Goal: Task Accomplishment & Management: Use online tool/utility

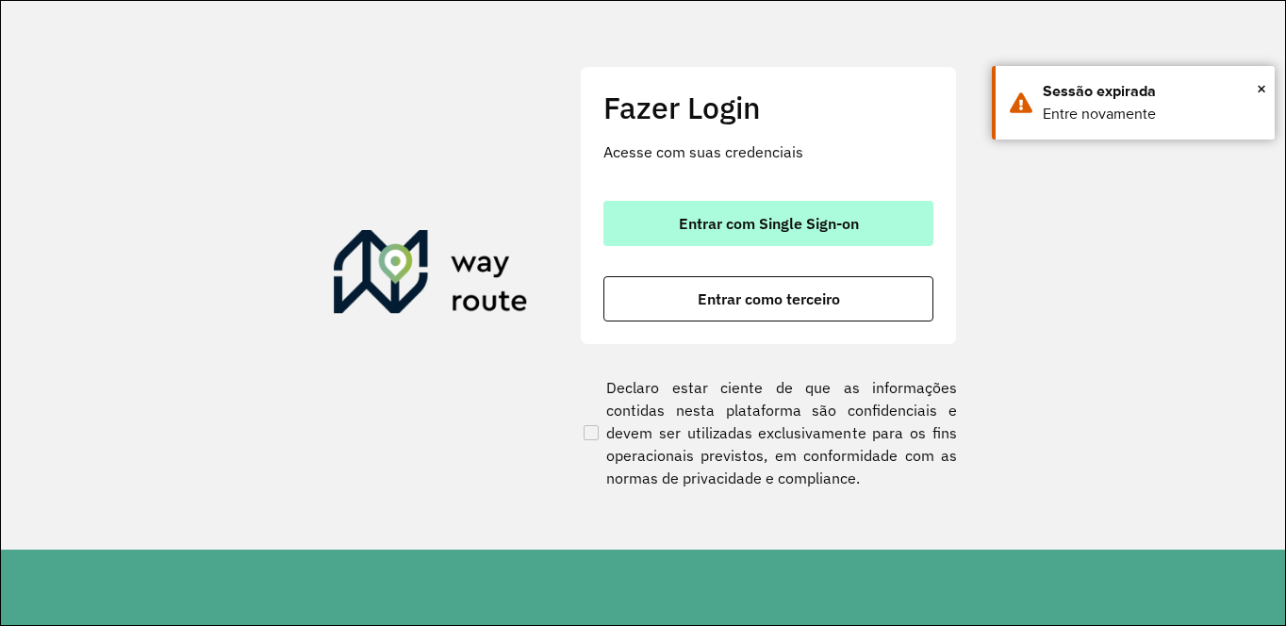
click at [774, 206] on button "Entrar com Single Sign-on" at bounding box center [768, 223] width 330 height 45
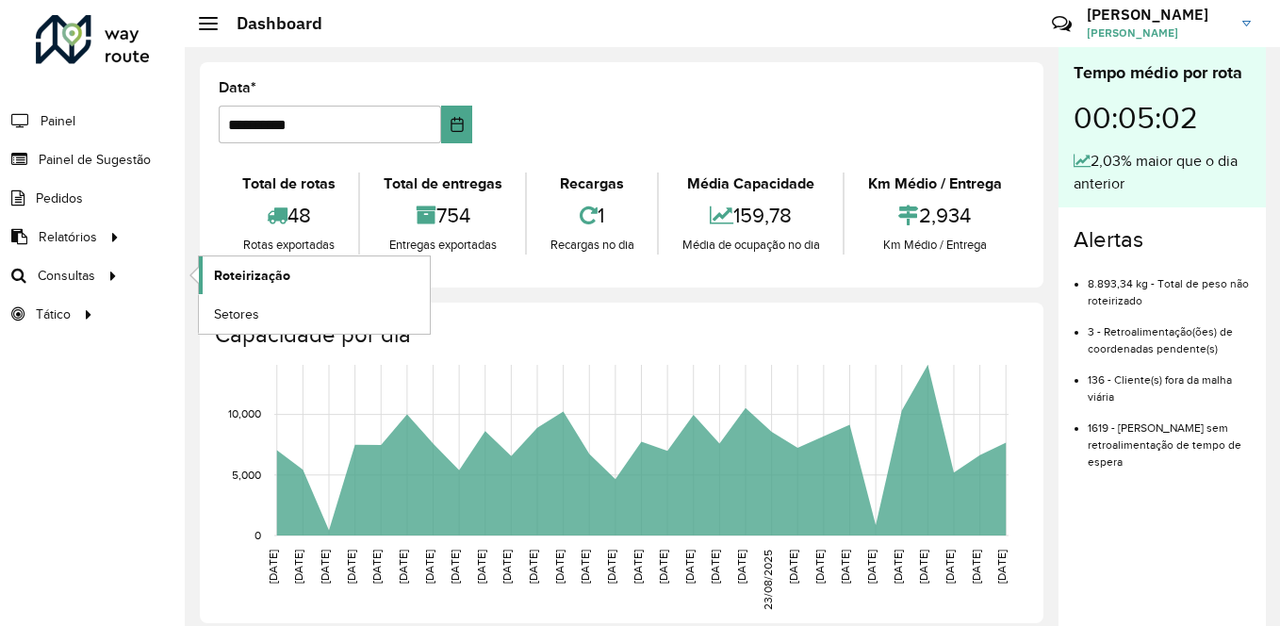
click at [218, 270] on span "Roteirização" at bounding box center [252, 276] width 76 height 20
click at [234, 272] on span "Roteirização" at bounding box center [252, 276] width 76 height 20
click at [251, 274] on span "Roteirização" at bounding box center [252, 276] width 76 height 20
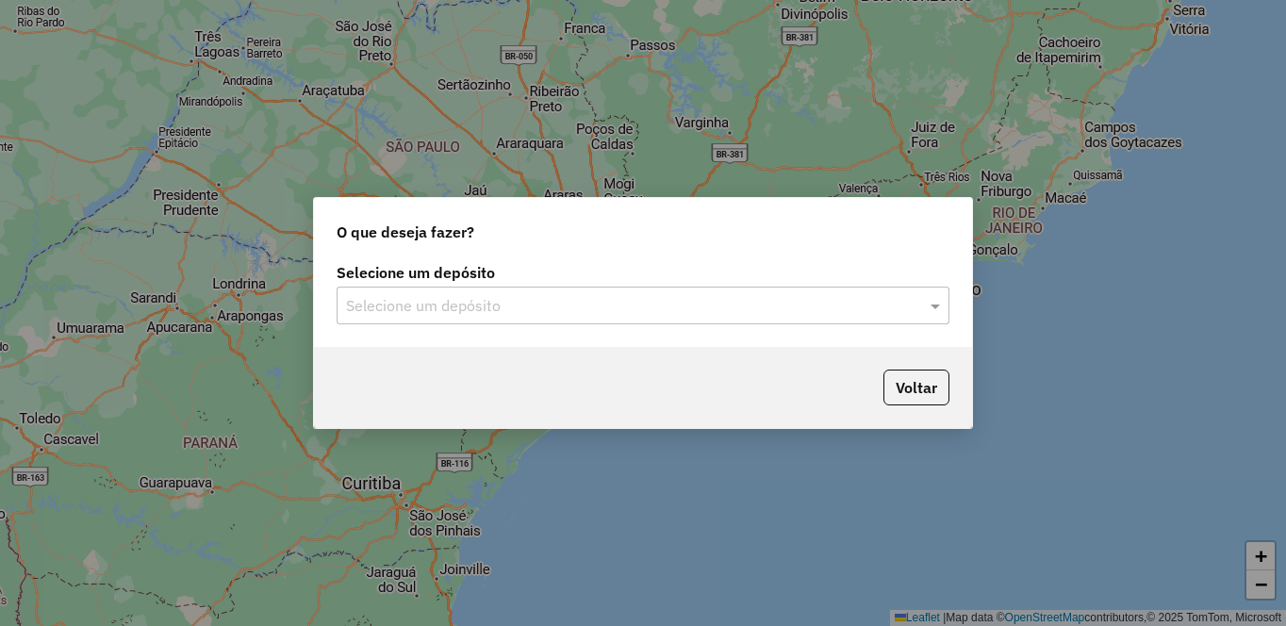
click at [504, 303] on input "text" at bounding box center [624, 306] width 556 height 23
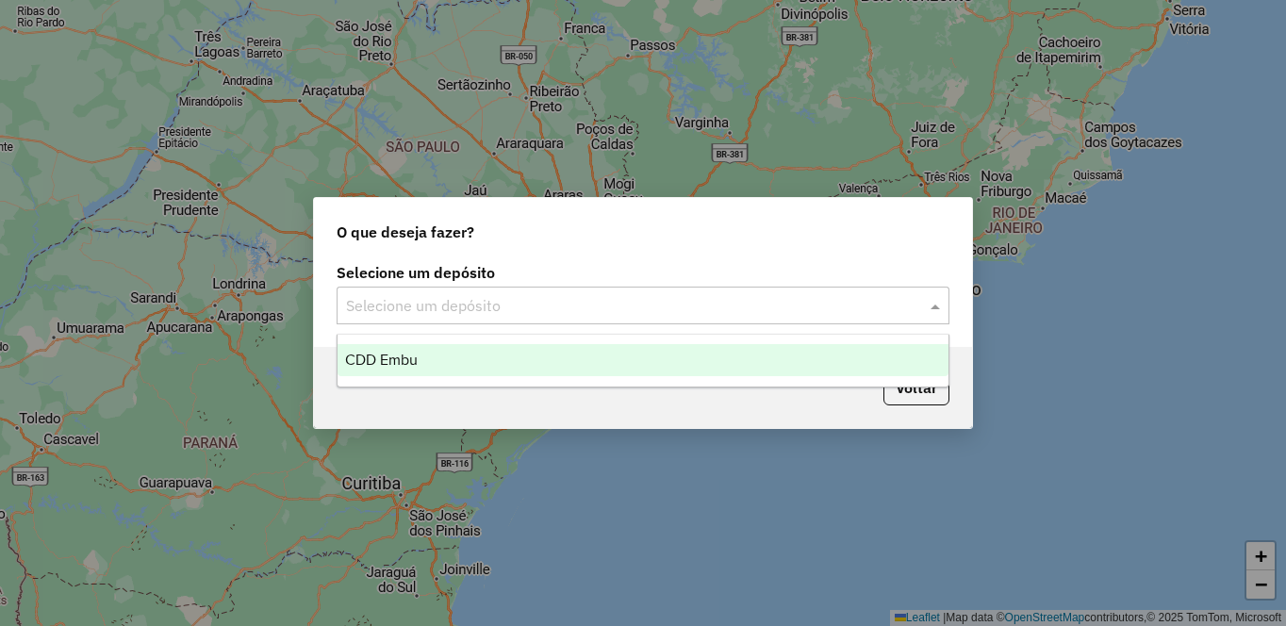
click at [444, 355] on div "CDD Embu" at bounding box center [643, 360] width 611 height 32
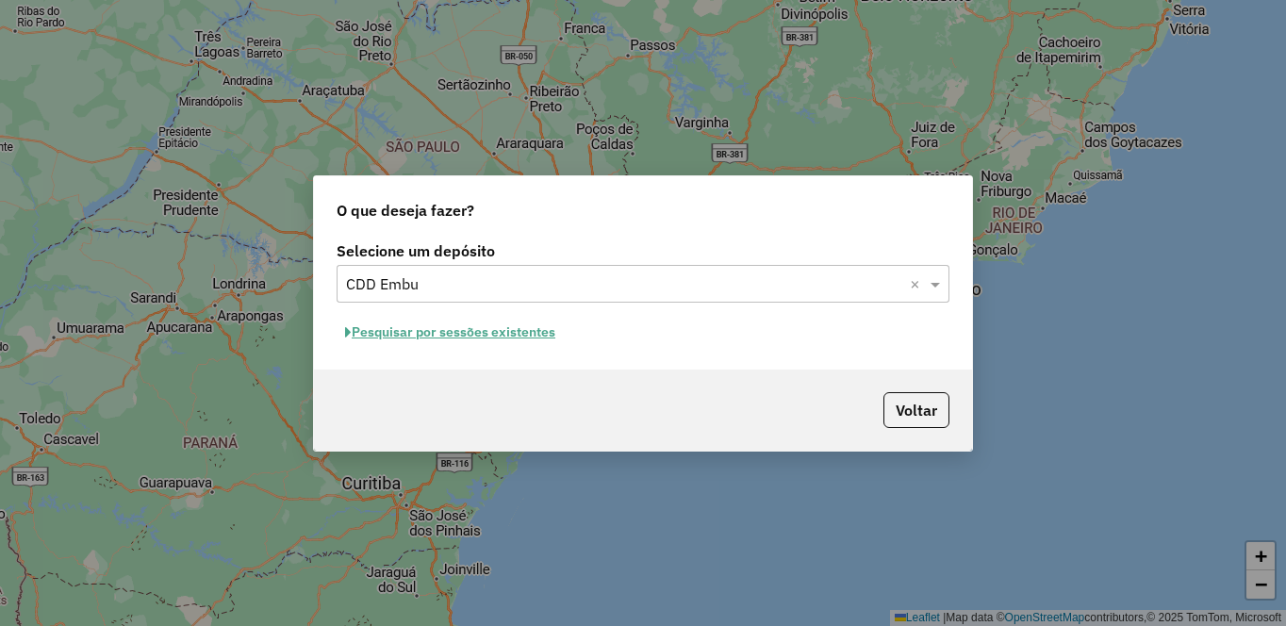
click at [433, 328] on button "Pesquisar por sessões existentes" at bounding box center [450, 332] width 227 height 29
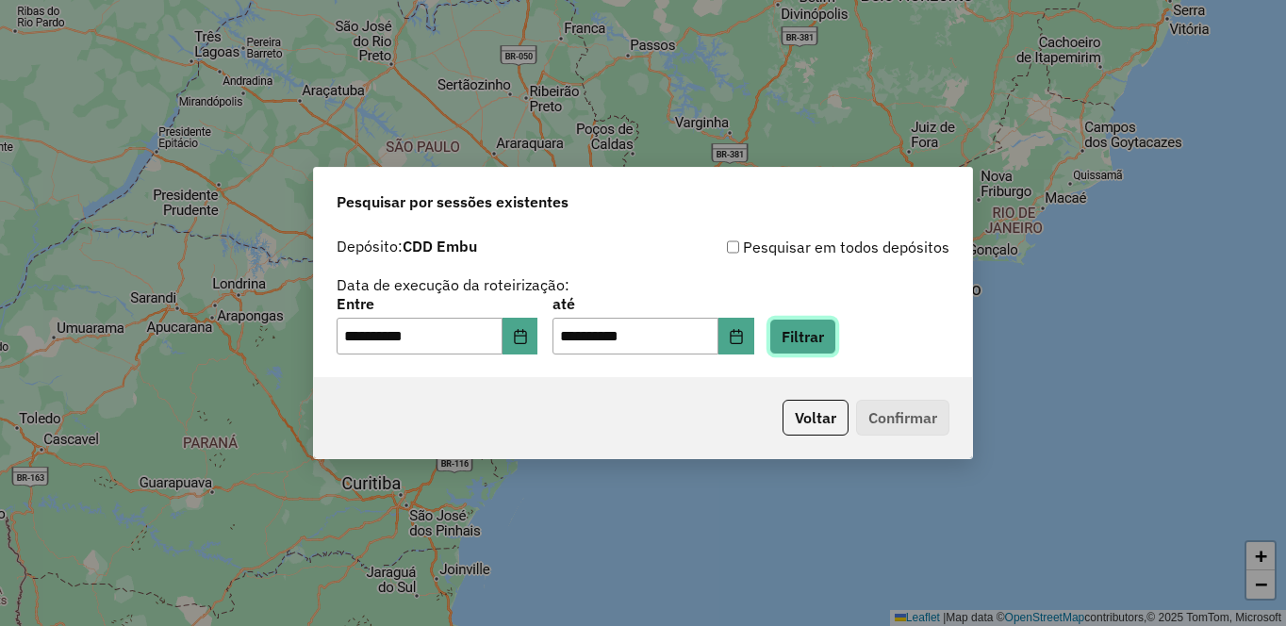
click at [836, 342] on button "Filtrar" at bounding box center [802, 337] width 67 height 36
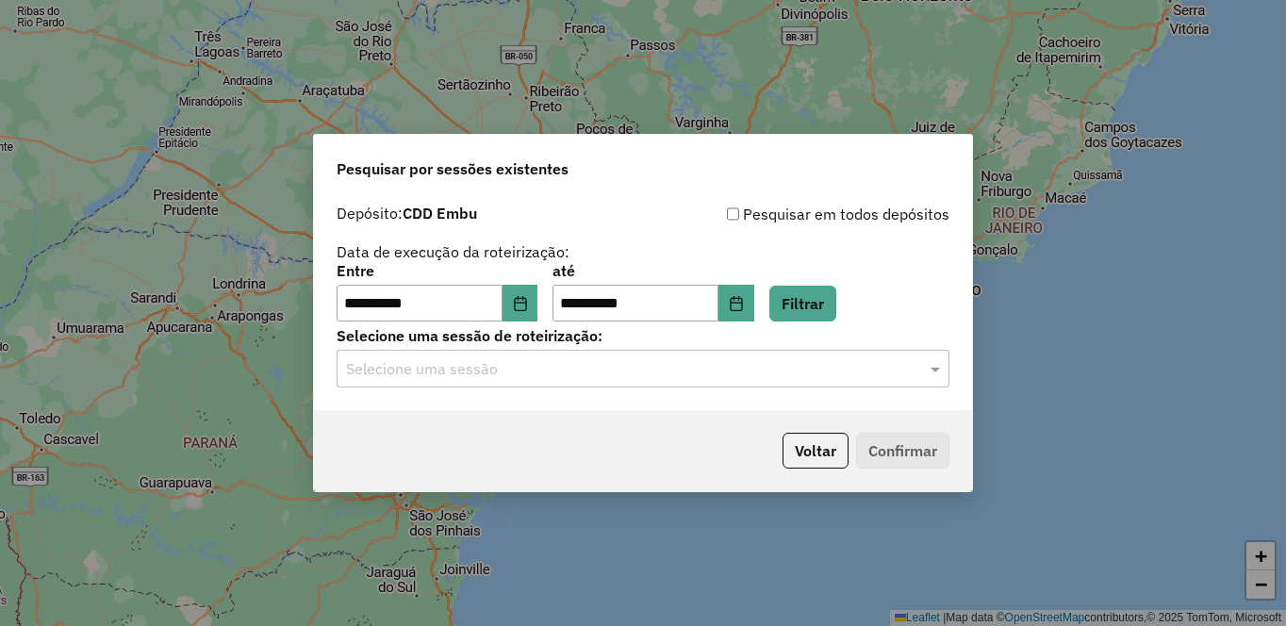
click at [458, 372] on input "text" at bounding box center [624, 369] width 556 height 23
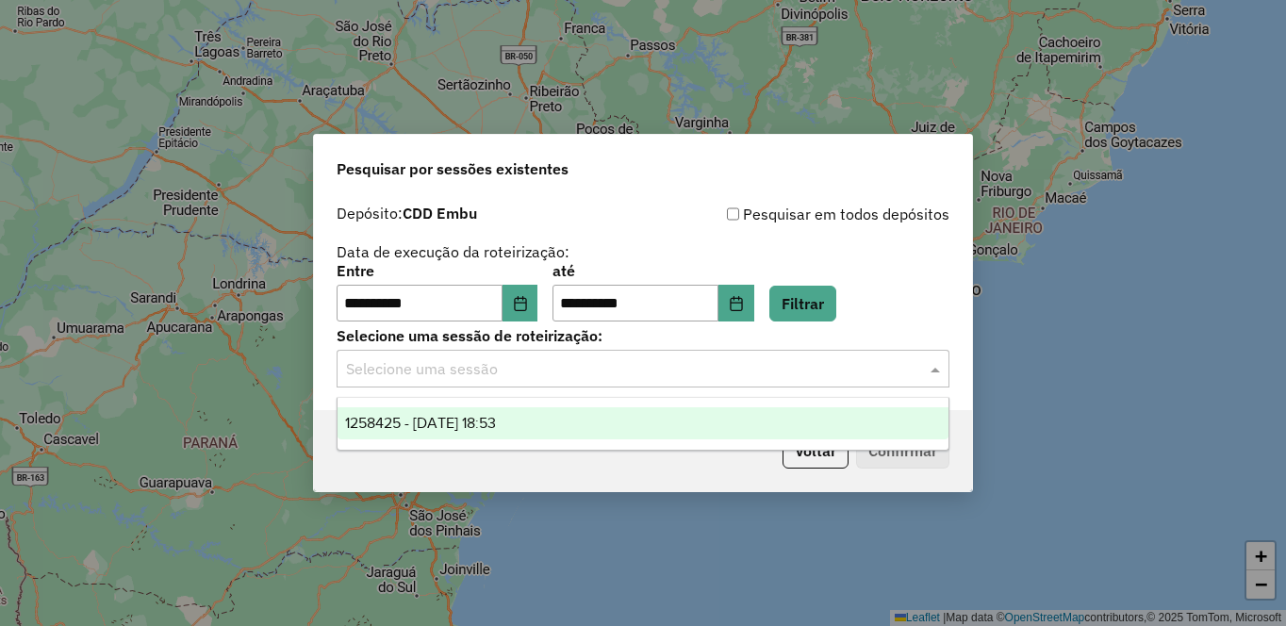
click at [405, 414] on div "1258425 - 03/09/2025 18:53" at bounding box center [643, 423] width 611 height 32
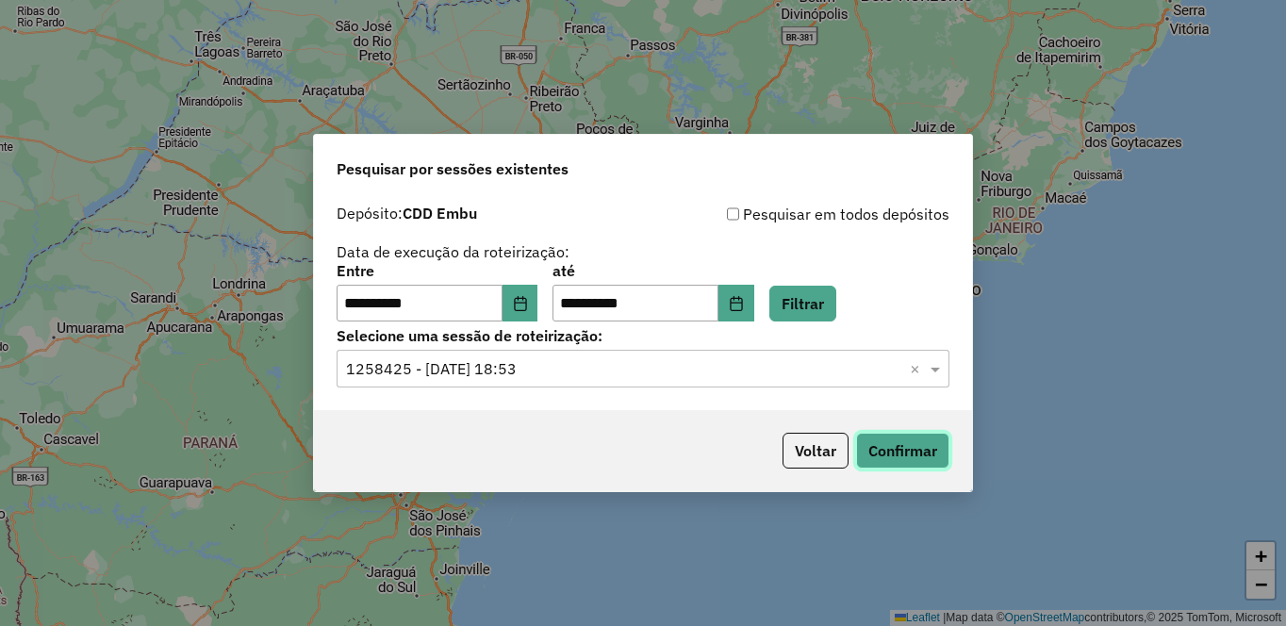
click at [886, 437] on button "Confirmar" at bounding box center [902, 451] width 93 height 36
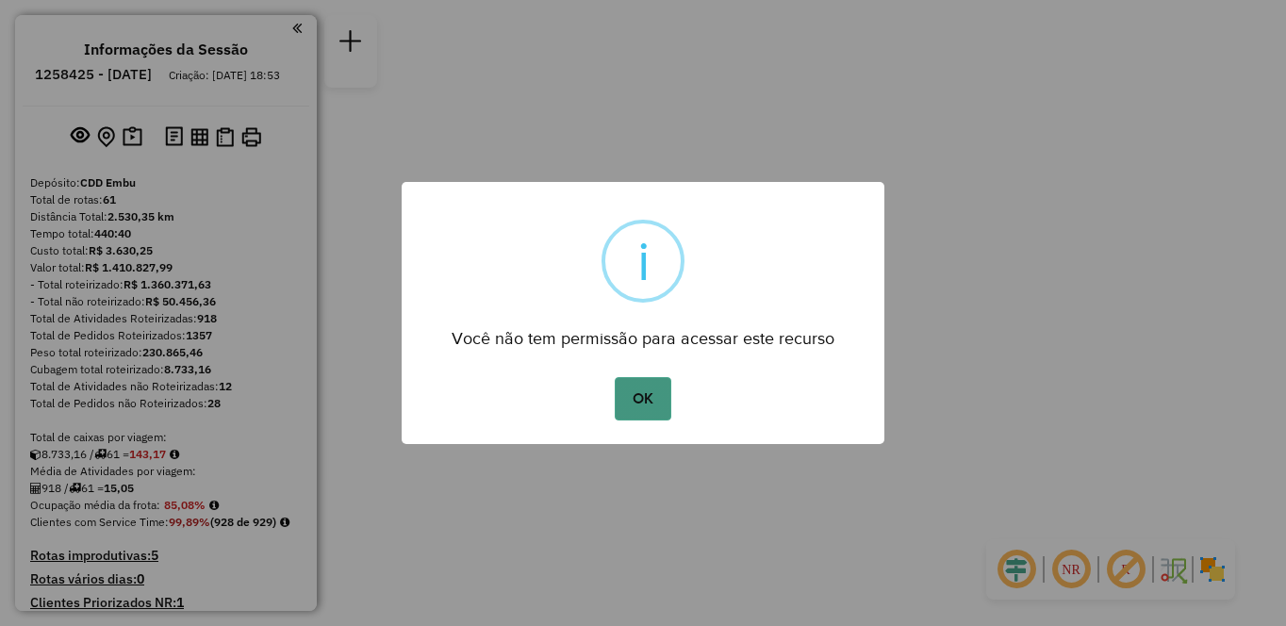
click at [623, 400] on button "OK" at bounding box center [643, 398] width 56 height 43
click at [623, 400] on div "× i Você não tem permissão para acessar este recurso OK No Cancel" at bounding box center [643, 313] width 483 height 263
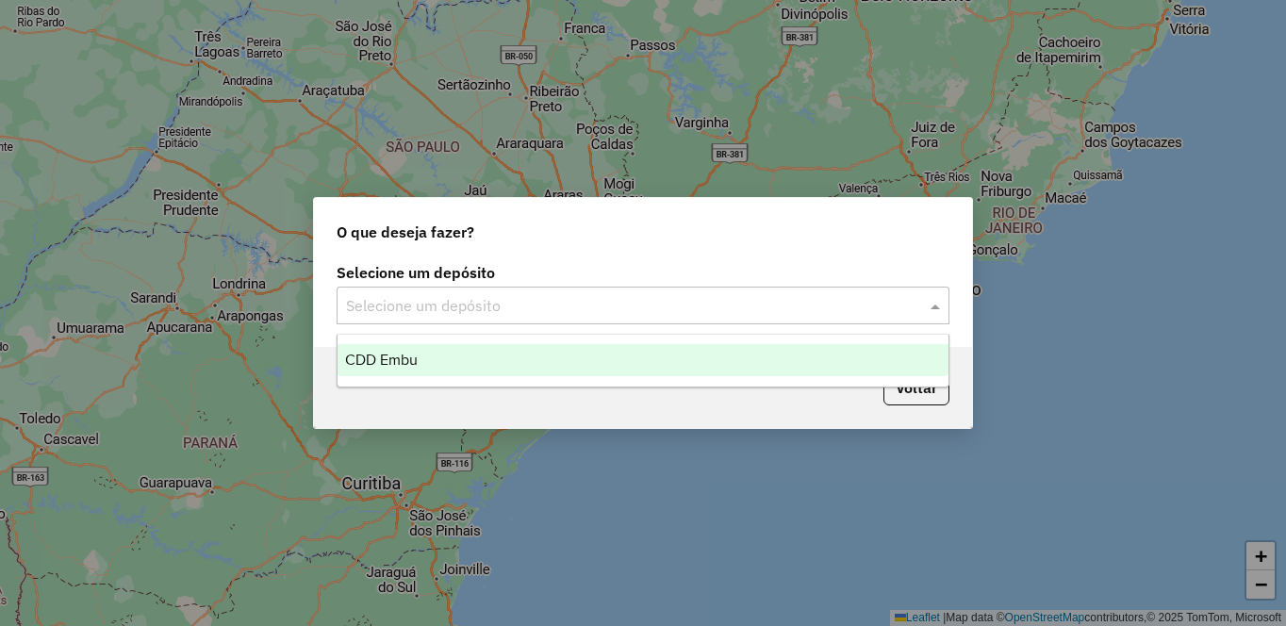
drag, startPoint x: 612, startPoint y: 322, endPoint x: 574, endPoint y: 336, distance: 40.0
click at [608, 321] on div "Selecione um depósito" at bounding box center [643, 306] width 613 height 38
click at [477, 375] on div "CDD Embu" at bounding box center [643, 360] width 611 height 32
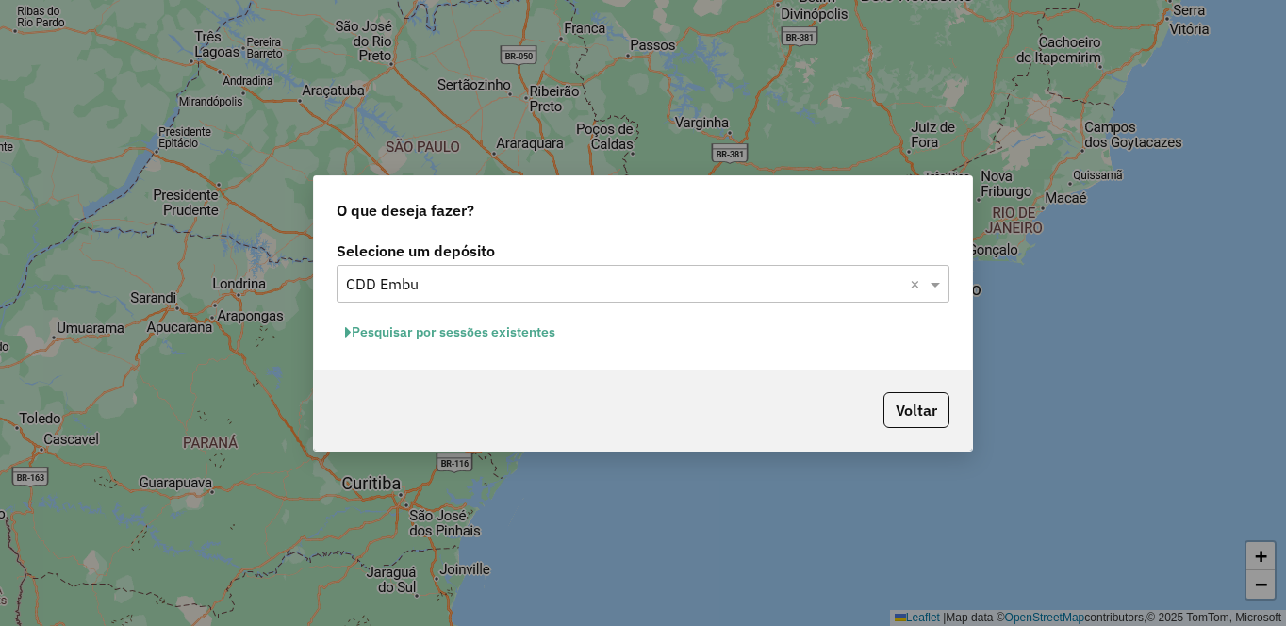
click at [413, 322] on button "Pesquisar por sessões existentes" at bounding box center [450, 332] width 227 height 29
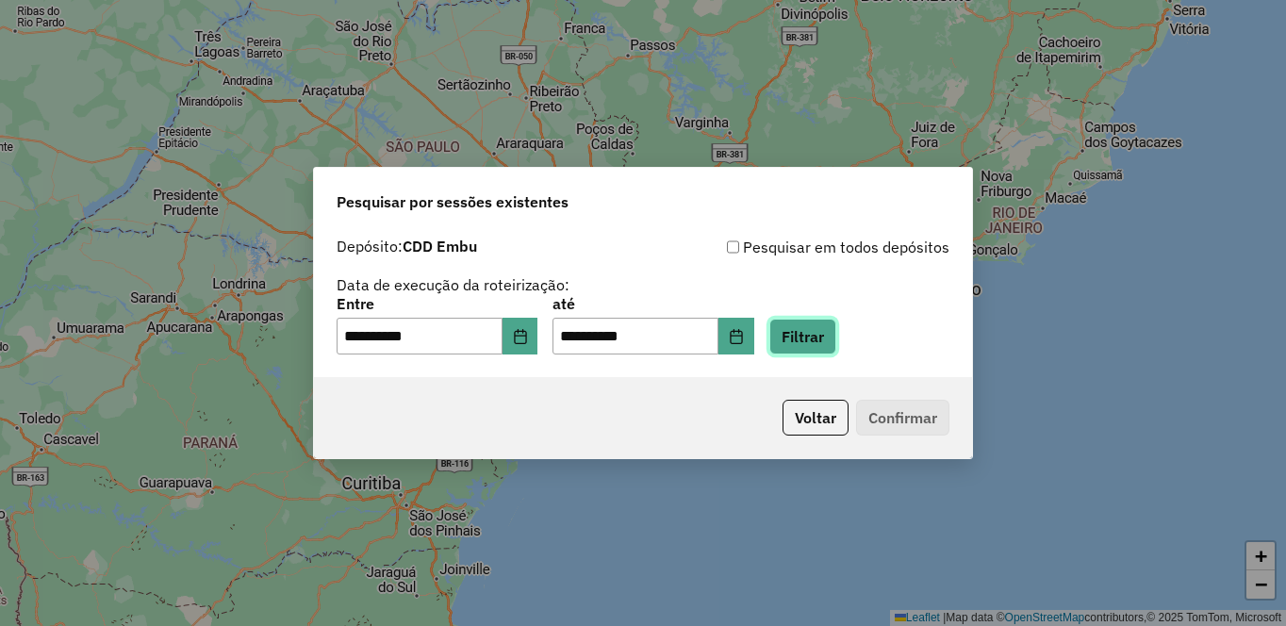
click at [836, 345] on button "Filtrar" at bounding box center [802, 337] width 67 height 36
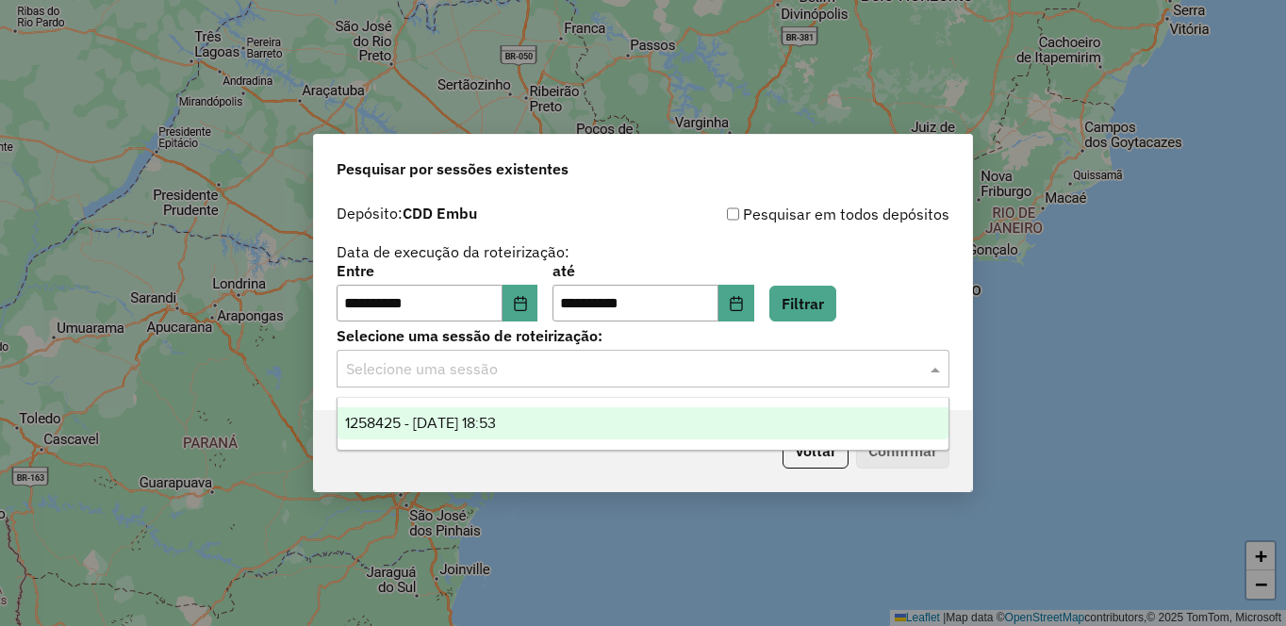
click at [372, 365] on input "text" at bounding box center [624, 369] width 556 height 23
click at [401, 430] on span "1258425 - 03/09/2025 18:53" at bounding box center [420, 423] width 151 height 16
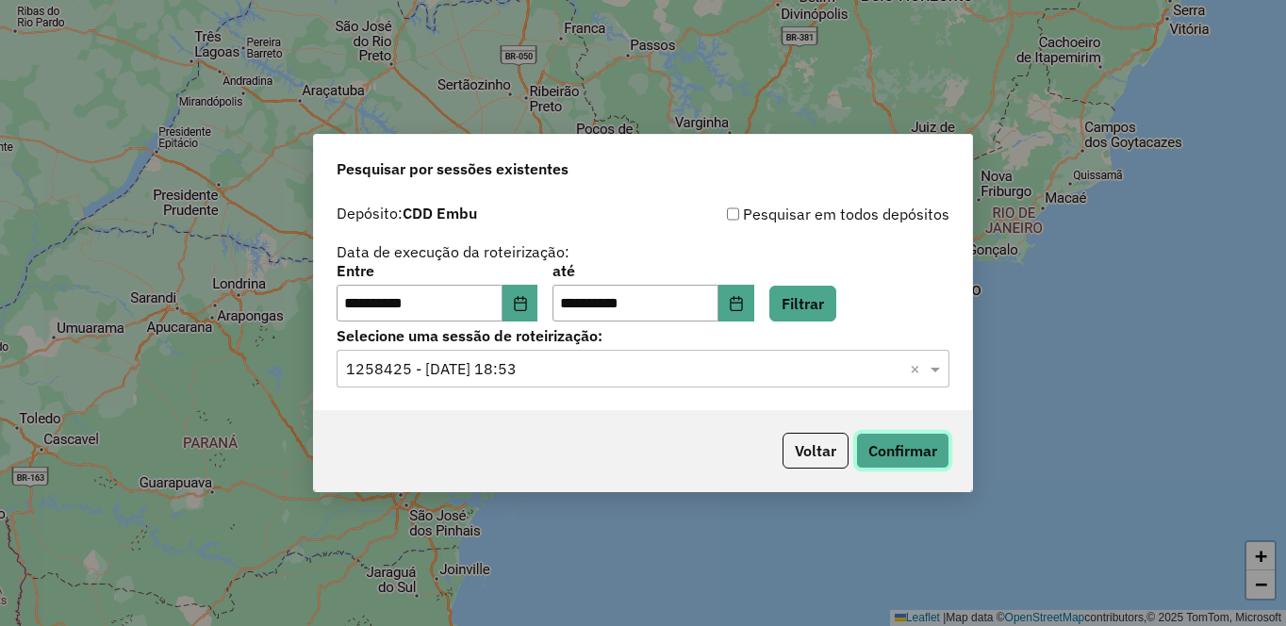
click at [899, 454] on button "Confirmar" at bounding box center [902, 451] width 93 height 36
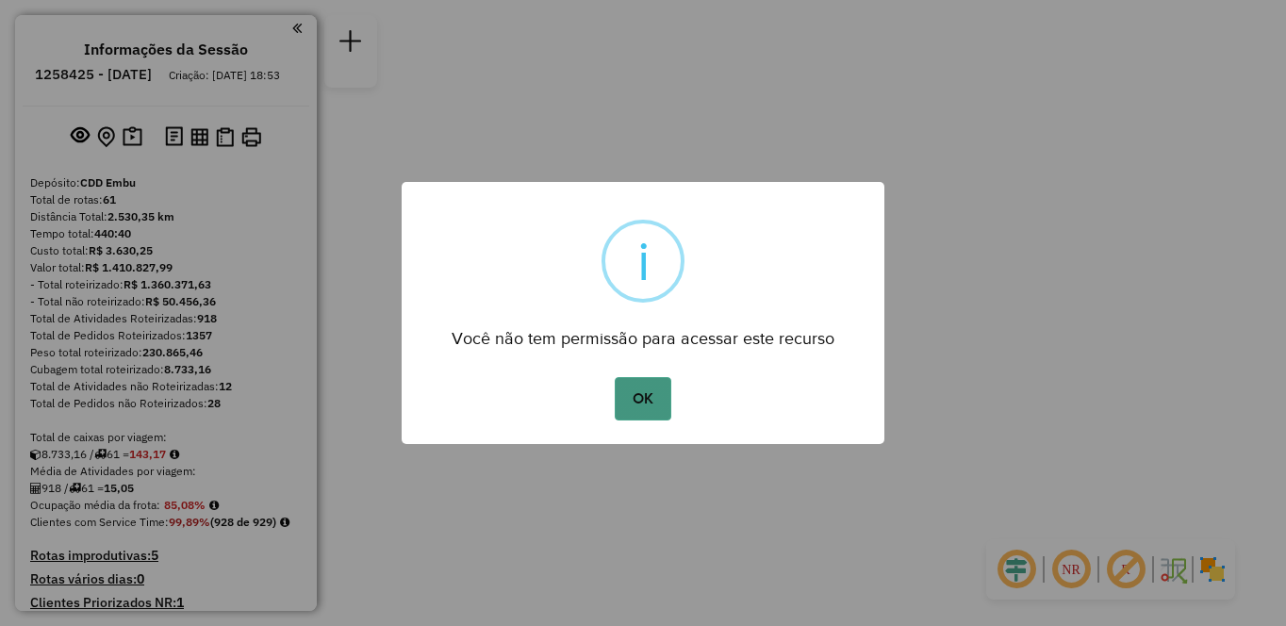
click at [662, 406] on button "OK" at bounding box center [643, 398] width 56 height 43
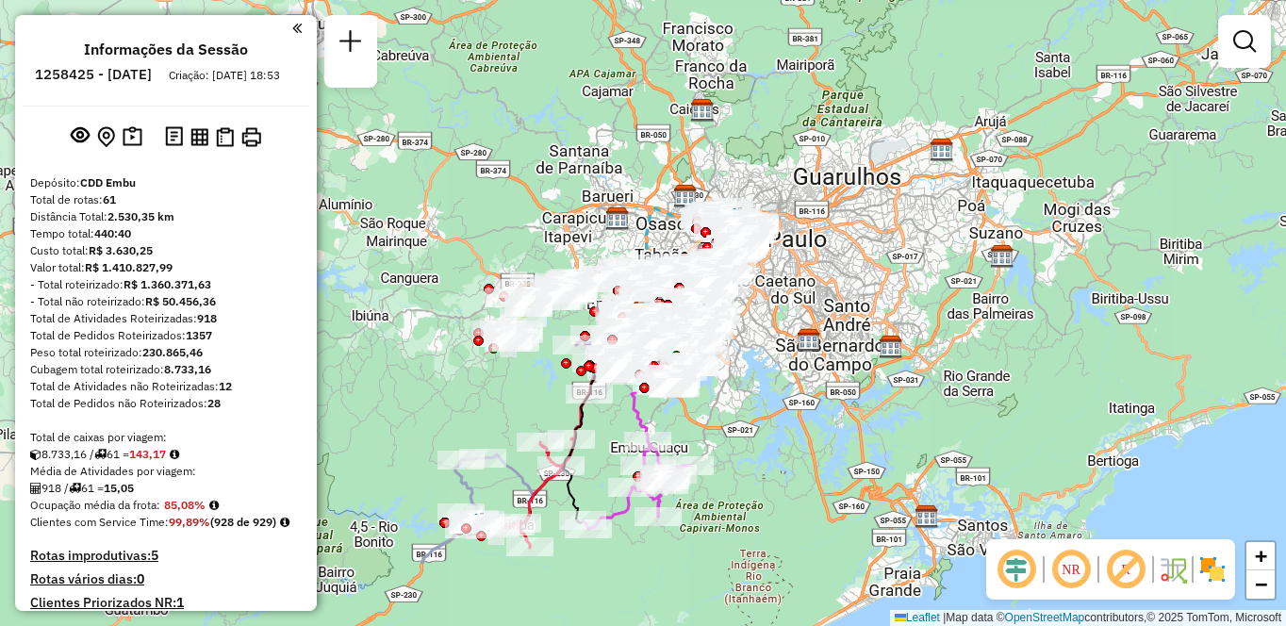
click at [1212, 565] on img at bounding box center [1212, 569] width 30 height 30
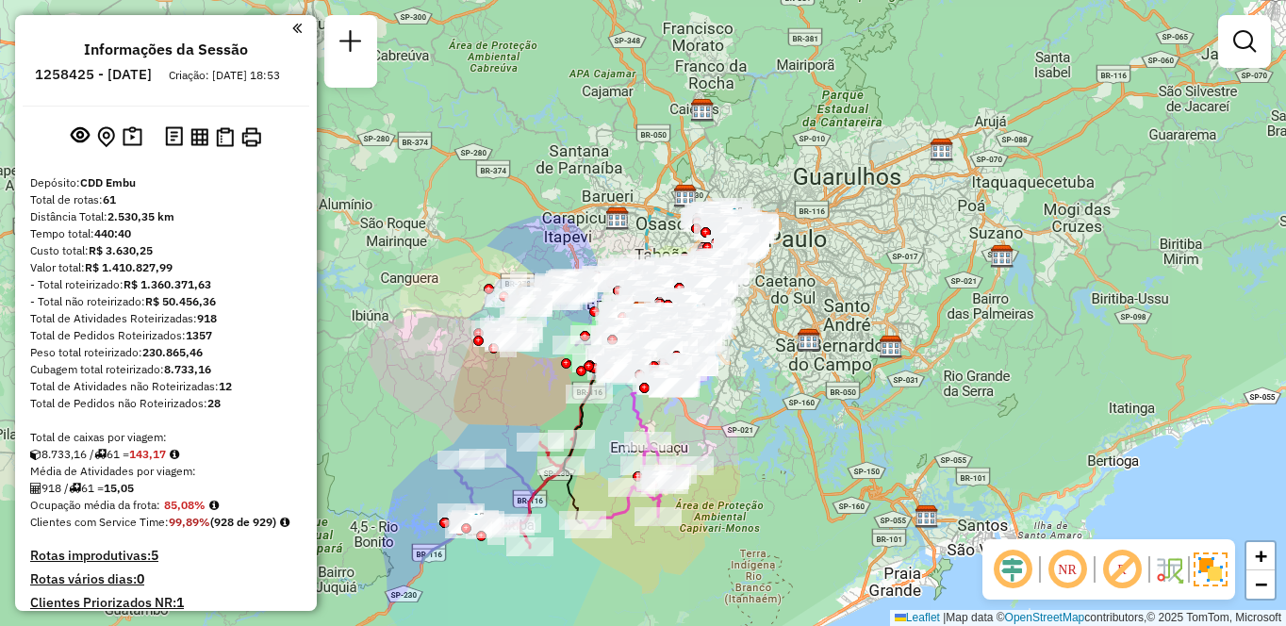
click at [1089, 564] on em at bounding box center [1067, 569] width 45 height 45
click at [1015, 572] on em at bounding box center [1012, 569] width 45 height 45
click at [1072, 572] on em at bounding box center [1067, 569] width 45 height 45
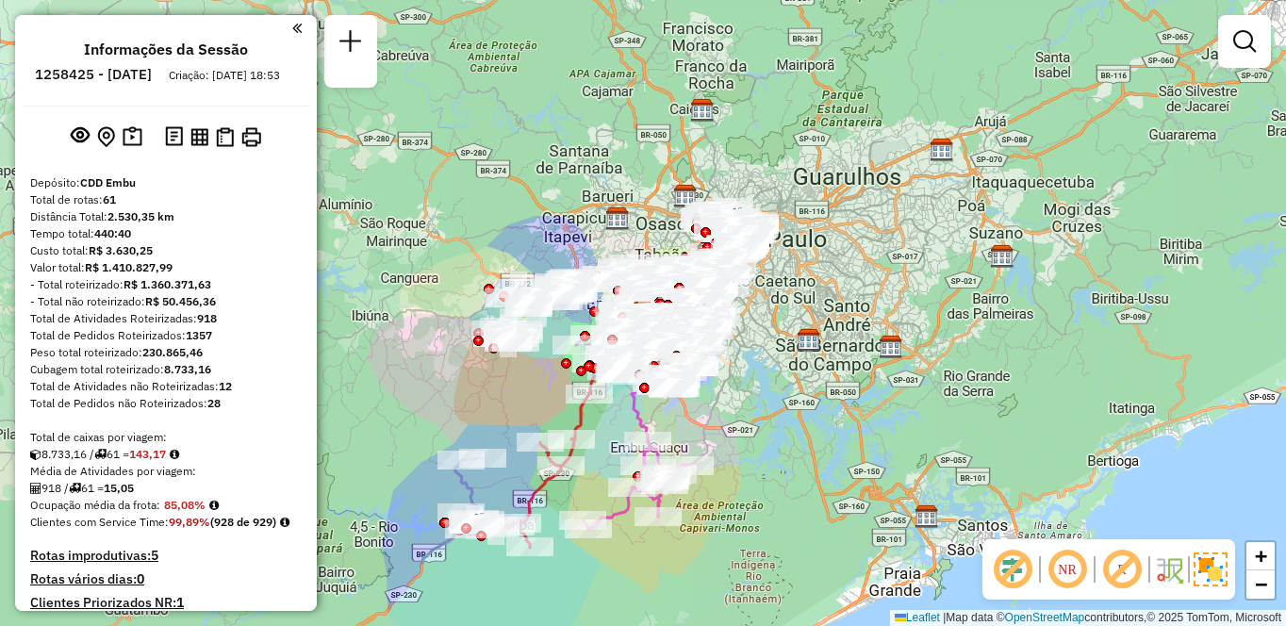
click at [1068, 572] on em at bounding box center [1067, 569] width 45 height 45
click at [1129, 565] on em at bounding box center [1121, 569] width 45 height 45
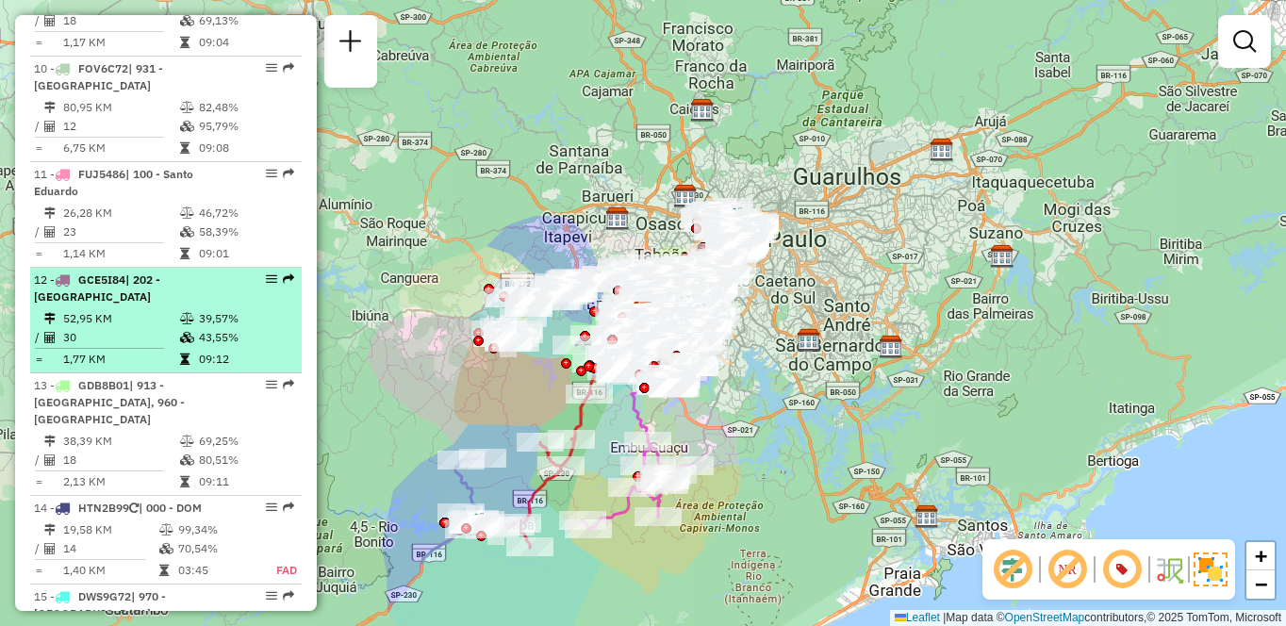
select select "**********"
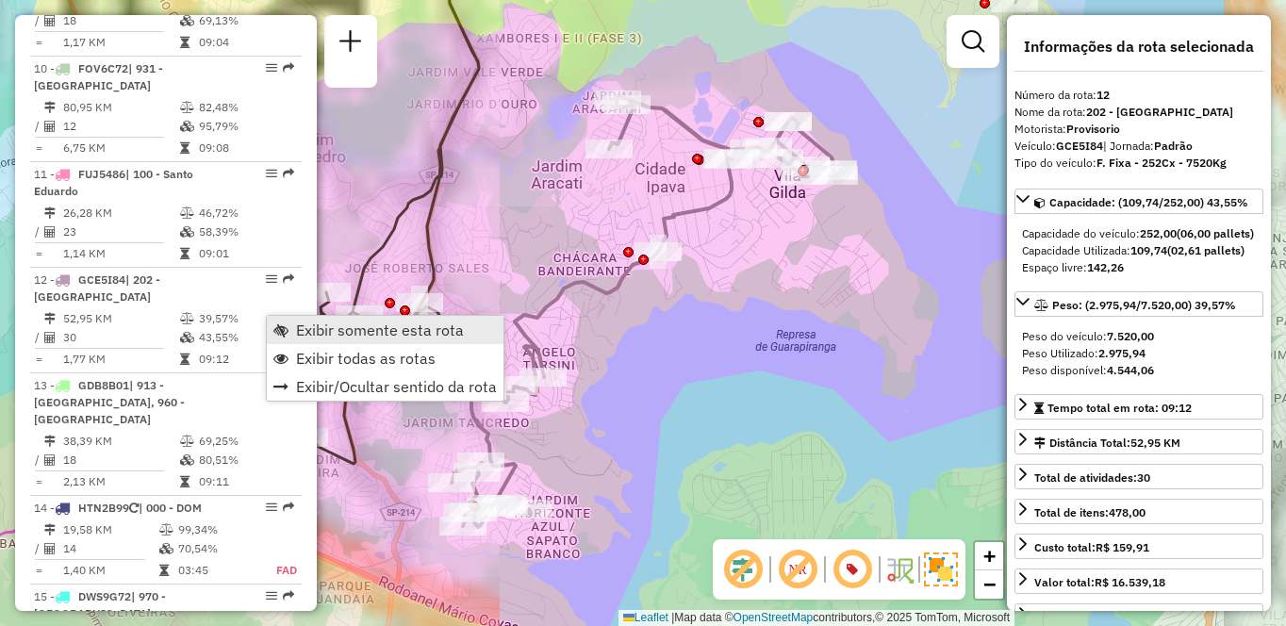
click at [327, 325] on span "Exibir somente esta rota" at bounding box center [380, 329] width 168 height 15
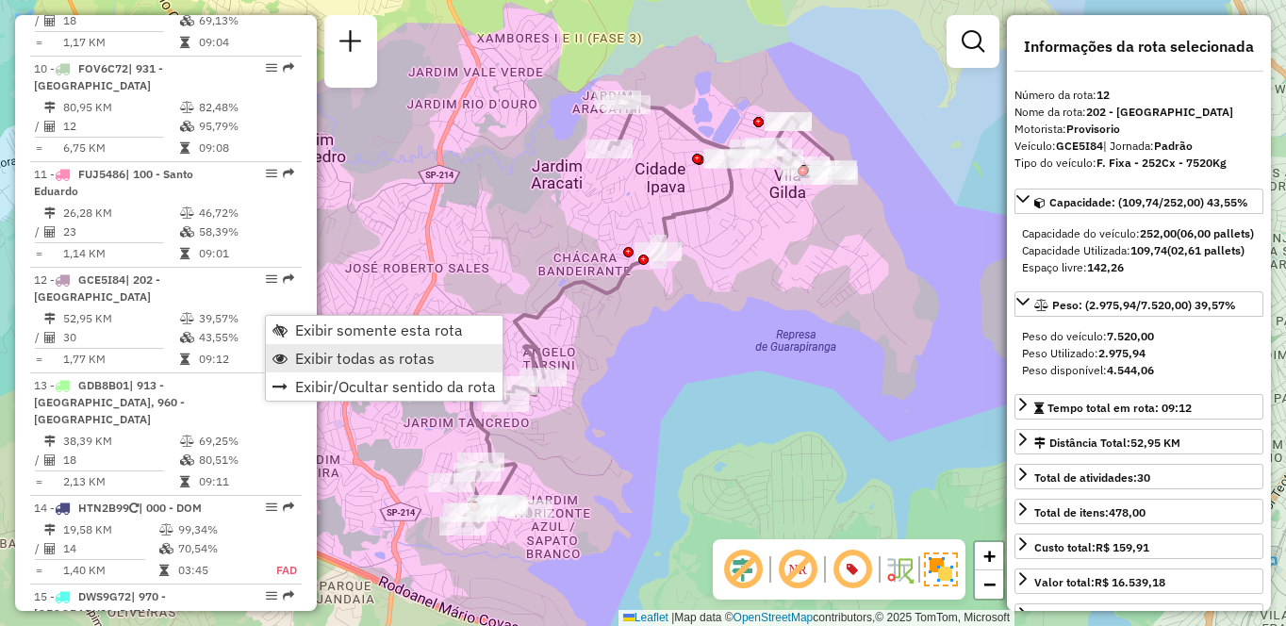
click at [308, 354] on span "Exibir todas as rotas" at bounding box center [365, 358] width 140 height 15
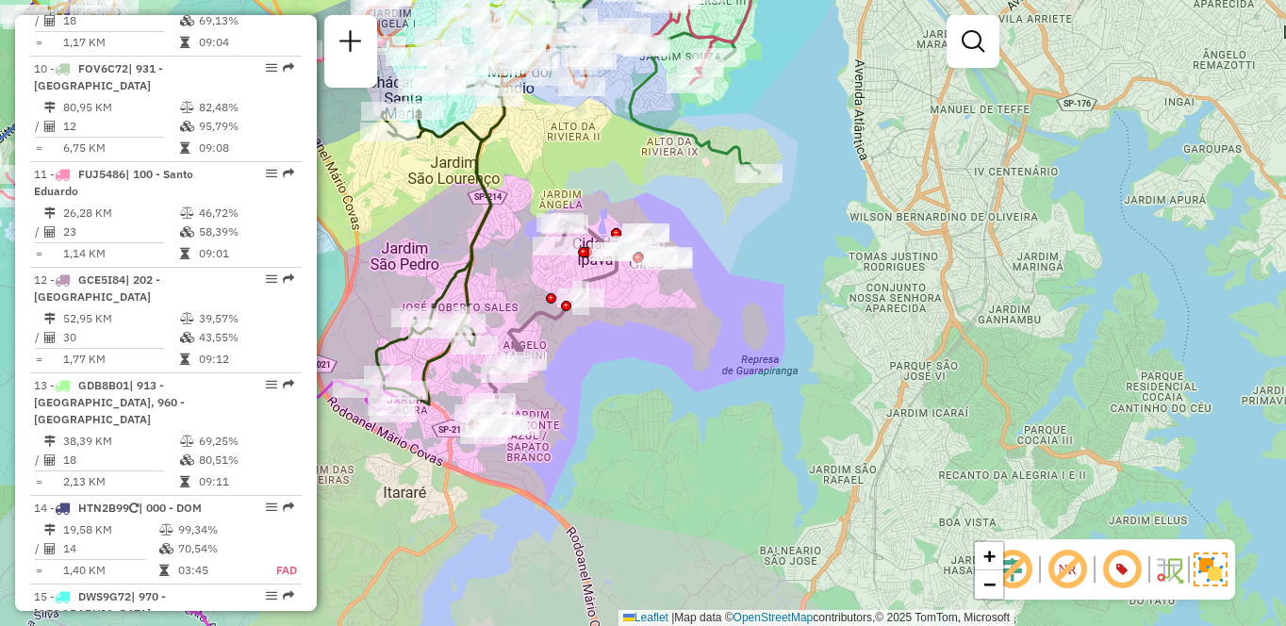
click at [726, 433] on div "Janela de atendimento Grade de atendimento Capacidade Transportadoras Veículos …" at bounding box center [643, 313] width 1286 height 626
drag, startPoint x: 734, startPoint y: 432, endPoint x: 818, endPoint y: 421, distance: 85.5
click at [818, 421] on div "Janela de atendimento Grade de atendimento Capacidade Transportadoras Veículos …" at bounding box center [643, 313] width 1286 height 626
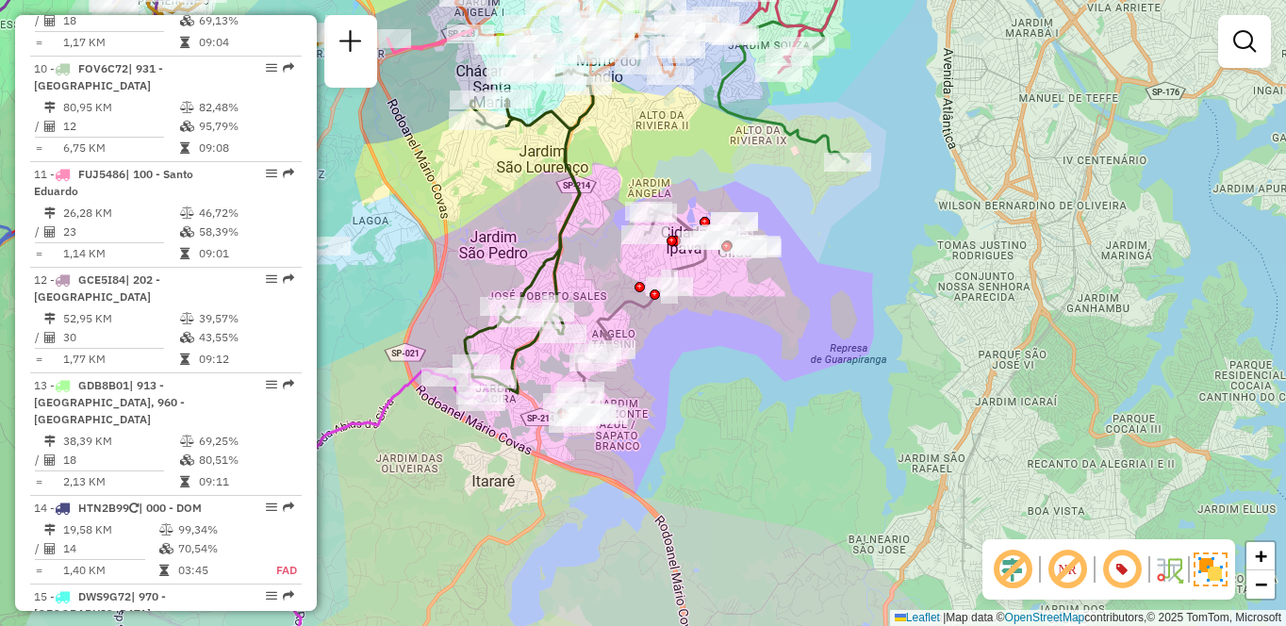
drag, startPoint x: 1034, startPoint y: 388, endPoint x: 1085, endPoint y: 371, distance: 53.7
click at [1062, 381] on div "Janela de atendimento Grade de atendimento Capacidade Transportadoras Veículos …" at bounding box center [643, 313] width 1286 height 626
click at [1082, 372] on div "Janela de atendimento Grade de atendimento Capacidade Transportadoras Veículos …" at bounding box center [643, 313] width 1286 height 626
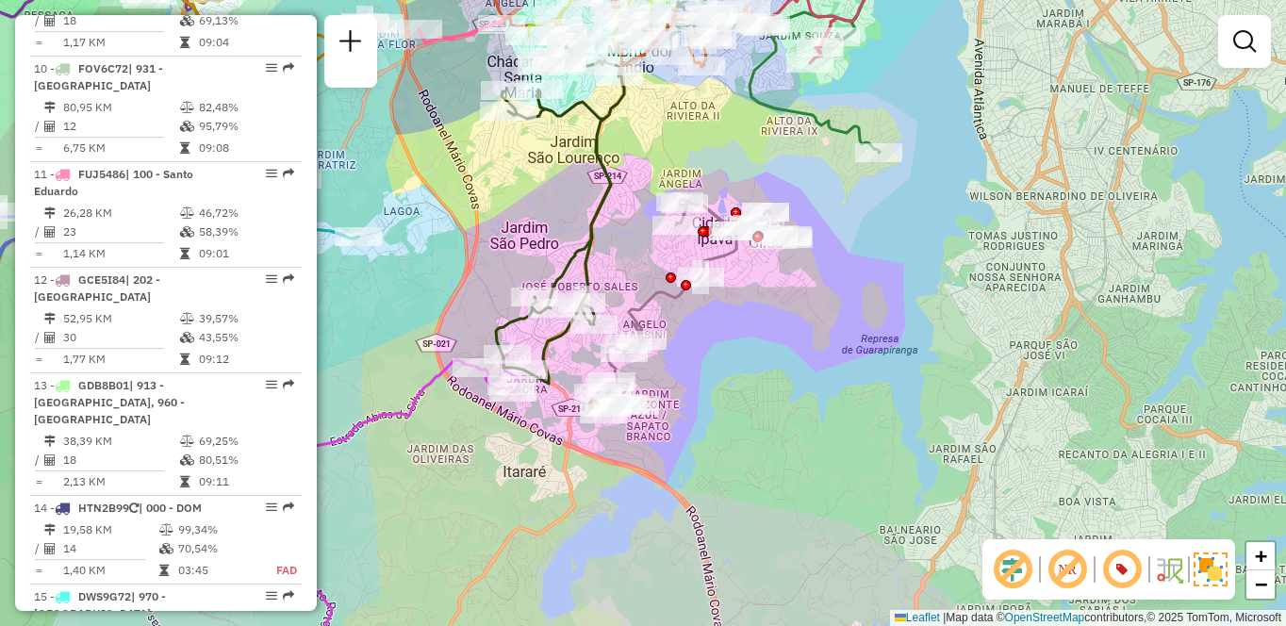
click at [1091, 368] on div "Janela de atendimento Grade de atendimento Capacidade Transportadoras Veículos …" at bounding box center [643, 313] width 1286 height 626
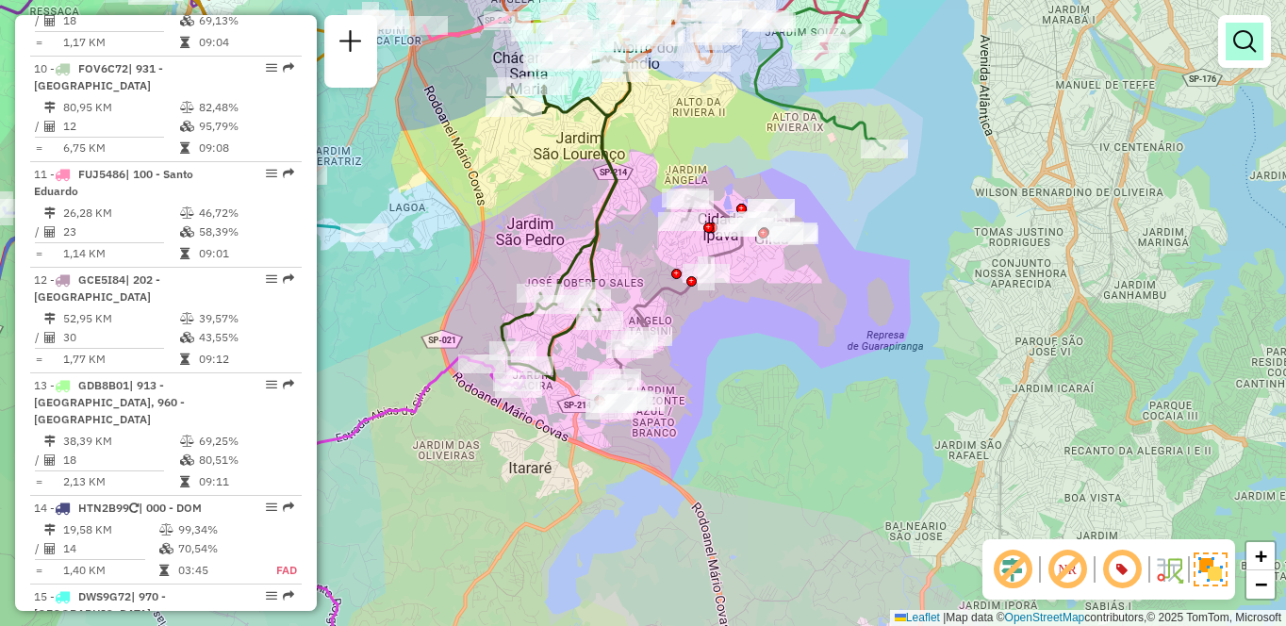
scroll to position [5125, 0]
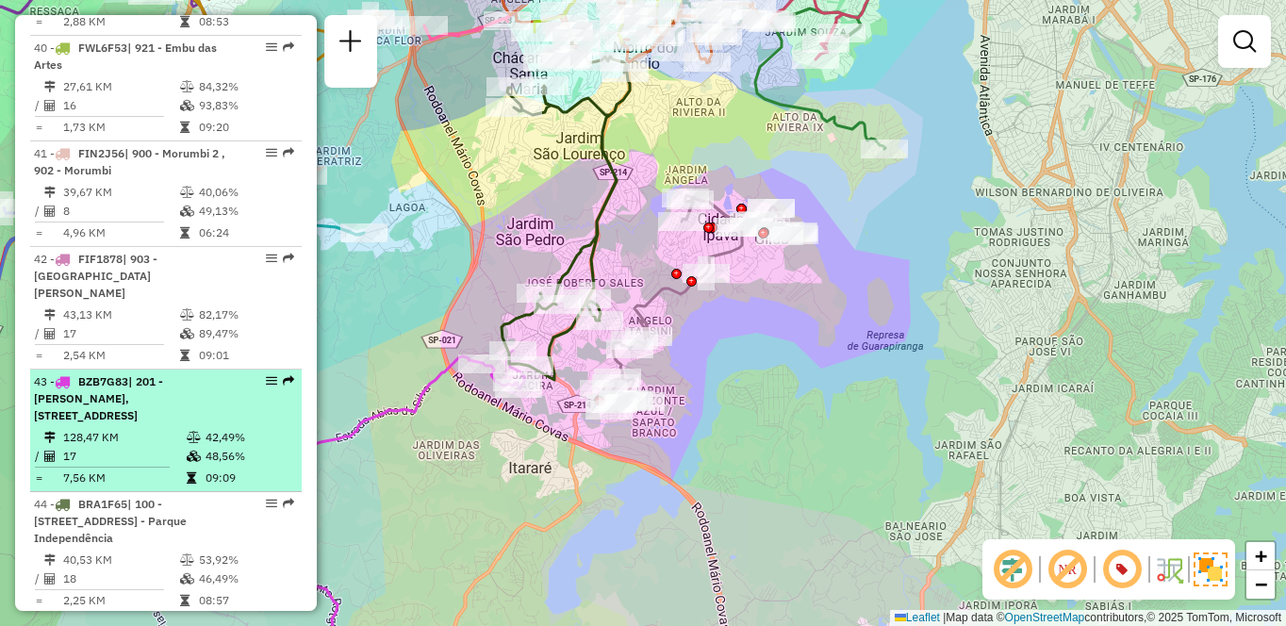
select select "**********"
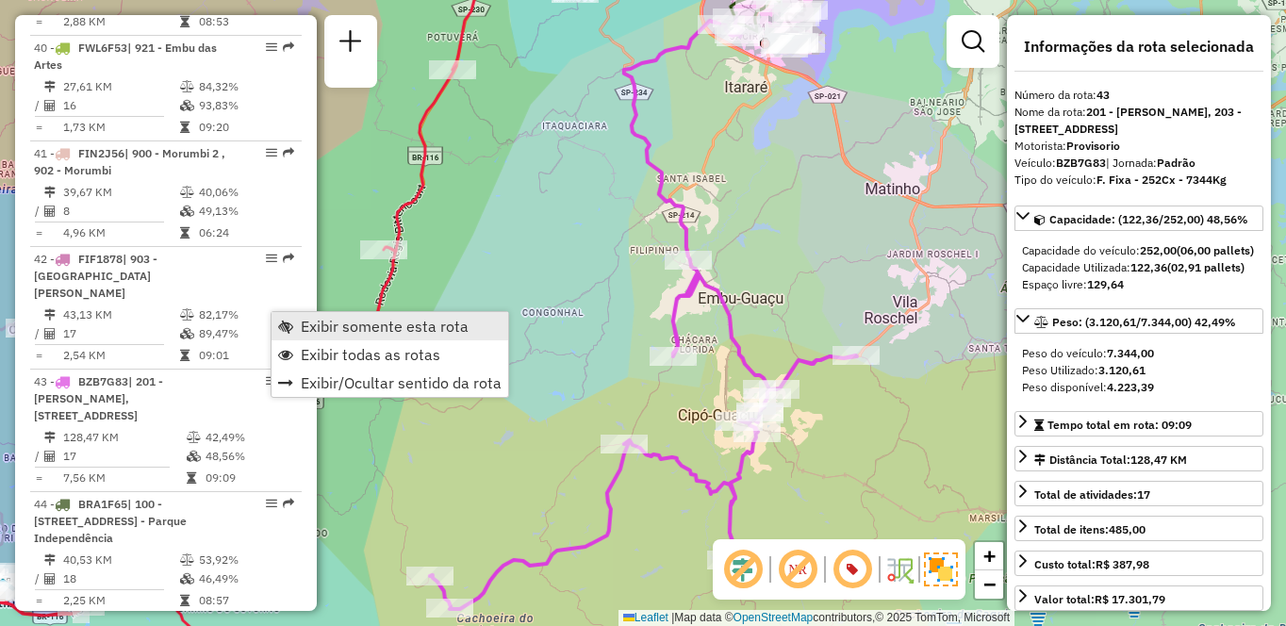
click at [308, 324] on span "Exibir somente esta rota" at bounding box center [385, 326] width 168 height 15
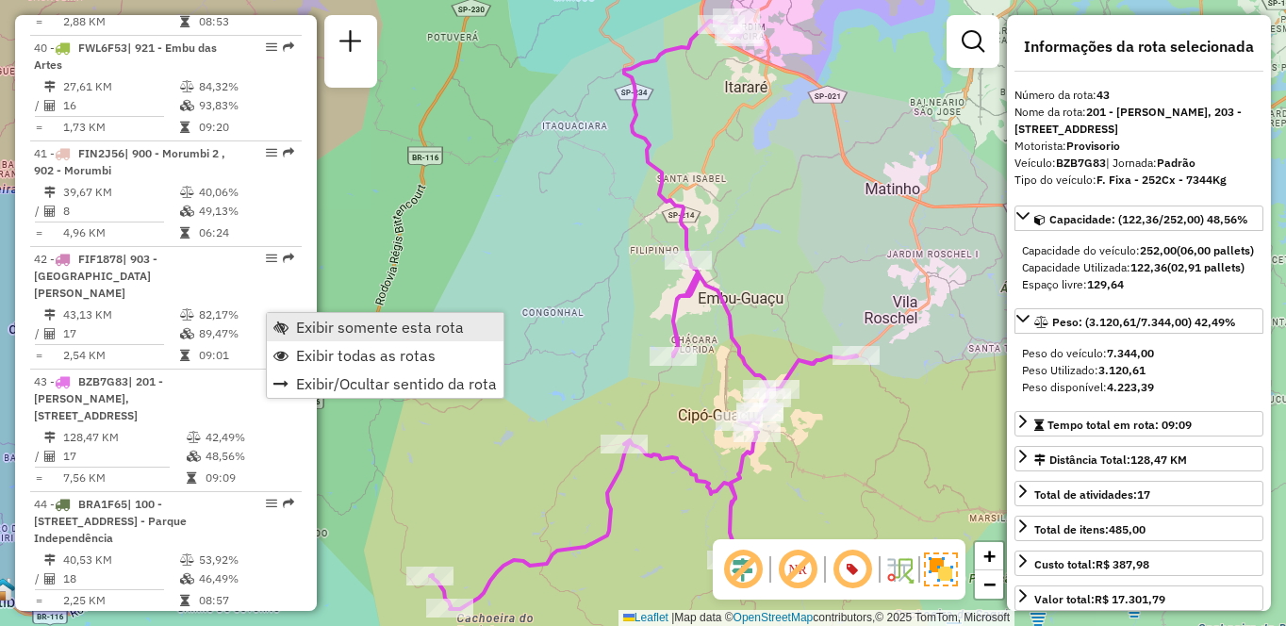
click at [303, 320] on span "Exibir somente esta rota" at bounding box center [380, 327] width 168 height 15
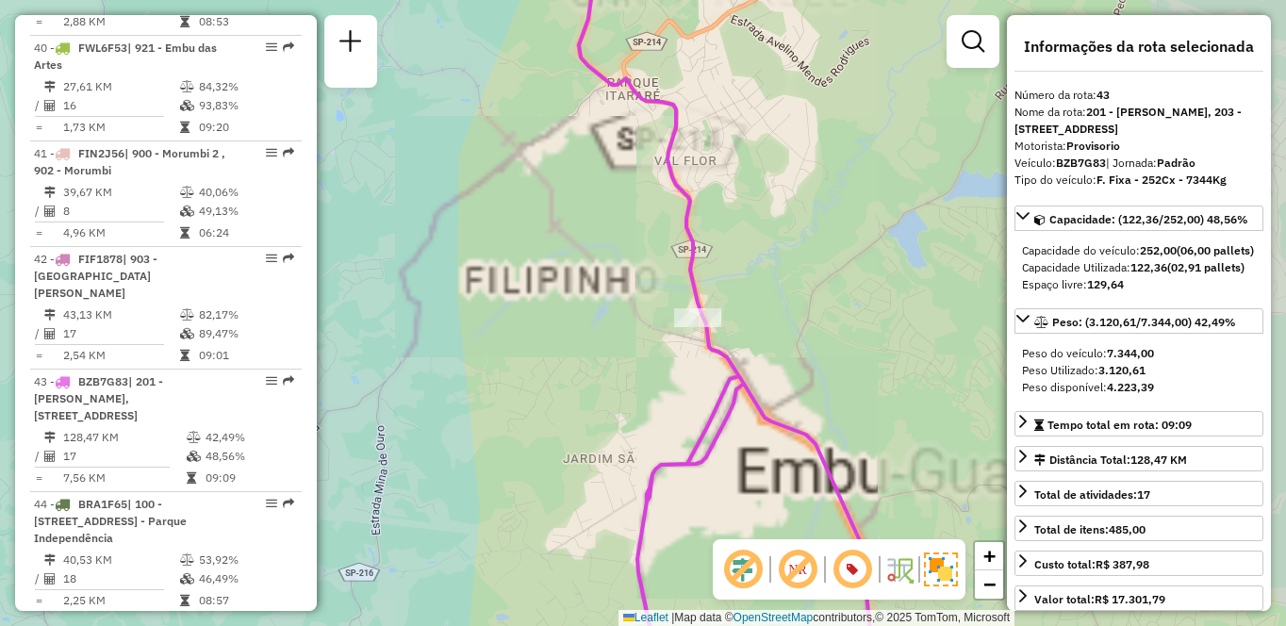
click at [753, 156] on div "Janela de atendimento Grade de atendimento Capacidade Transportadoras Veículos …" at bounding box center [643, 313] width 1286 height 626
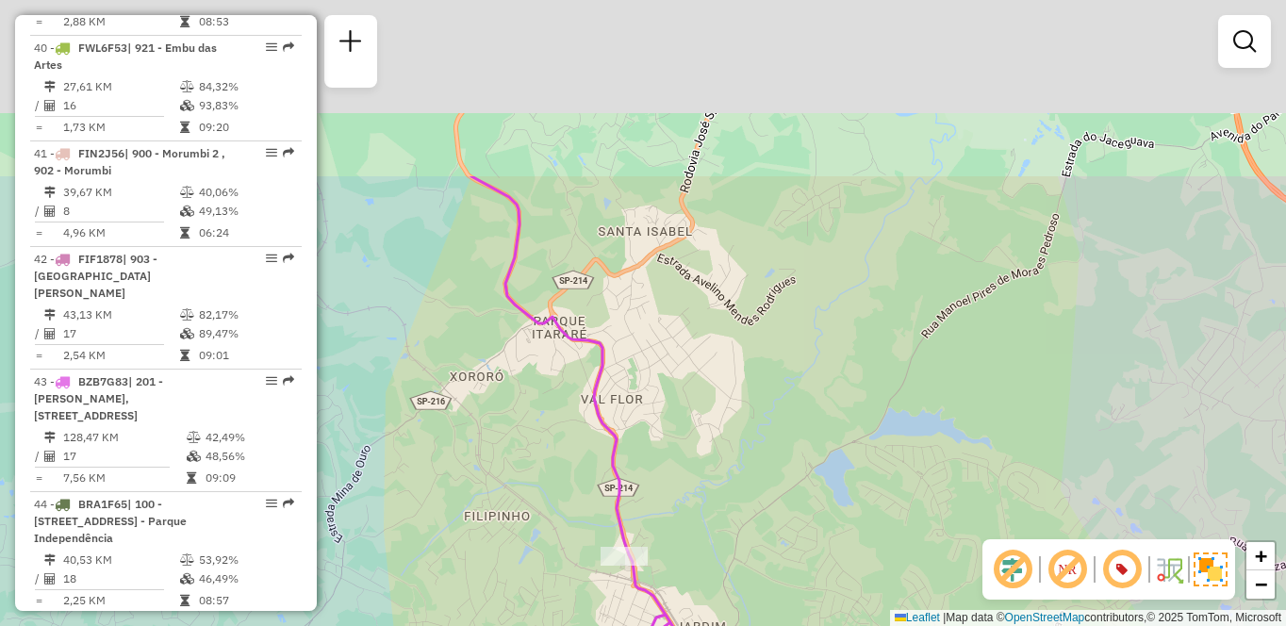
drag, startPoint x: 767, startPoint y: 275, endPoint x: 694, endPoint y: 515, distance: 250.5
click at [694, 515] on div "Janela de atendimento Grade de atendimento Capacidade Transportadoras Veículos …" at bounding box center [643, 313] width 1286 height 626
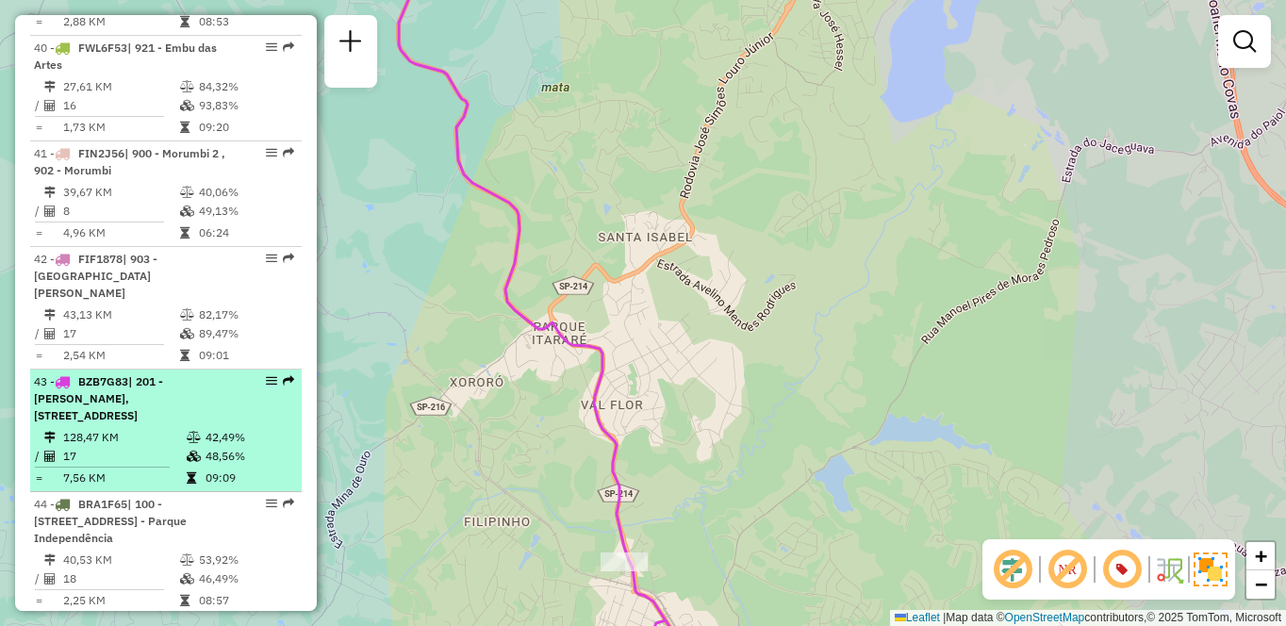
select select "**********"
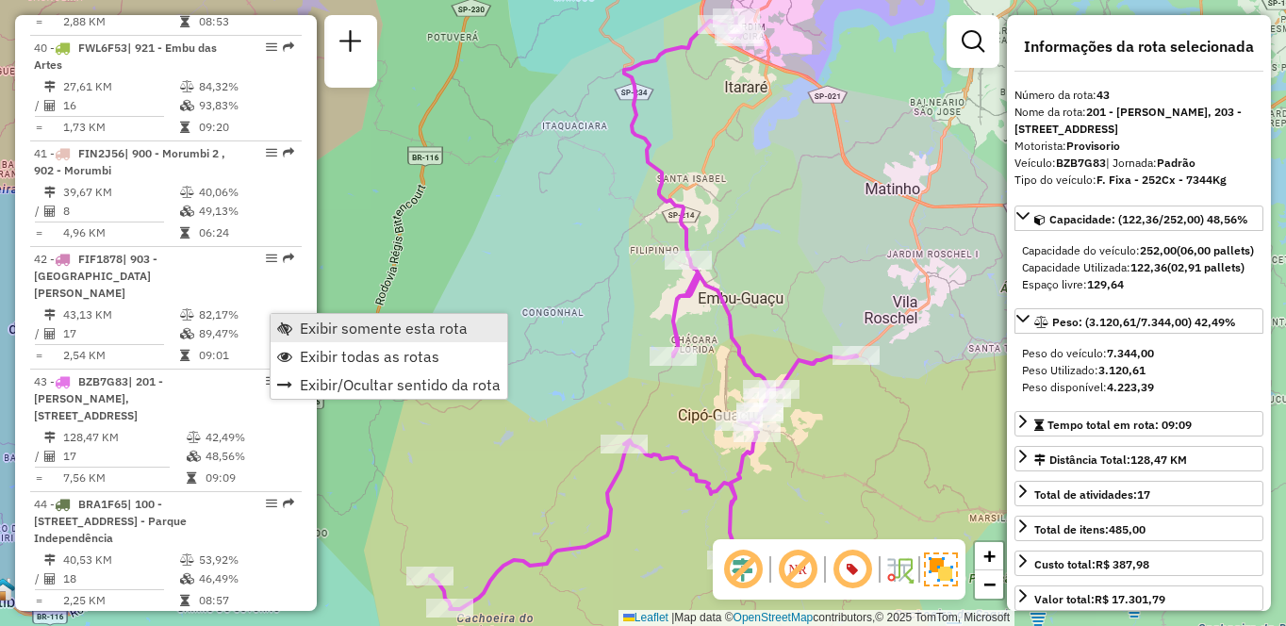
click at [321, 333] on span "Exibir somente esta rota" at bounding box center [384, 328] width 168 height 15
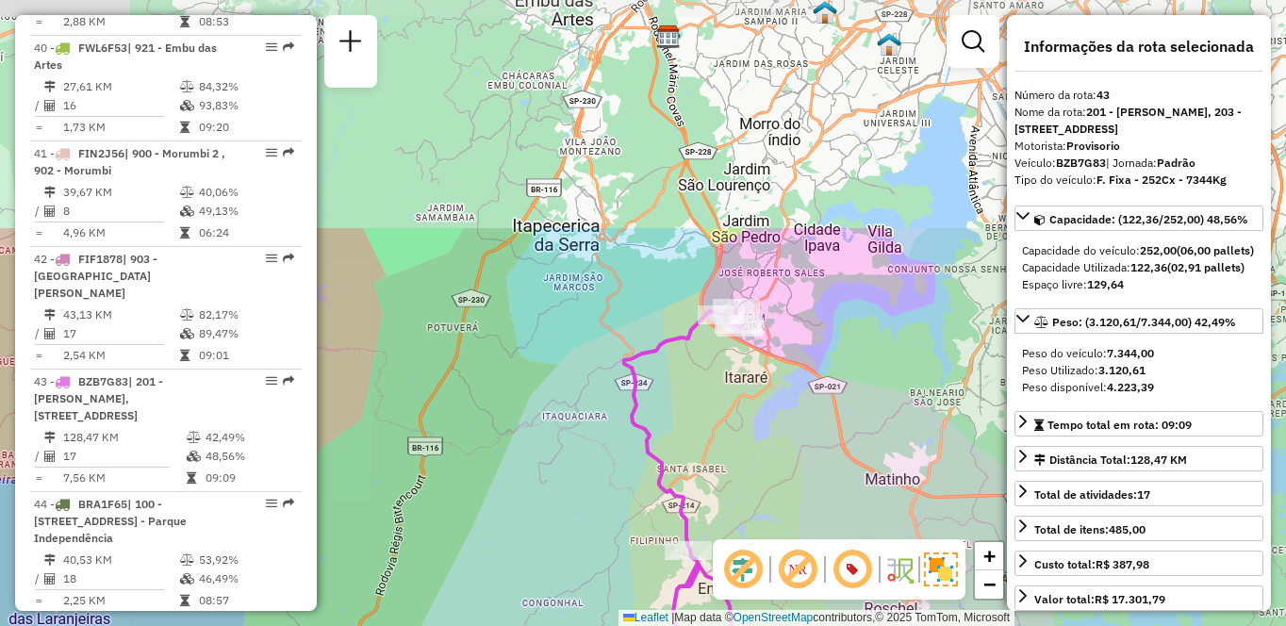
drag, startPoint x: 719, startPoint y: 159, endPoint x: 718, endPoint y: 456, distance: 297.0
click at [718, 456] on div "Janela de atendimento Grade de atendimento Capacidade Transportadoras Veículos …" at bounding box center [643, 313] width 1286 height 626
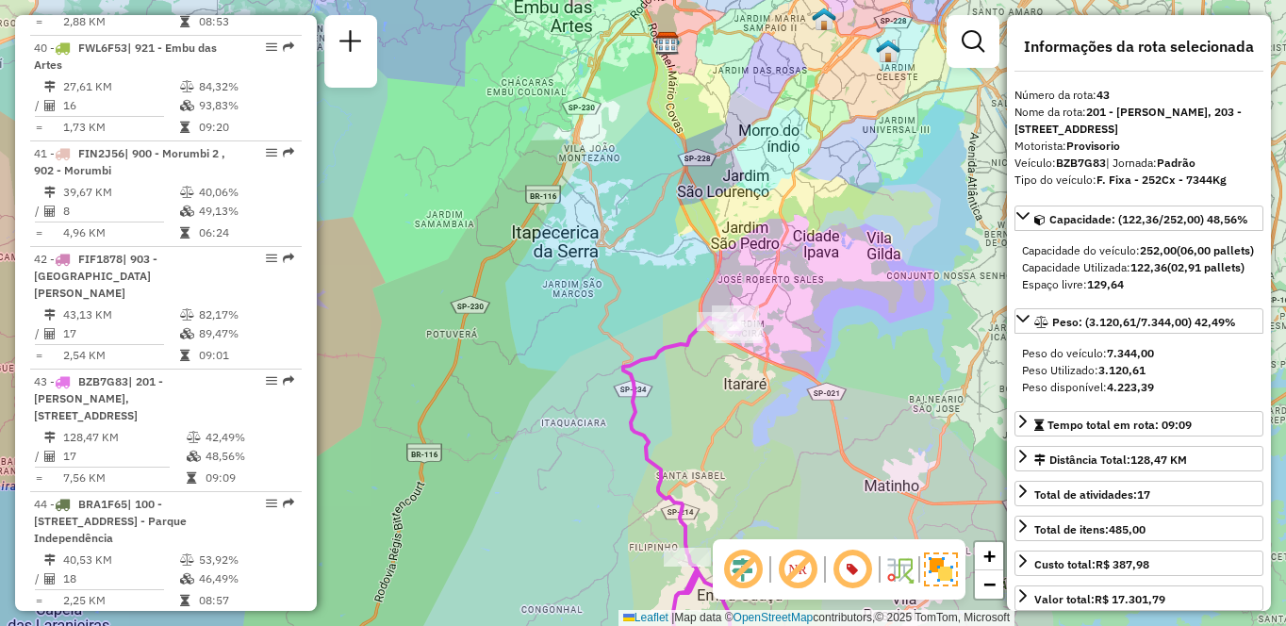
click at [722, 454] on div "Janela de atendimento Grade de atendimento Capacidade Transportadoras Veículos …" at bounding box center [643, 313] width 1286 height 626
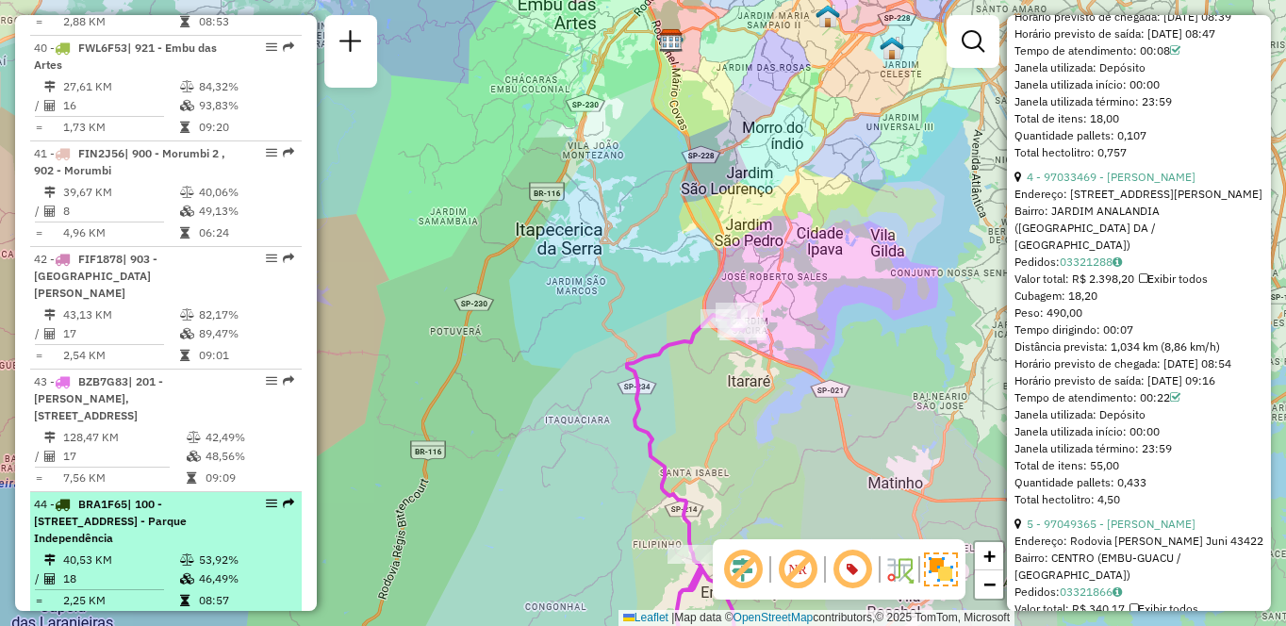
scroll to position [5220, 0]
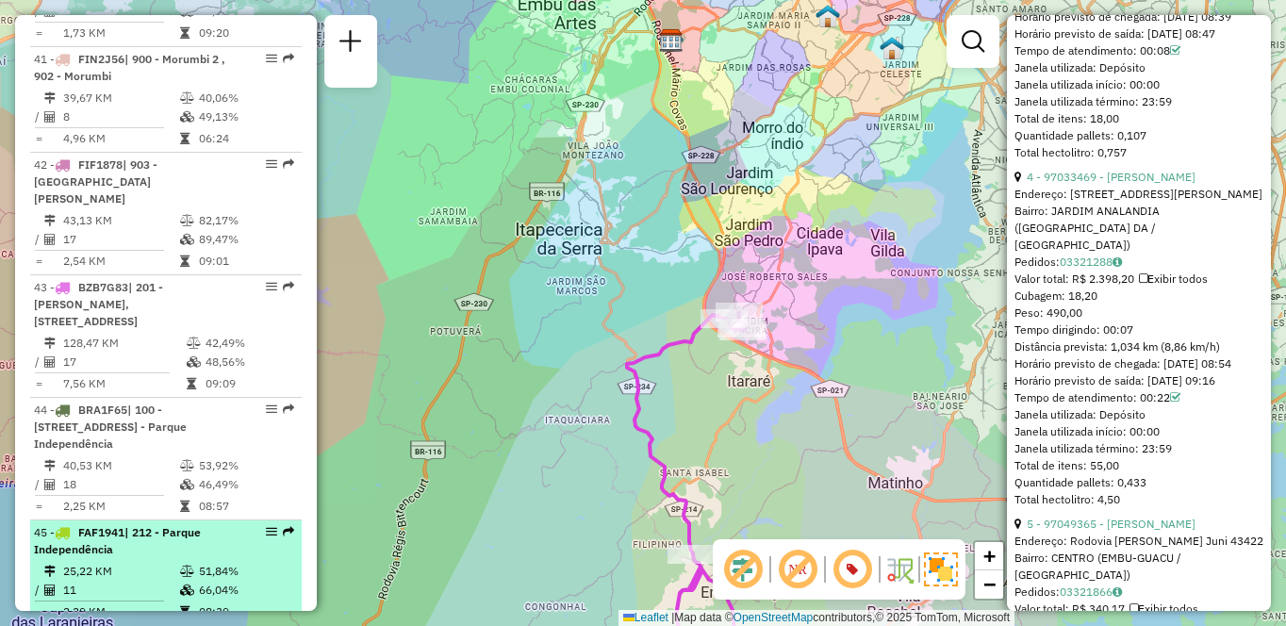
click at [174, 581] on td "11" at bounding box center [120, 590] width 117 height 19
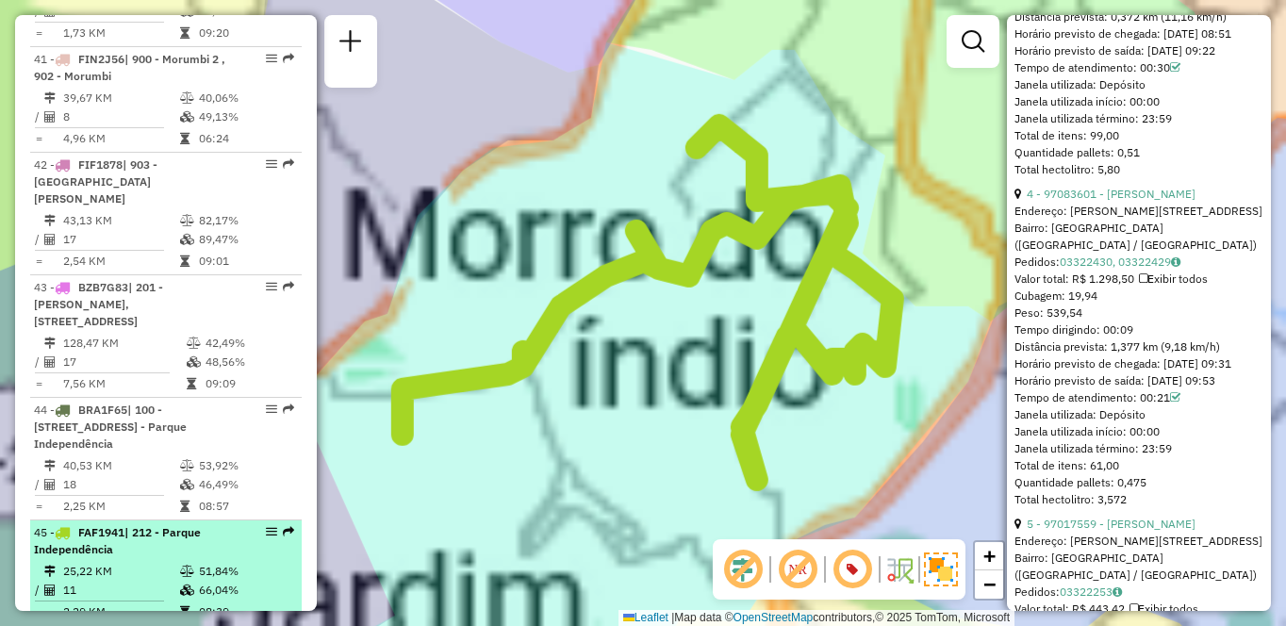
scroll to position [1616, 0]
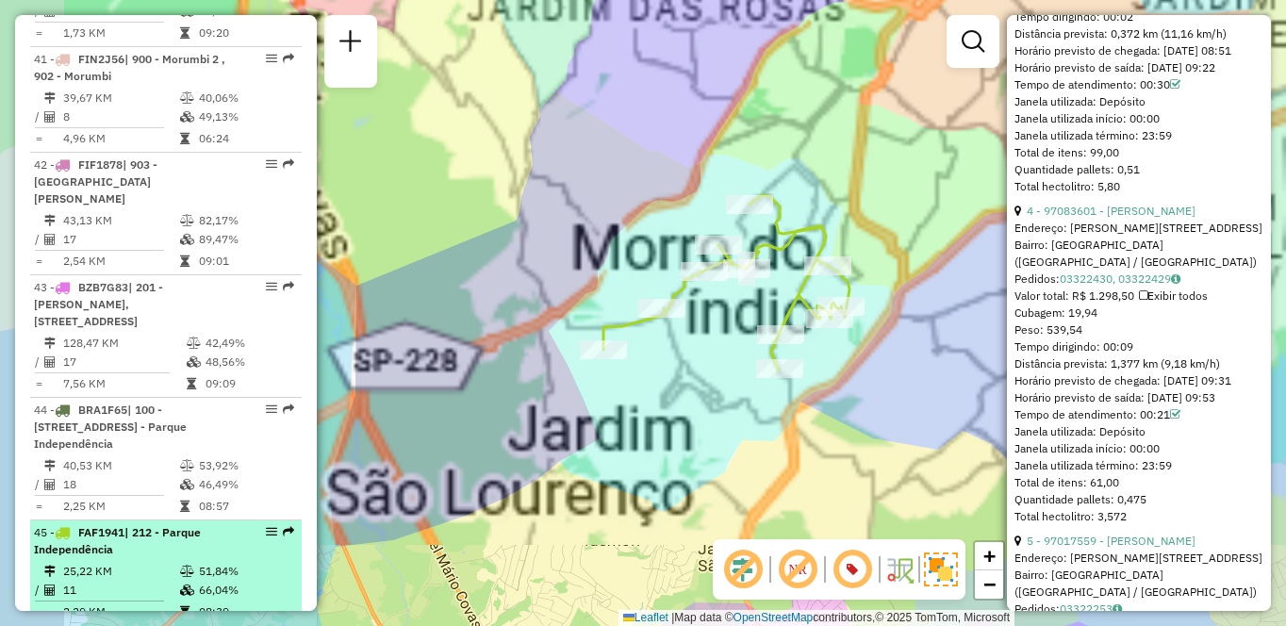
click at [159, 524] on div "45 - FAF1941 | 212 - Parque Independência" at bounding box center [134, 541] width 200 height 34
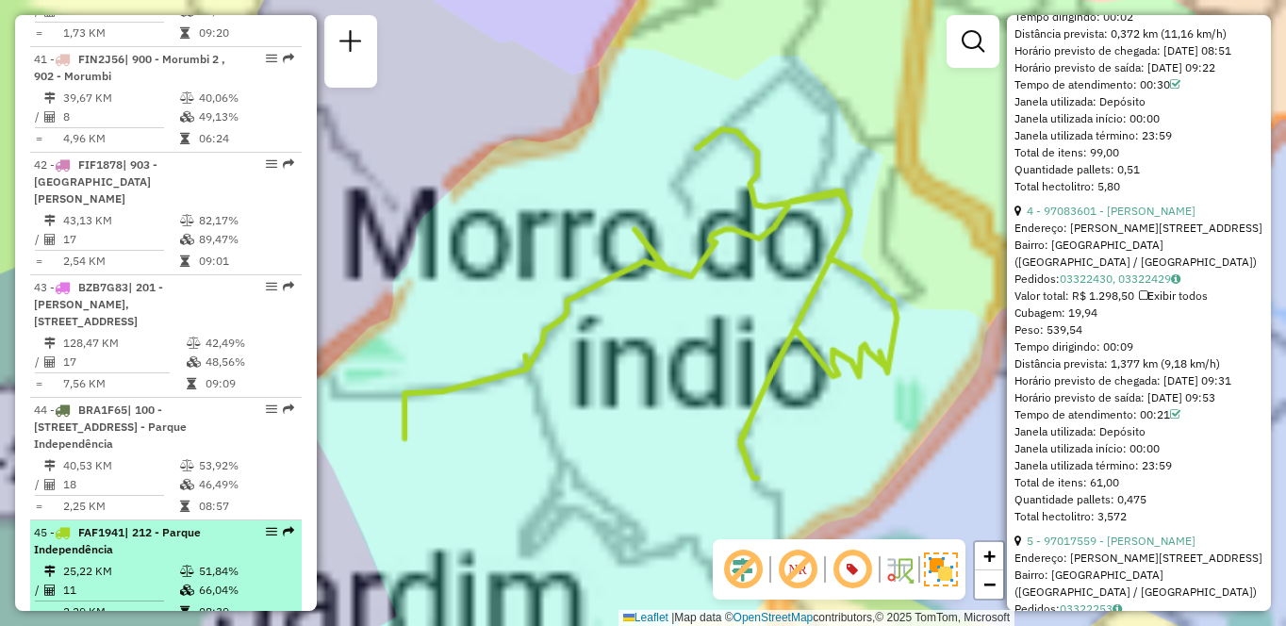
click at [159, 524] on div "45 - FAF1941 | 212 - Parque Independência" at bounding box center [134, 541] width 200 height 34
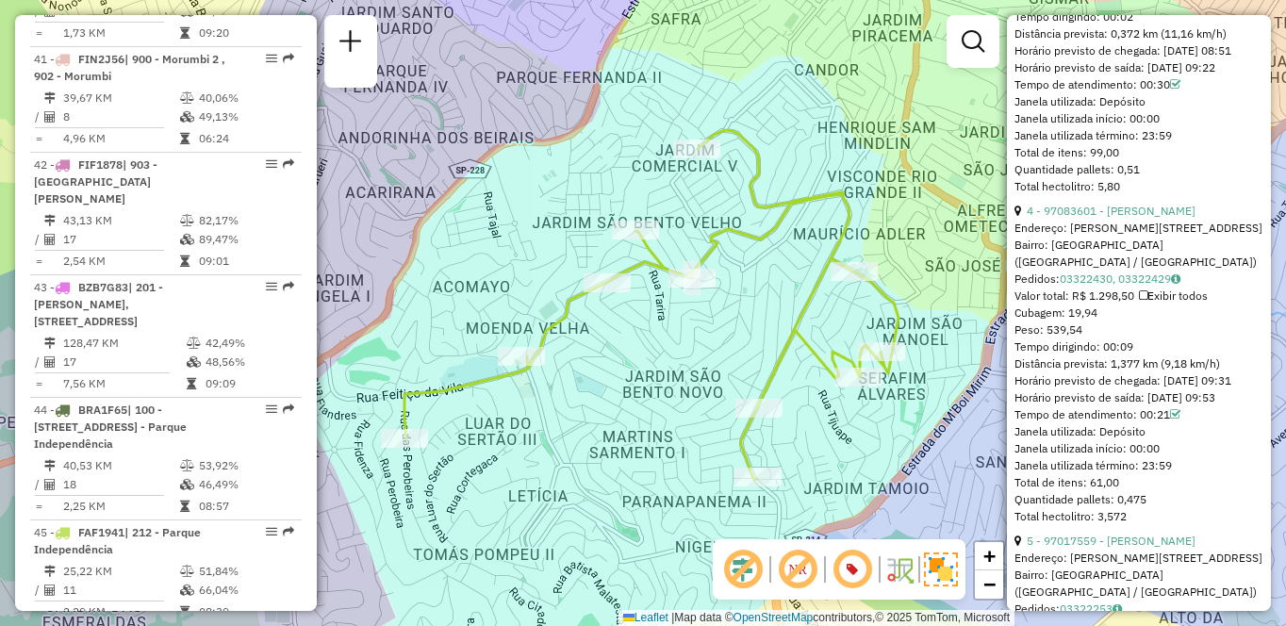
scroll to position [4686, 0]
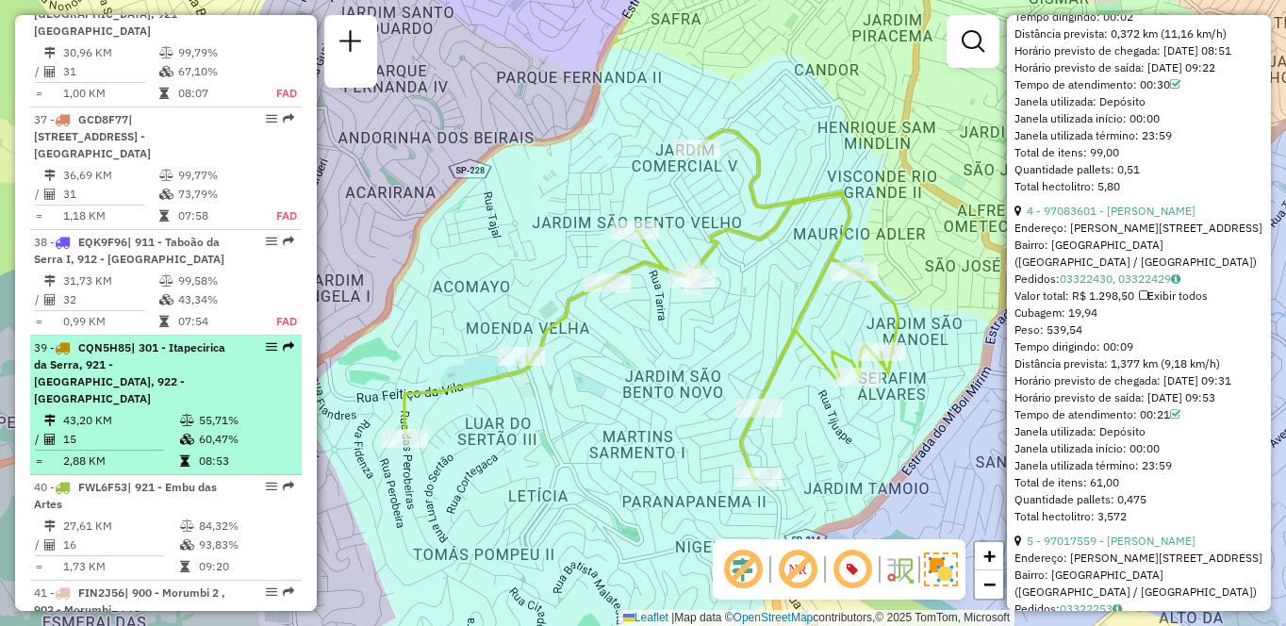
click at [170, 430] on td "15" at bounding box center [120, 439] width 117 height 19
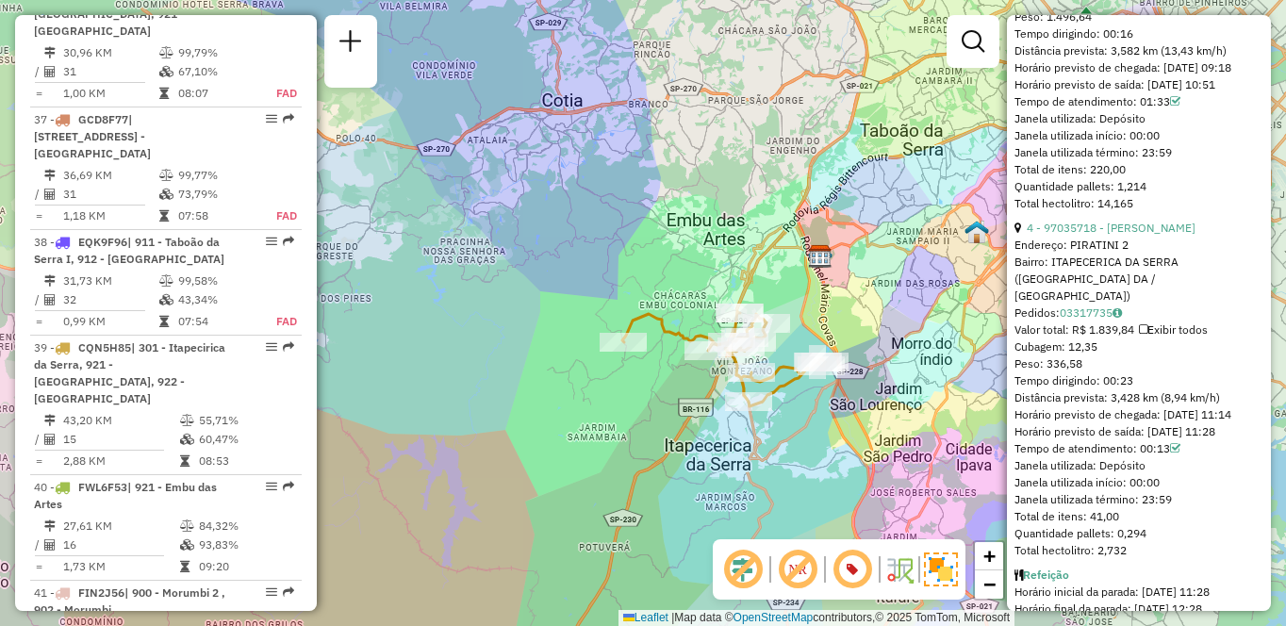
scroll to position [5616, 0]
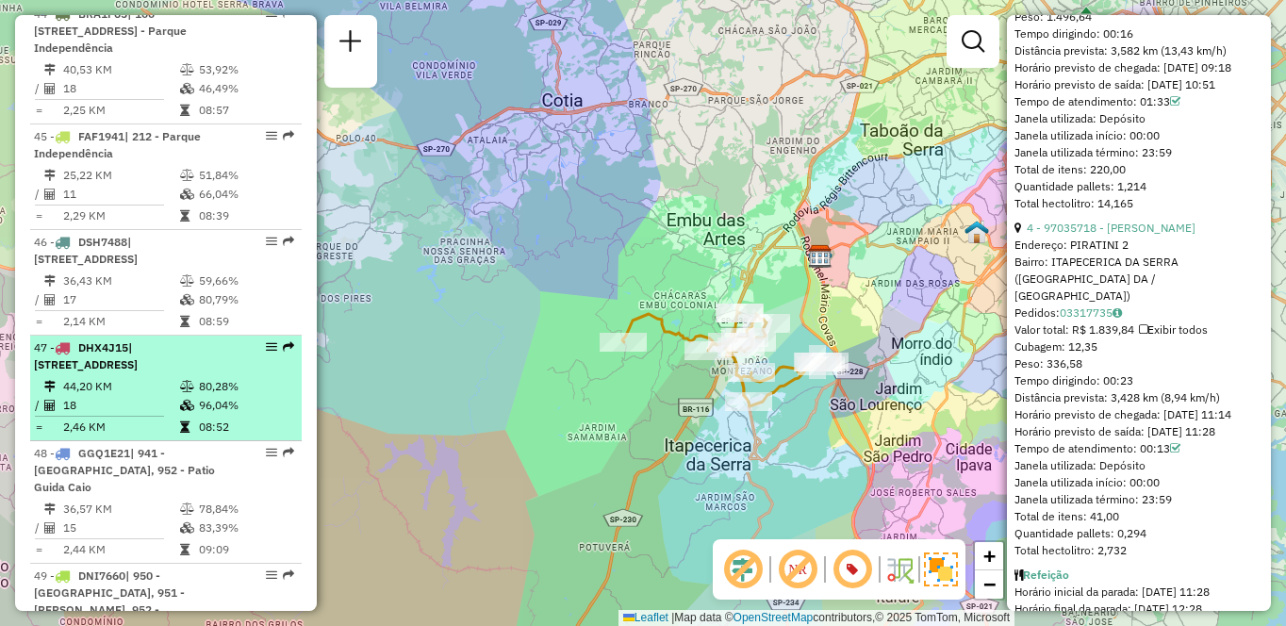
click at [134, 377] on td "44,20 KM" at bounding box center [120, 386] width 117 height 19
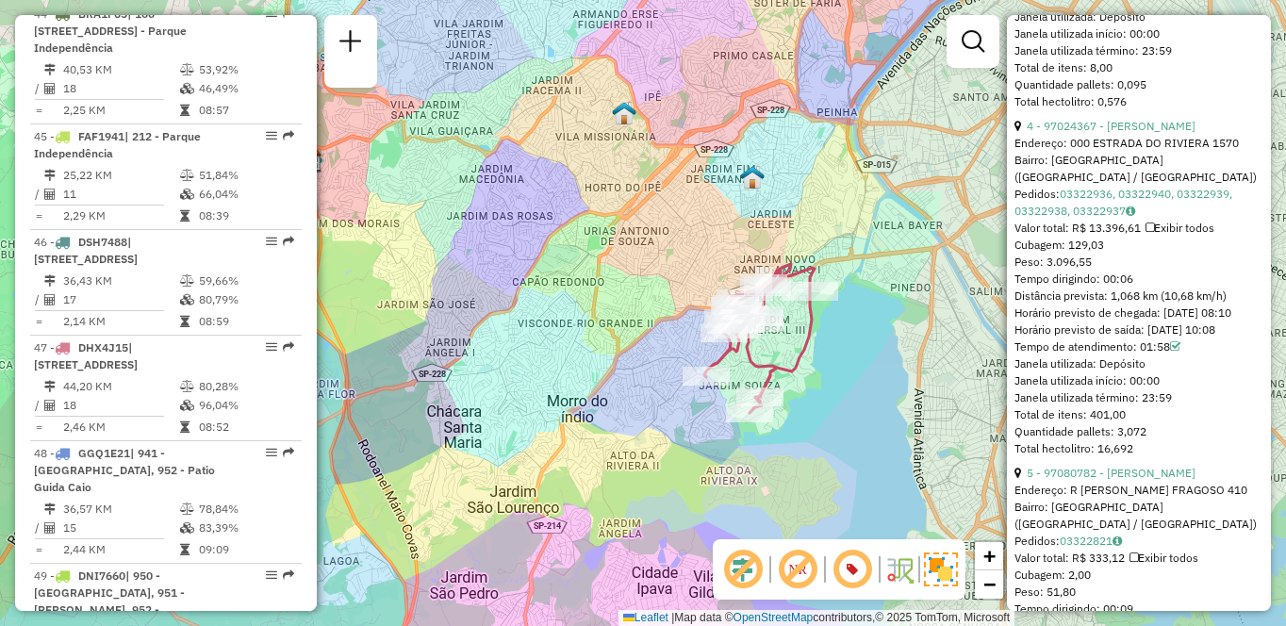
scroll to position [6055, 0]
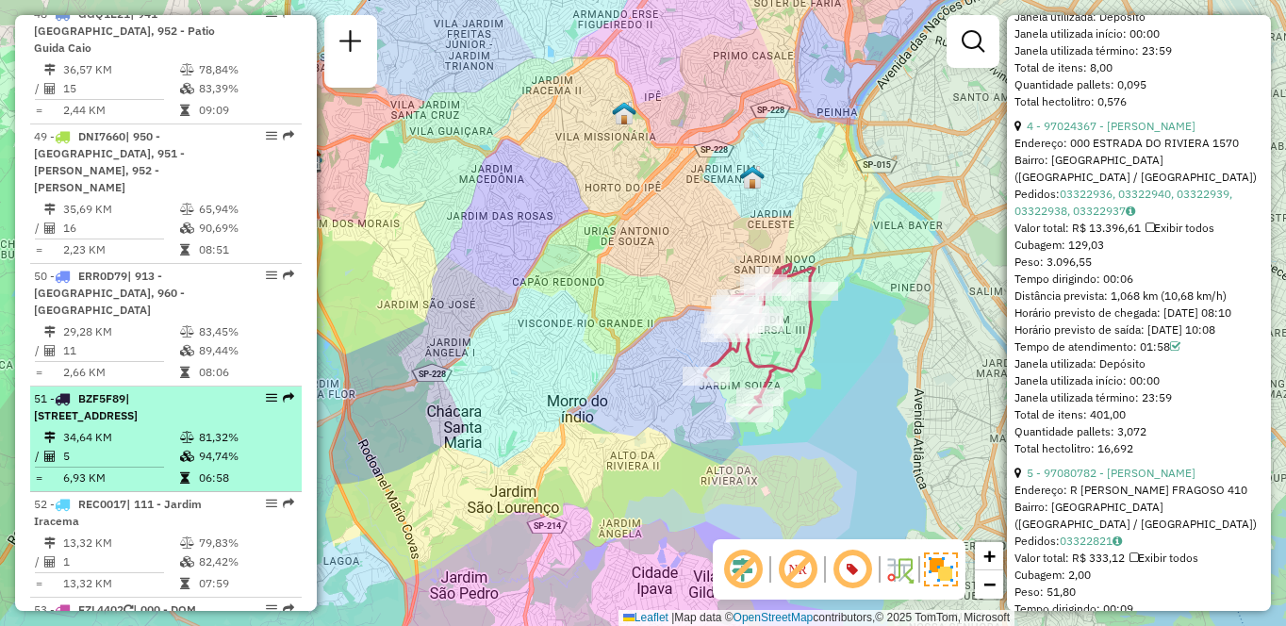
click at [135, 391] on span "| [STREET_ADDRESS]" at bounding box center [86, 406] width 104 height 31
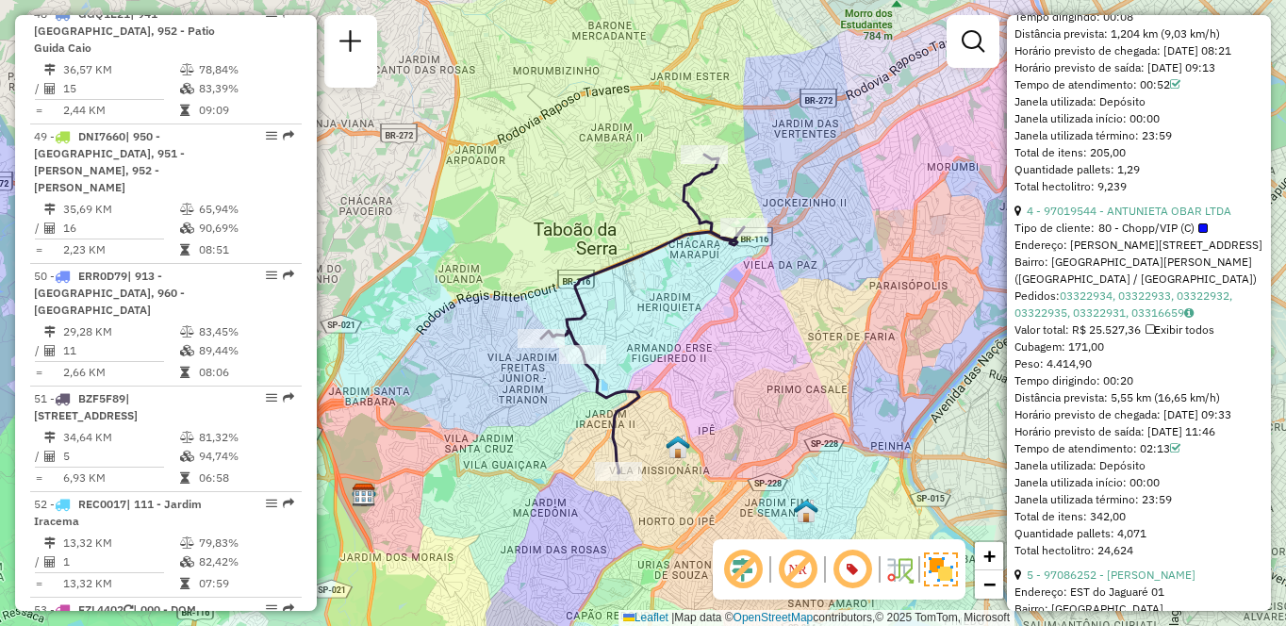
scroll to position [2319, 0]
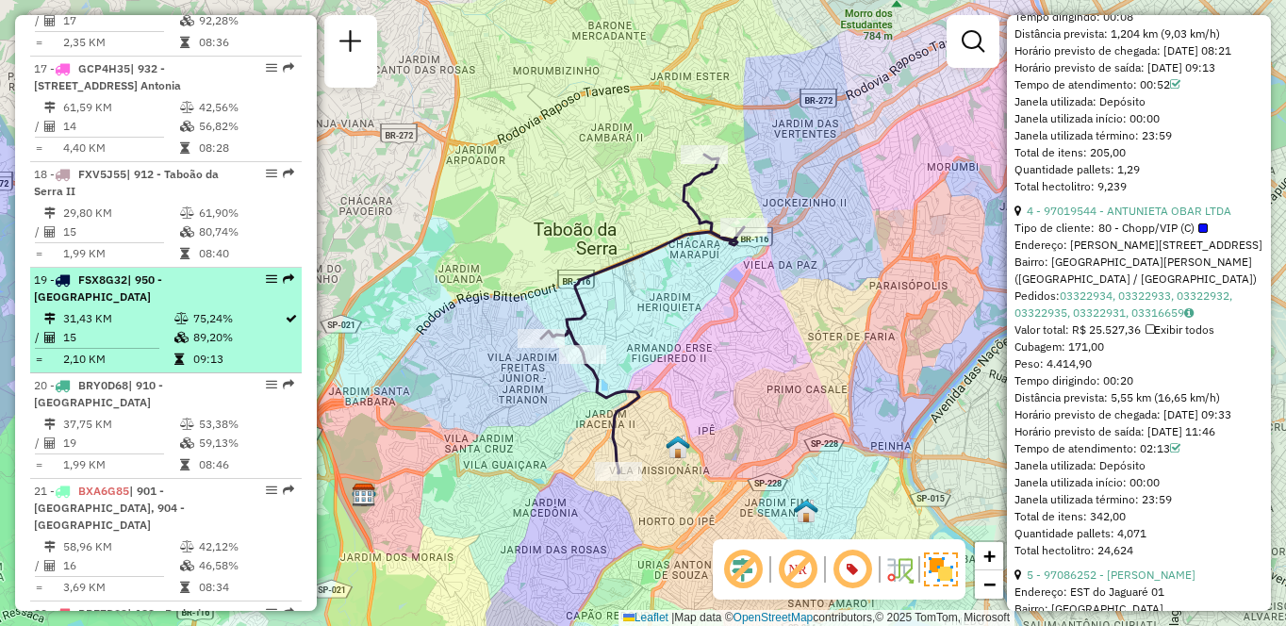
click at [98, 339] on li "19 - FSX8G32 | 950 - [GEOGRAPHIC_DATA] 31,43 KM 75,24% / 15 89,20% = 2,10 KM 09…" at bounding box center [166, 321] width 272 height 106
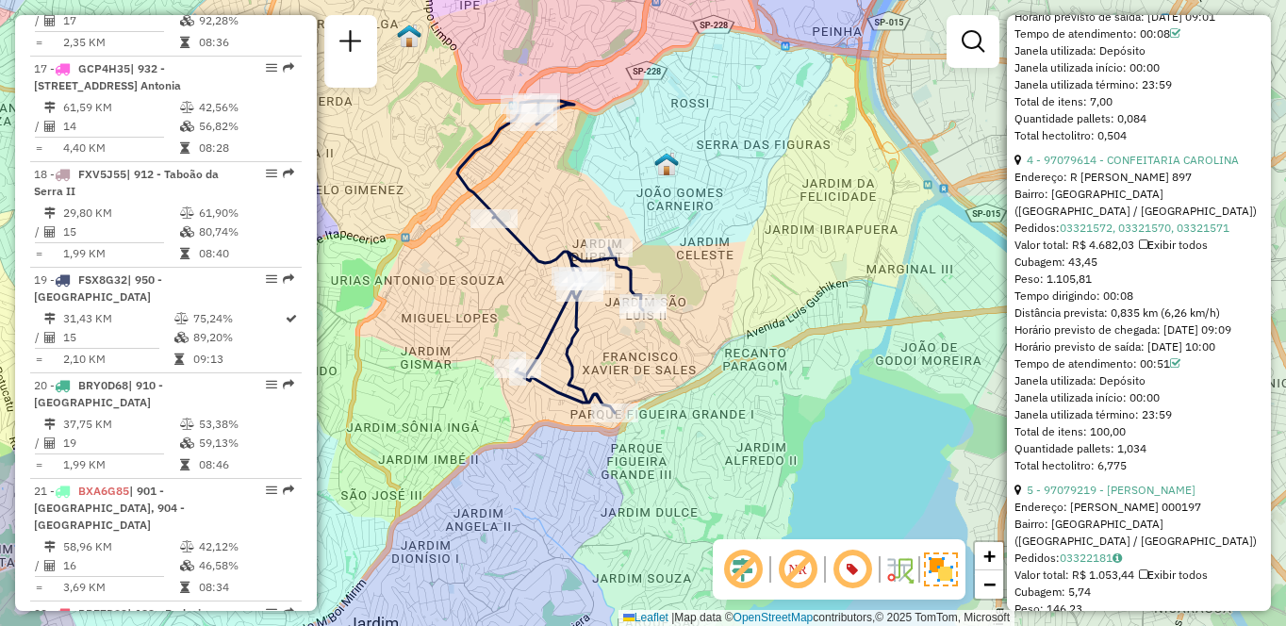
scroll to position [5949, 0]
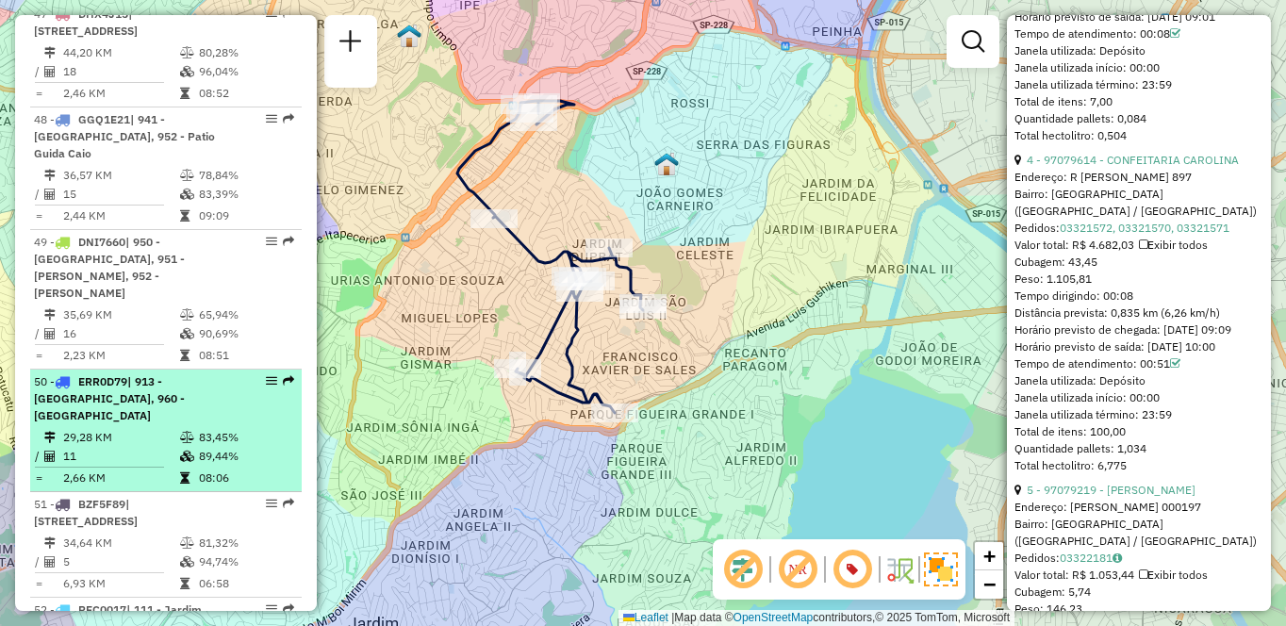
click at [113, 428] on td "29,28 KM" at bounding box center [120, 437] width 117 height 19
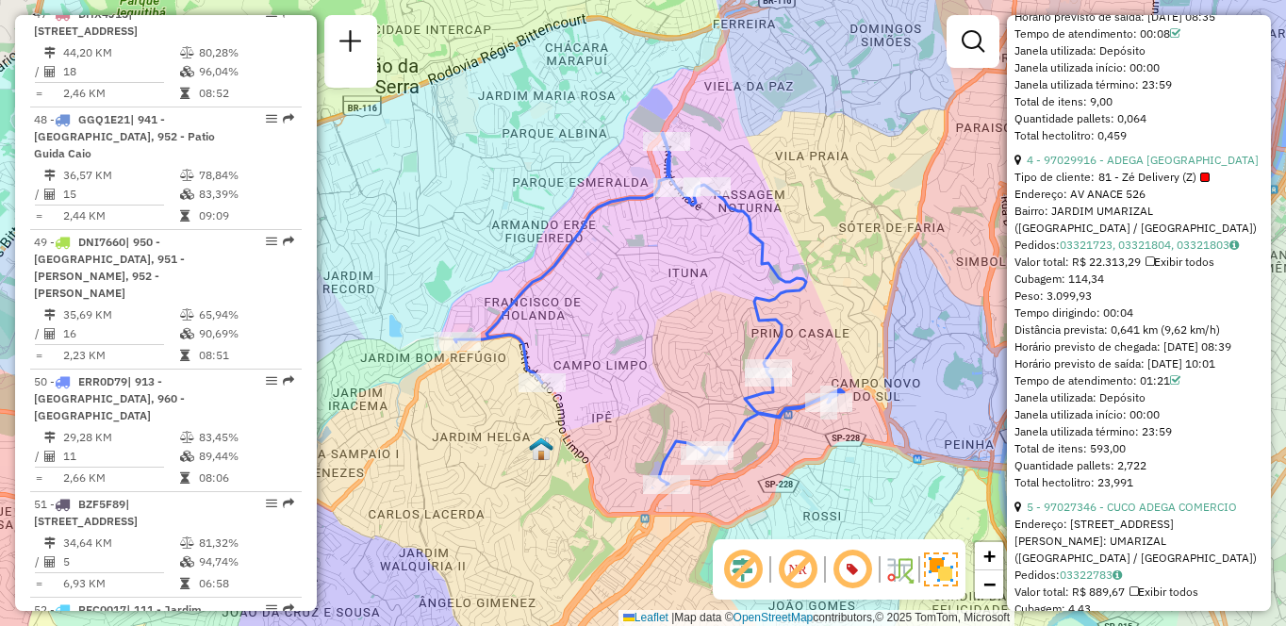
scroll to position [1069, 0]
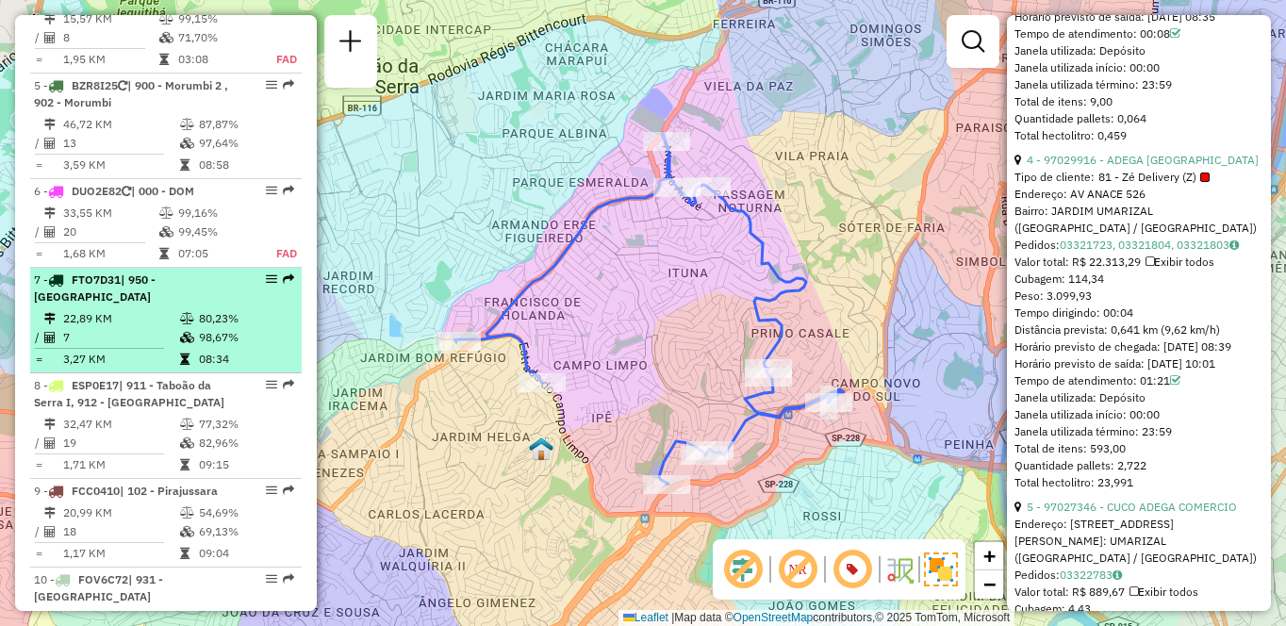
click at [198, 328] on td "80,23%" at bounding box center [245, 318] width 95 height 19
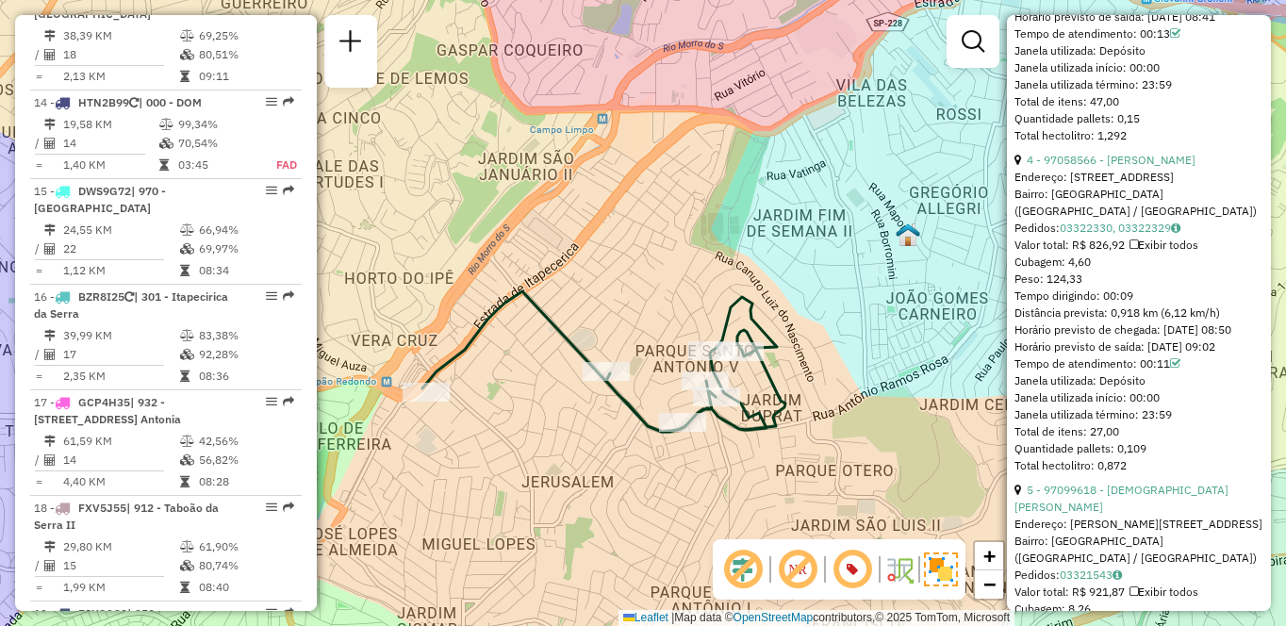
scroll to position [875, 0]
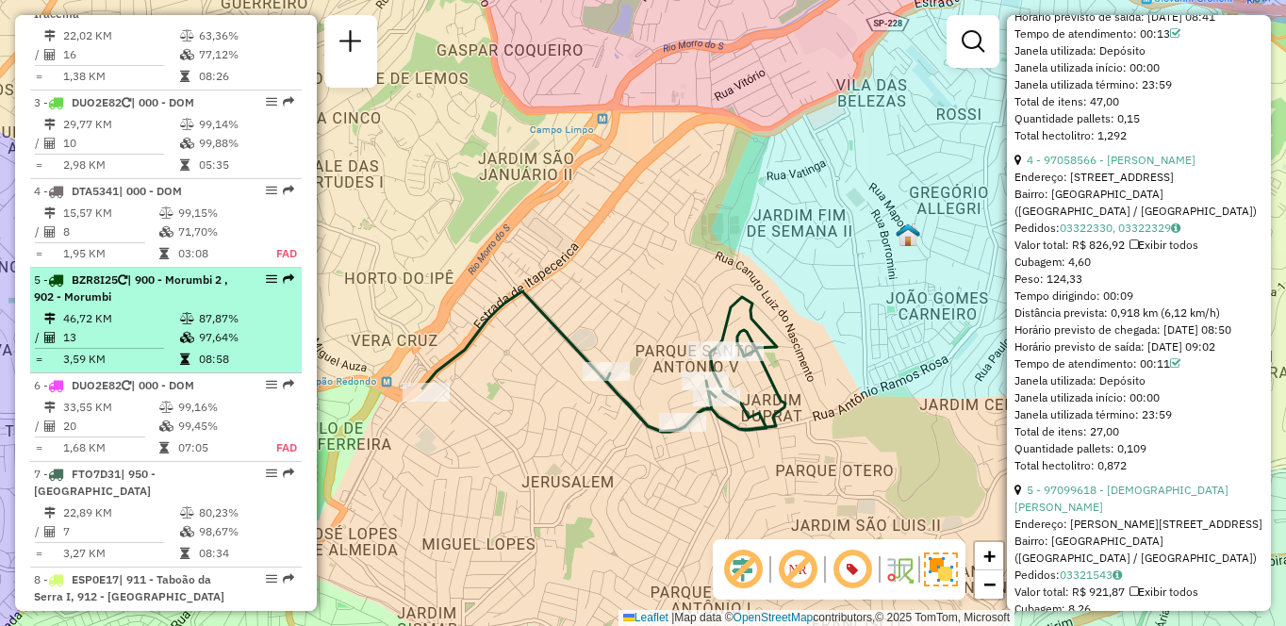
click at [56, 347] on td at bounding box center [52, 337] width 19 height 19
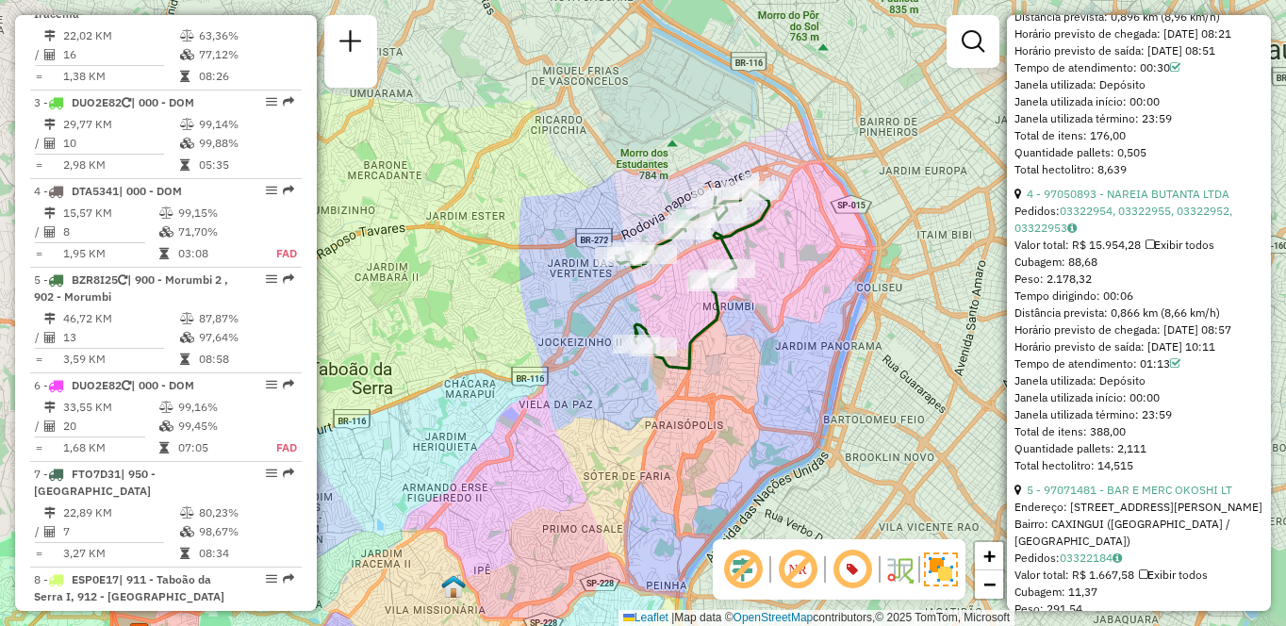
scroll to position [3283, 0]
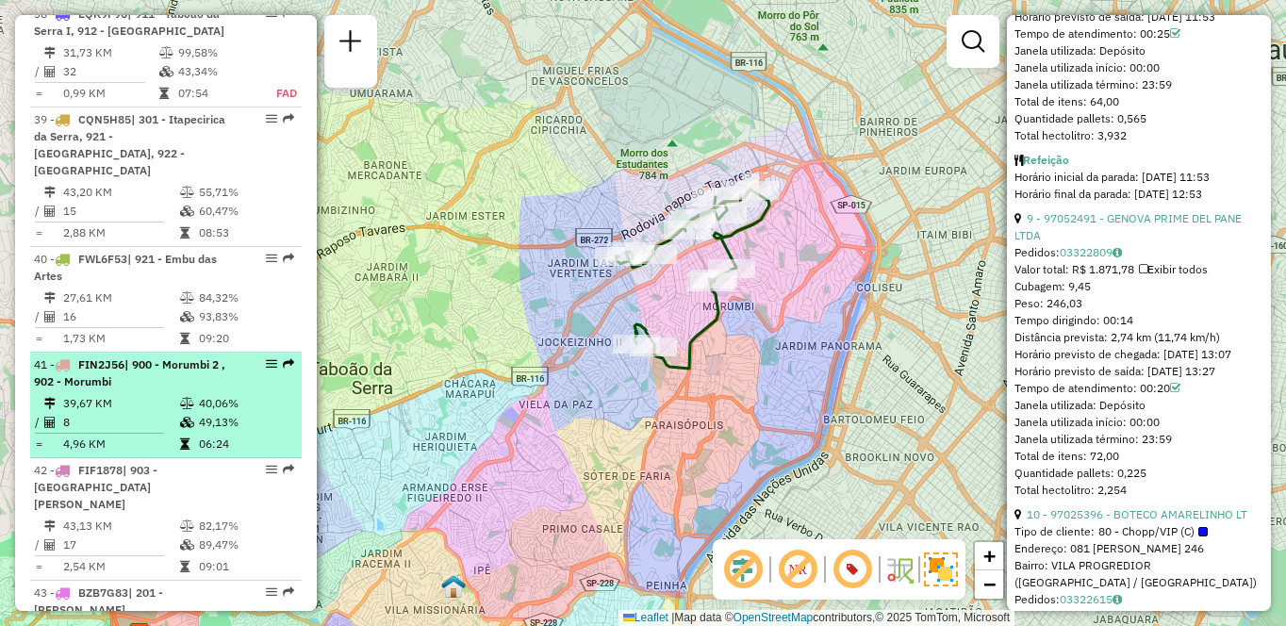
click at [173, 413] on td "8" at bounding box center [120, 422] width 117 height 19
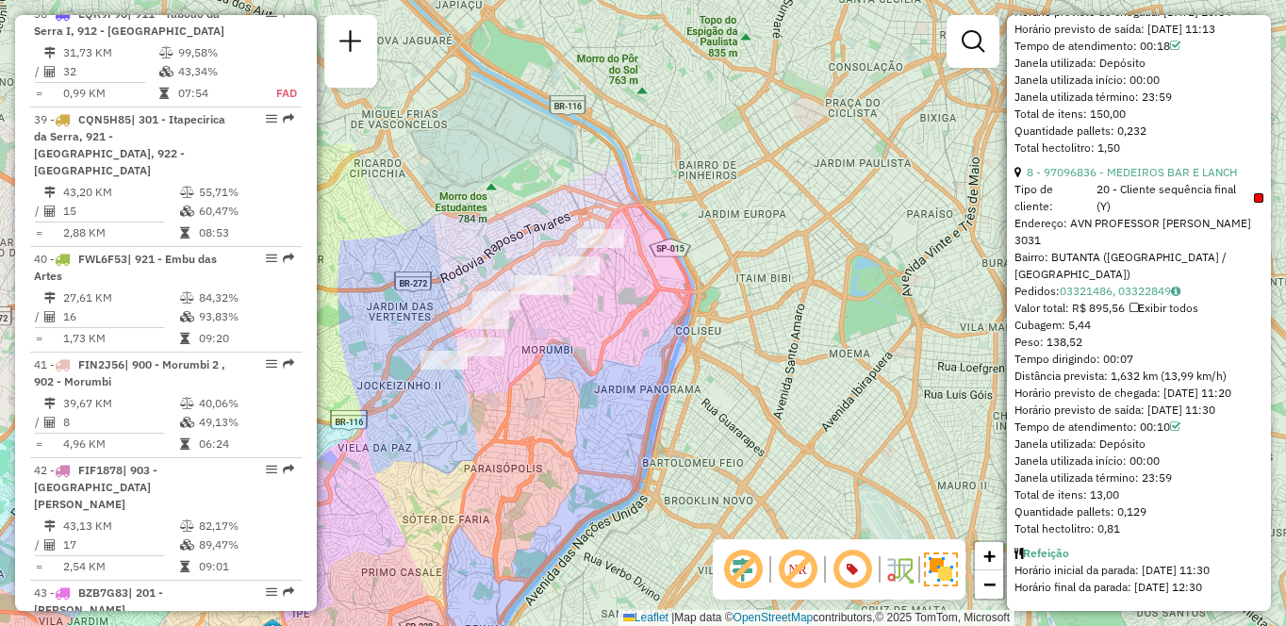
scroll to position [875, 0]
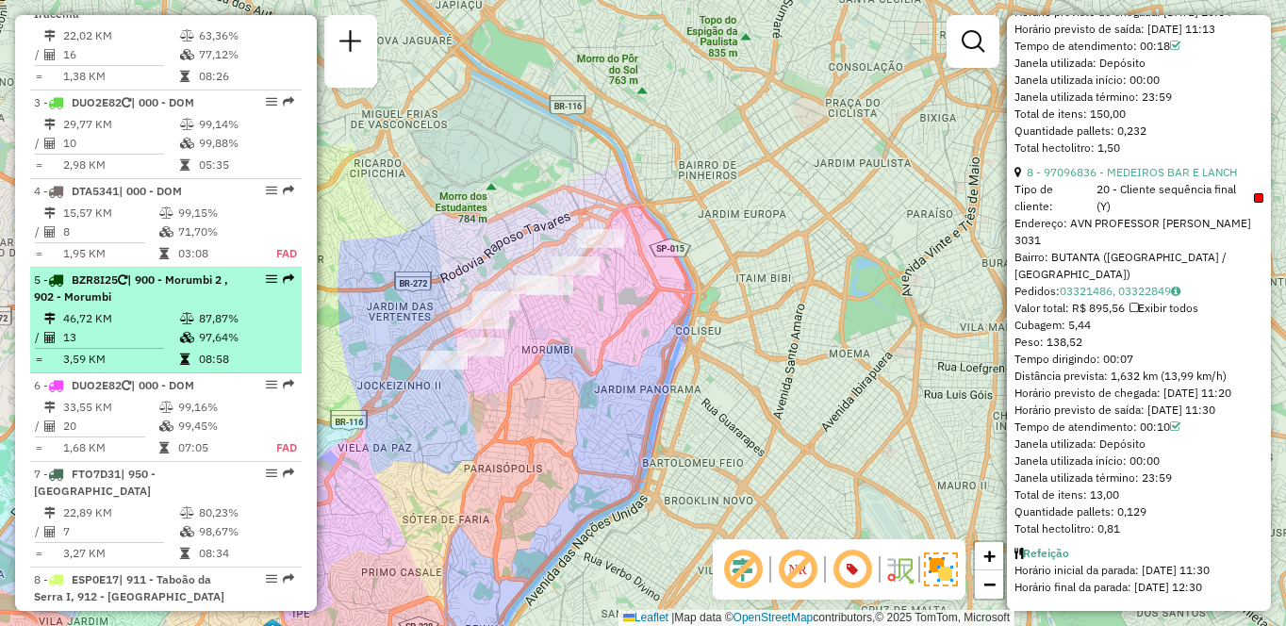
click at [55, 343] on icon at bounding box center [49, 337] width 11 height 11
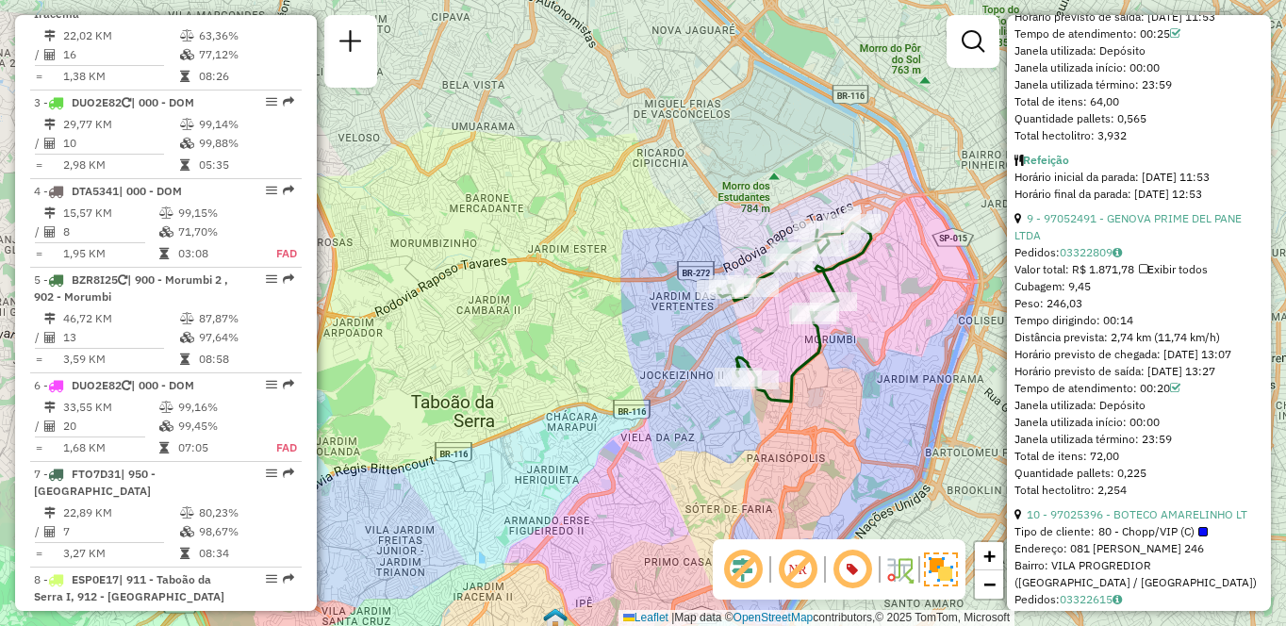
scroll to position [5020, 0]
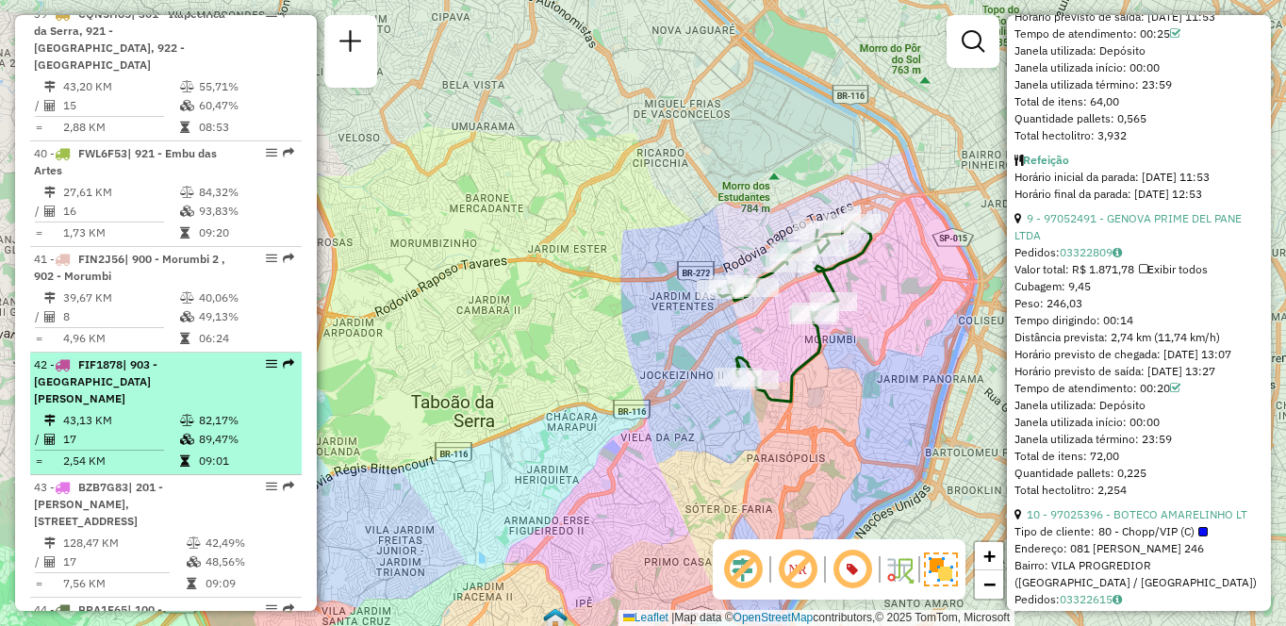
click at [181, 434] on icon at bounding box center [187, 439] width 14 height 11
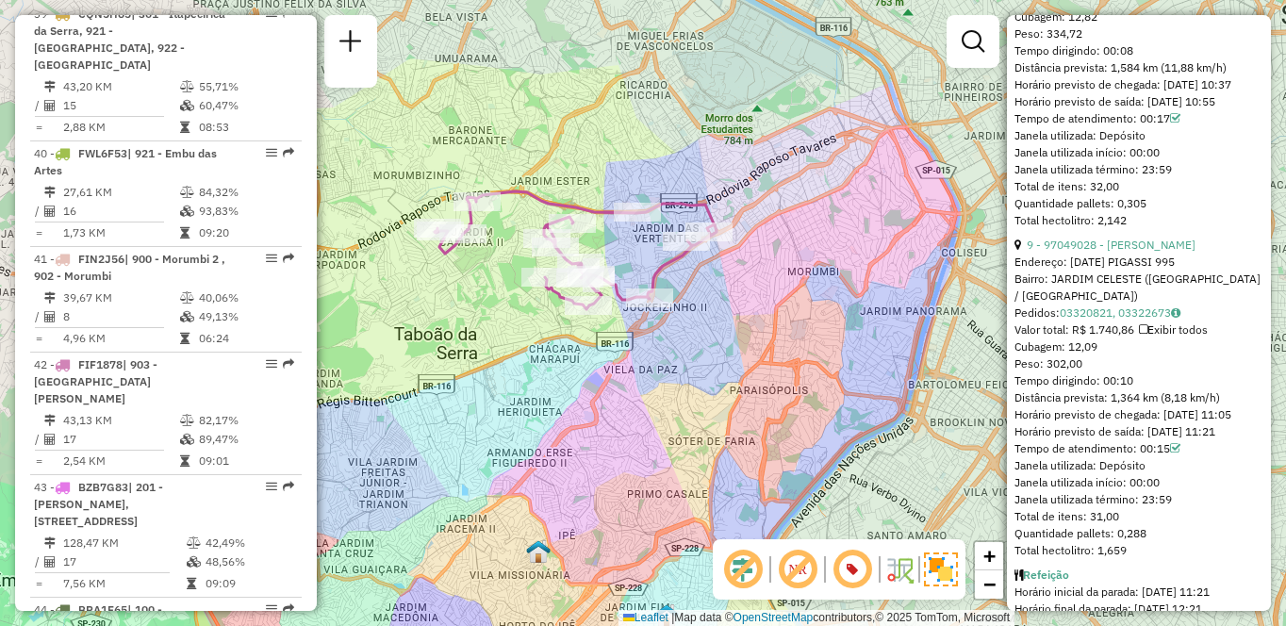
scroll to position [5827, 0]
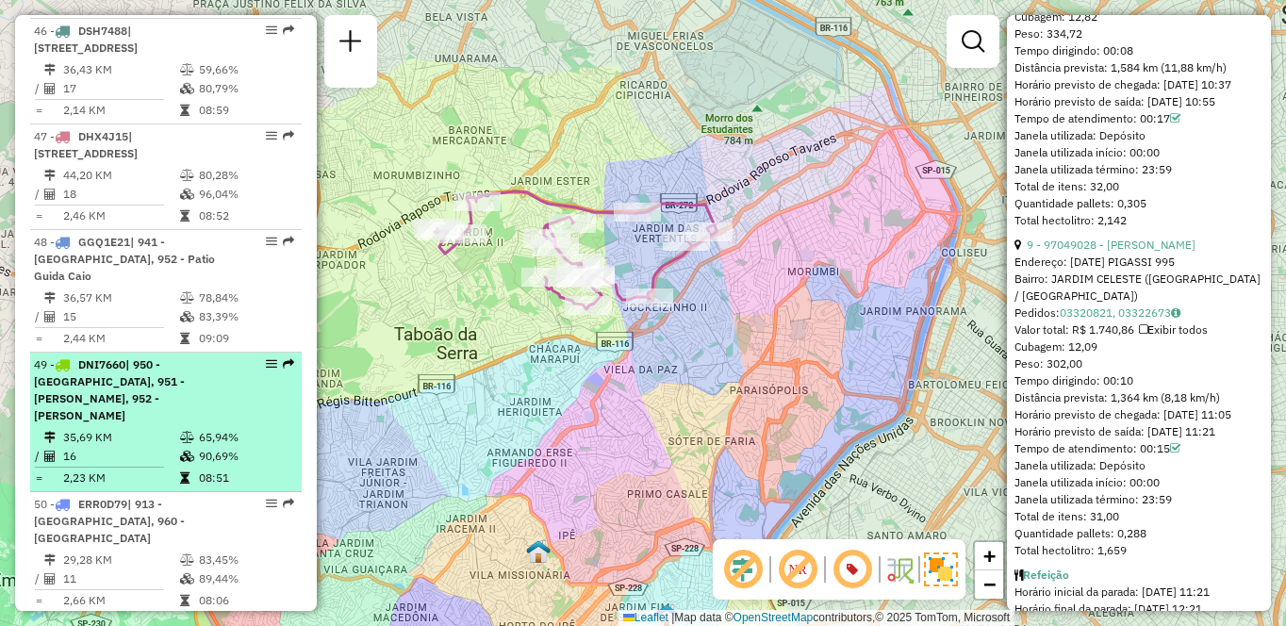
click at [140, 447] on td "16" at bounding box center [120, 456] width 117 height 19
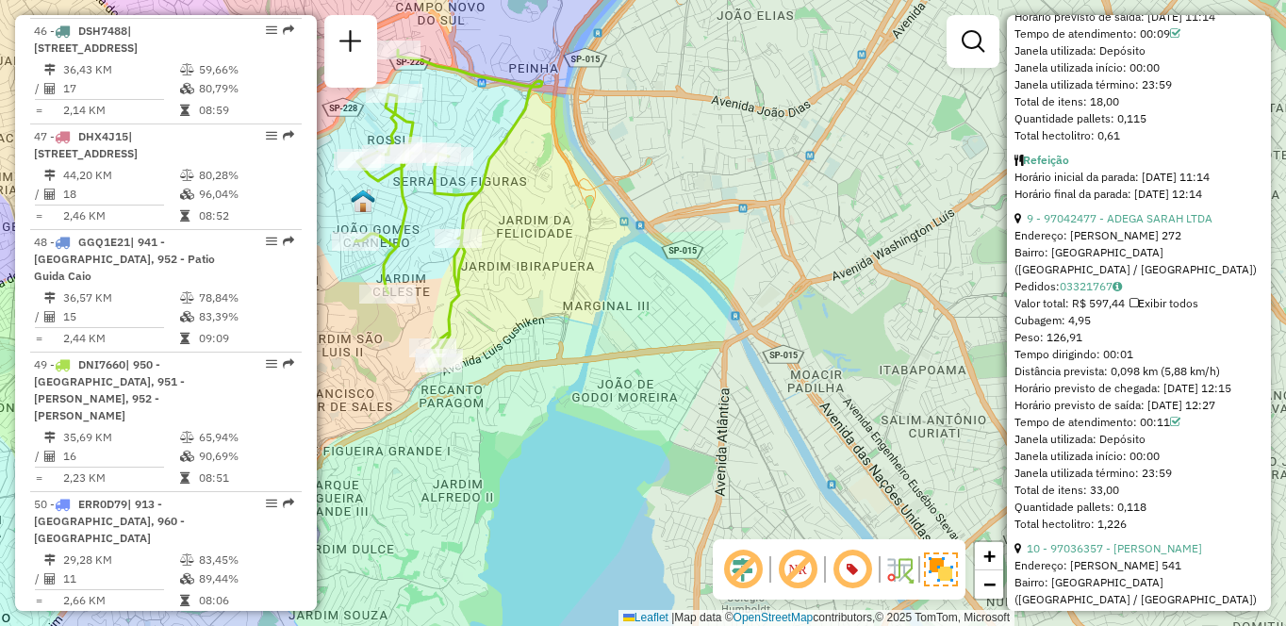
click at [580, 316] on div "Janela de atendimento Grade de atendimento Capacidade Transportadoras Veículos …" at bounding box center [643, 313] width 1286 height 626
click at [586, 318] on div "Janela de atendimento Grade de atendimento Capacidade Transportadoras Veículos …" at bounding box center [643, 313] width 1286 height 626
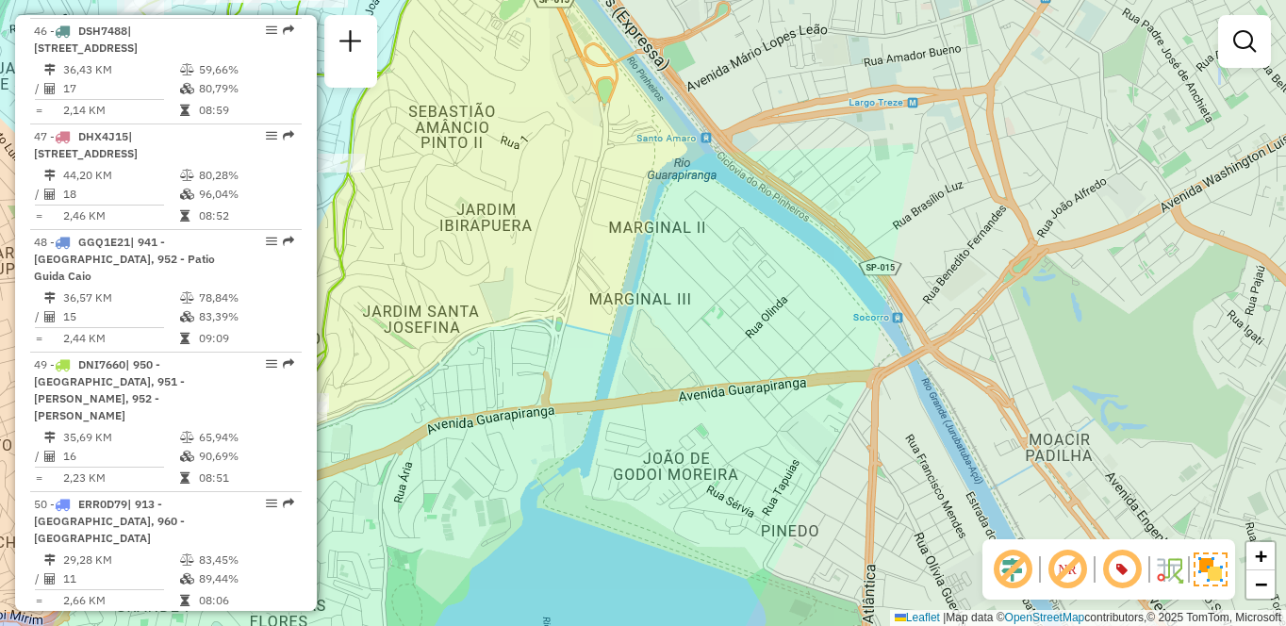
drag, startPoint x: 590, startPoint y: 320, endPoint x: 709, endPoint y: 327, distance: 119.0
click at [709, 327] on div "Janela de atendimento Grade de atendimento Capacidade Transportadoras Veículos …" at bounding box center [643, 313] width 1286 height 626
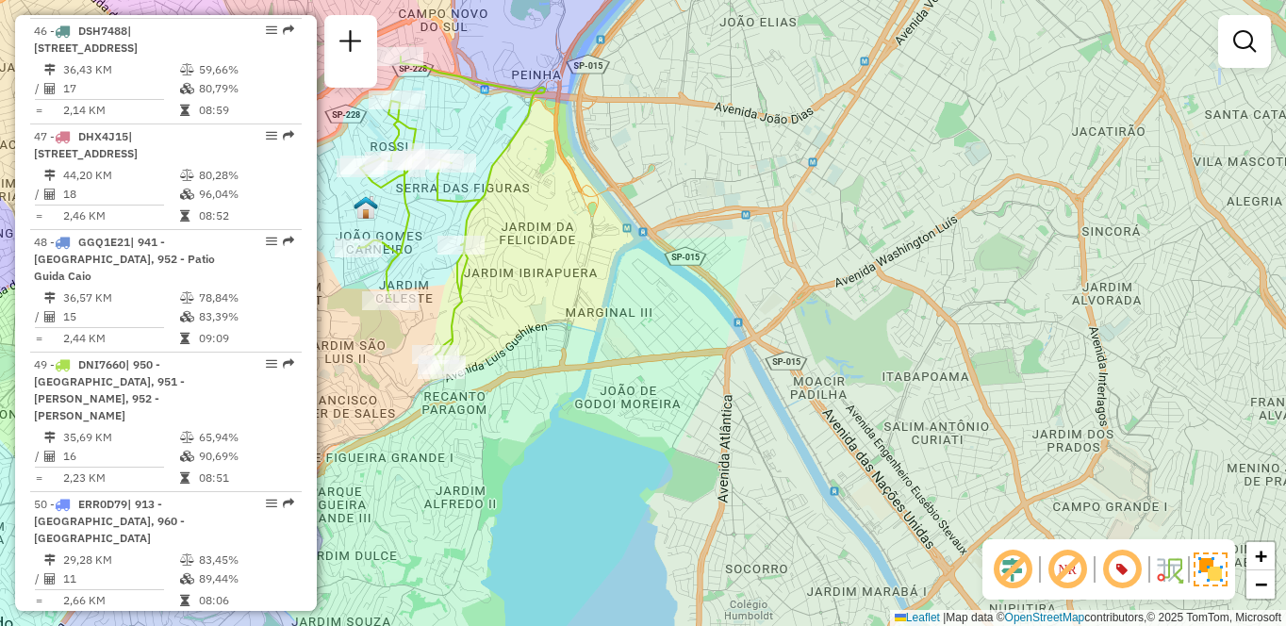
click at [757, 8] on div "Janela de atendimento Grade de atendimento Capacidade Transportadoras Veículos …" at bounding box center [643, 313] width 1286 height 626
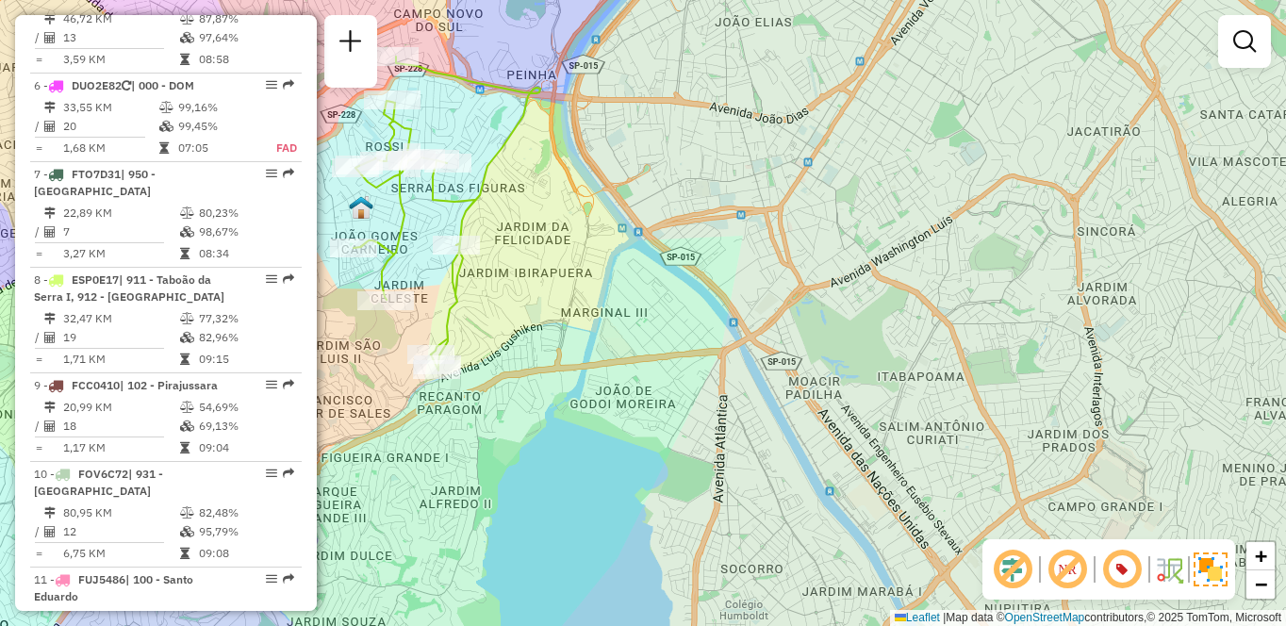
scroll to position [2531, 0]
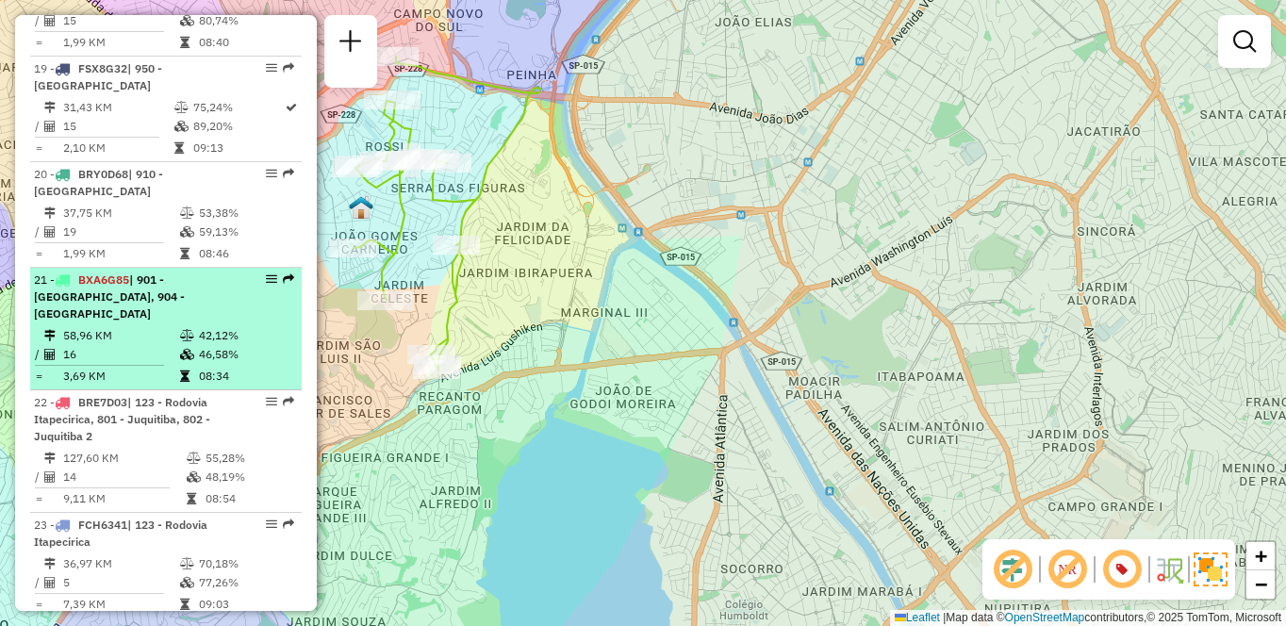
click at [193, 386] on td at bounding box center [188, 376] width 19 height 19
select select "**********"
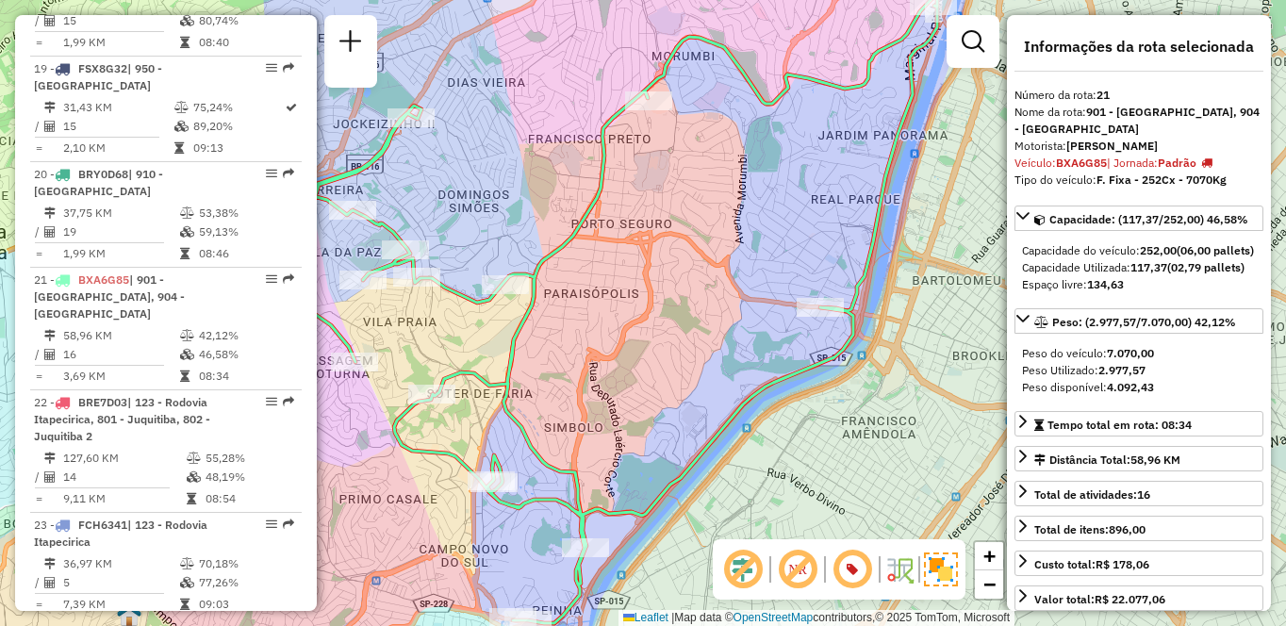
scroll to position [5493, 0]
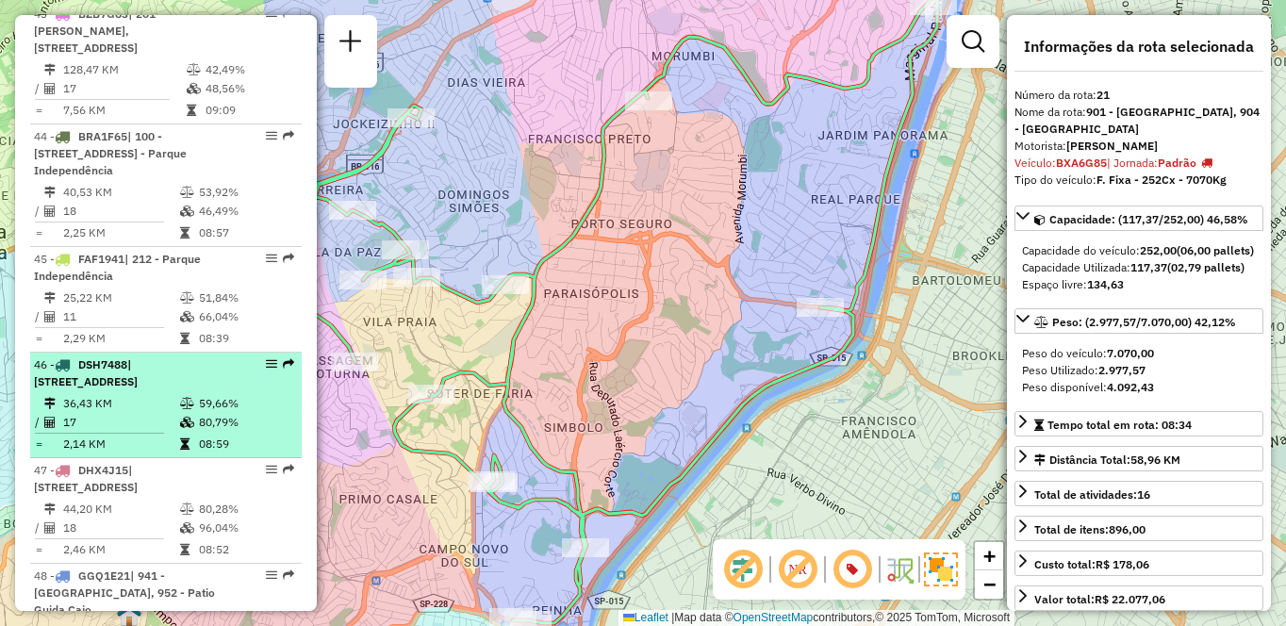
click at [156, 356] on div "46 - DSH7488 | 942 - [STREET_ADDRESS]" at bounding box center [134, 373] width 200 height 34
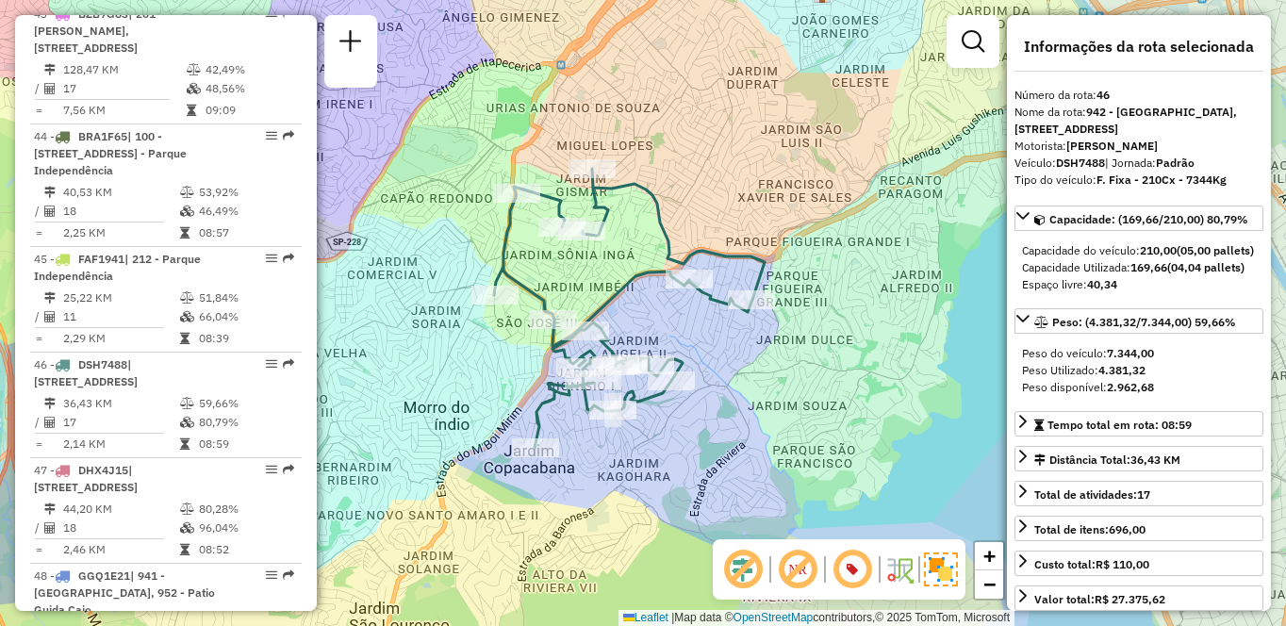
scroll to position [4808, 0]
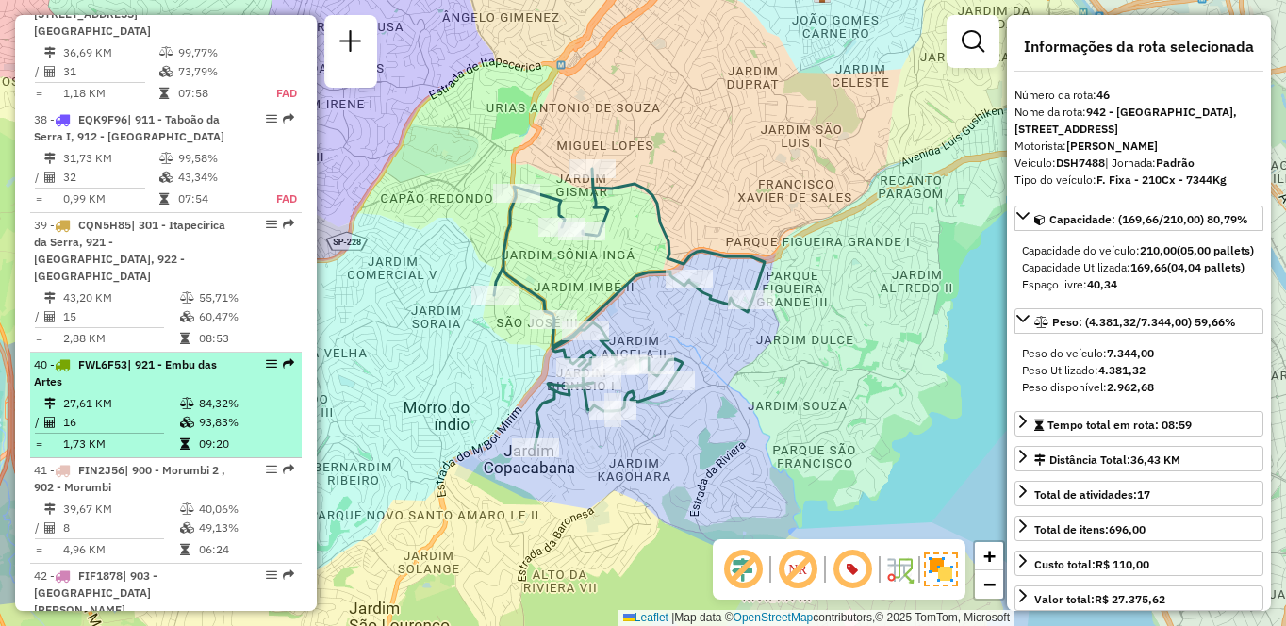
click at [170, 353] on li "40 - FWL6F53 | 921 - Embu das Artes 27,61 KM 84,32% / 16 93,83% = 1,73 KM 09:20" at bounding box center [166, 406] width 272 height 106
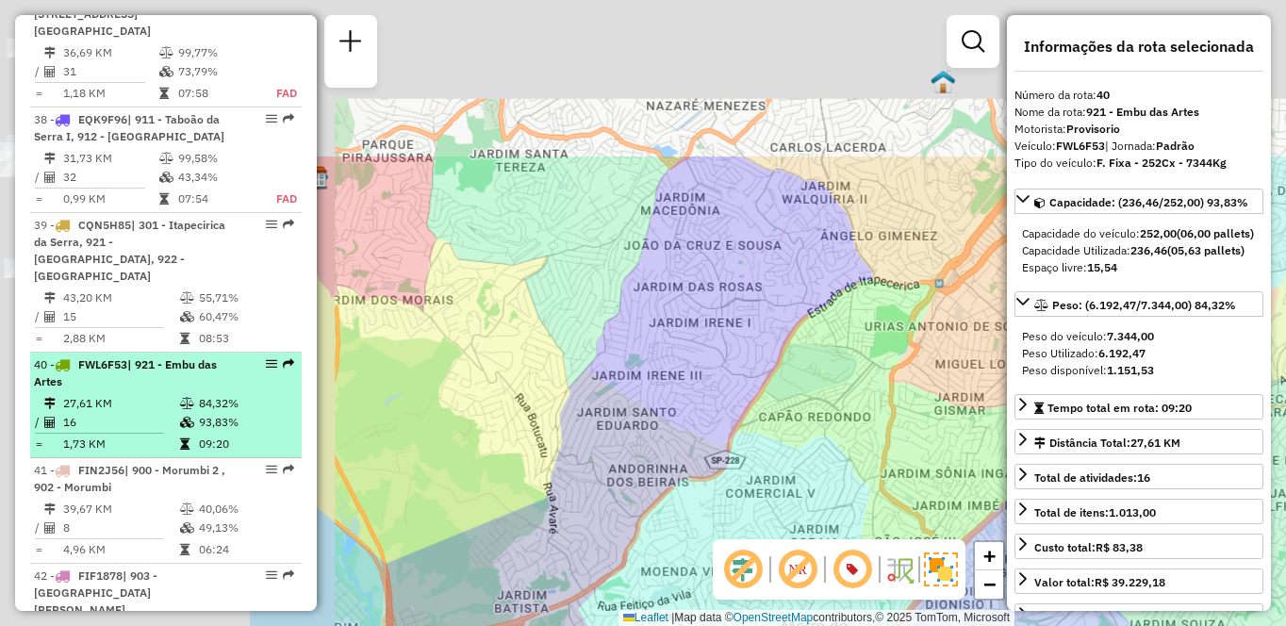
click at [170, 353] on li "40 - FWL6F53 | 921 - Embu das Artes 27,61 KM 84,32% / 16 93,83% = 1,73 KM 09:20" at bounding box center [166, 406] width 272 height 106
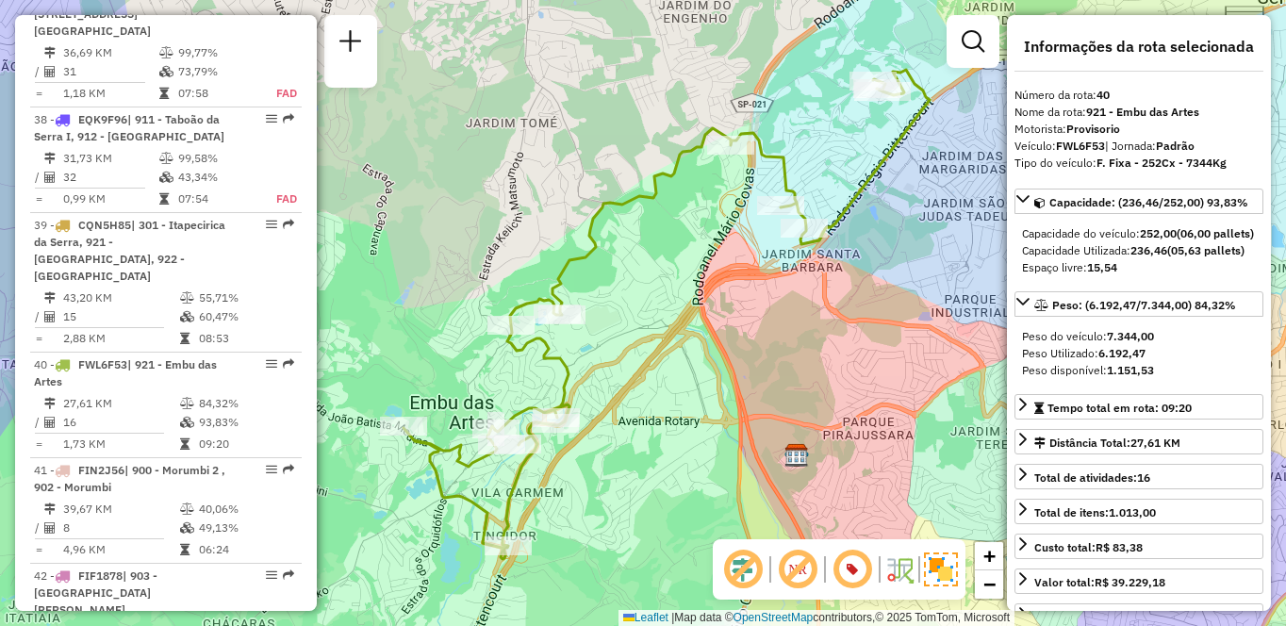
scroll to position [1686, 0]
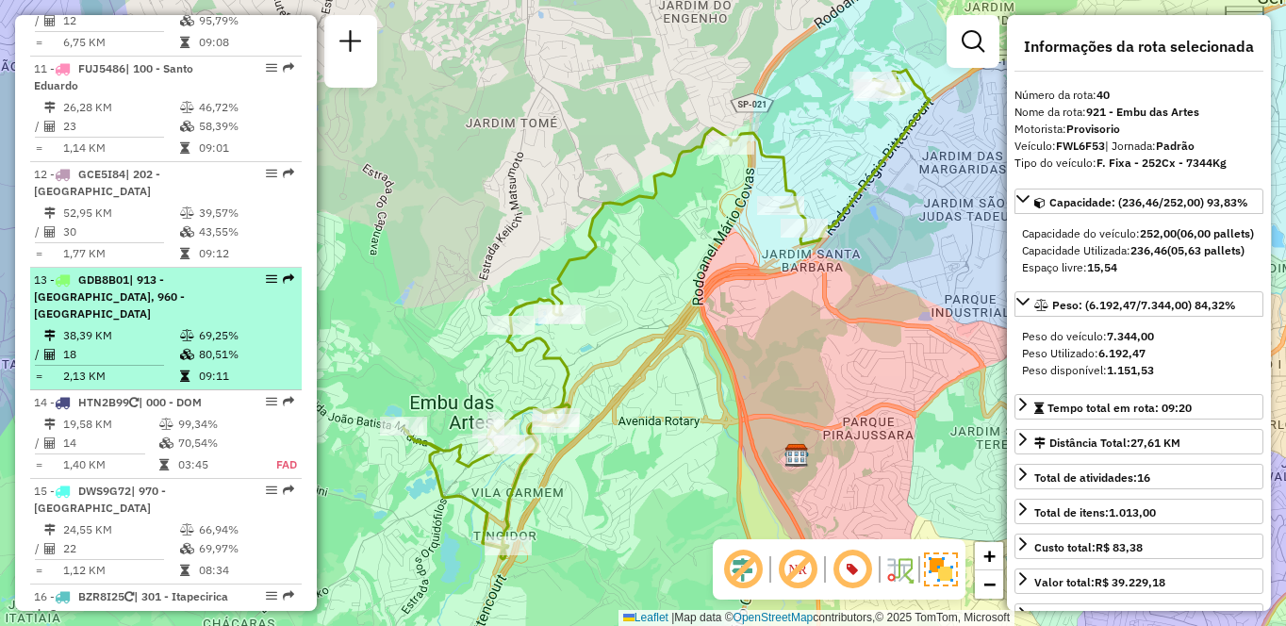
click at [173, 340] on li "13 - GDB8B01 | 913 - [GEOGRAPHIC_DATA], 960 - [GEOGRAPHIC_DATA] 38,39 KM 69,25%…" at bounding box center [166, 329] width 272 height 123
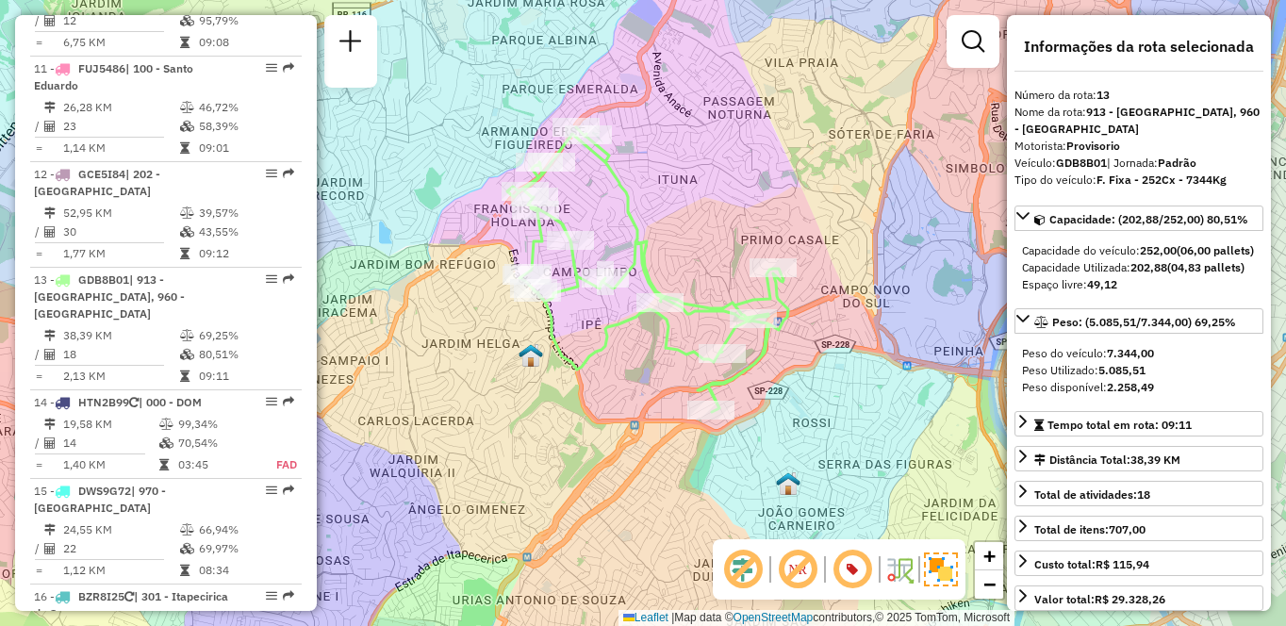
scroll to position [1280, 0]
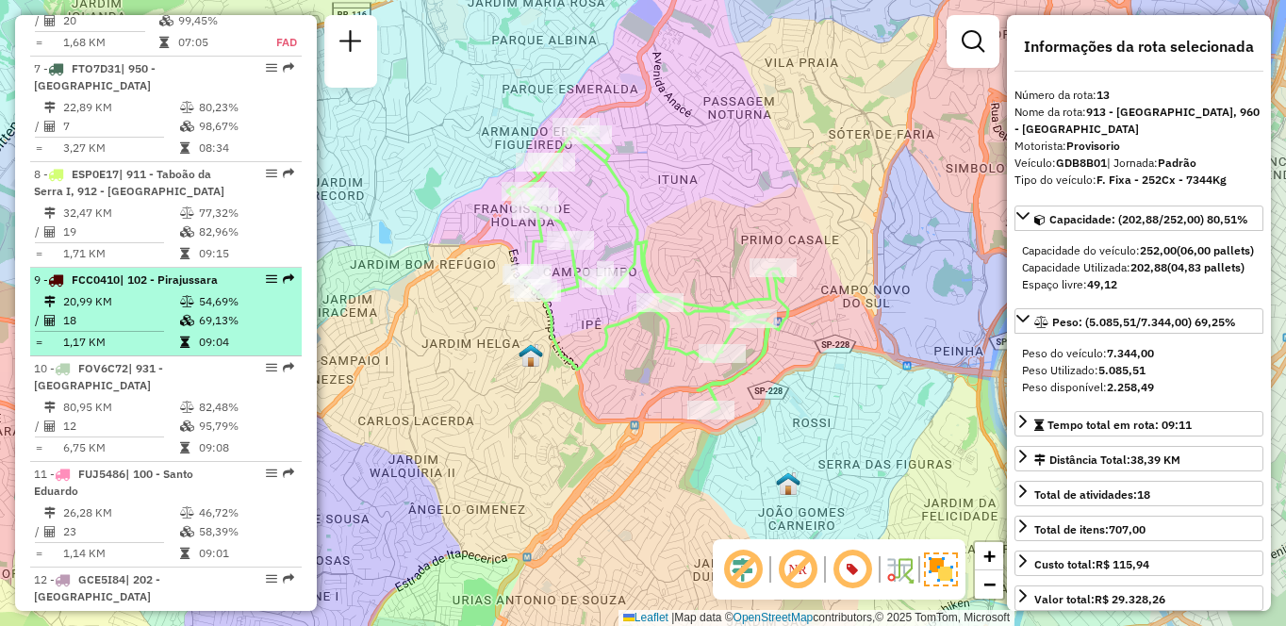
click at [96, 330] on td "18" at bounding box center [120, 320] width 117 height 19
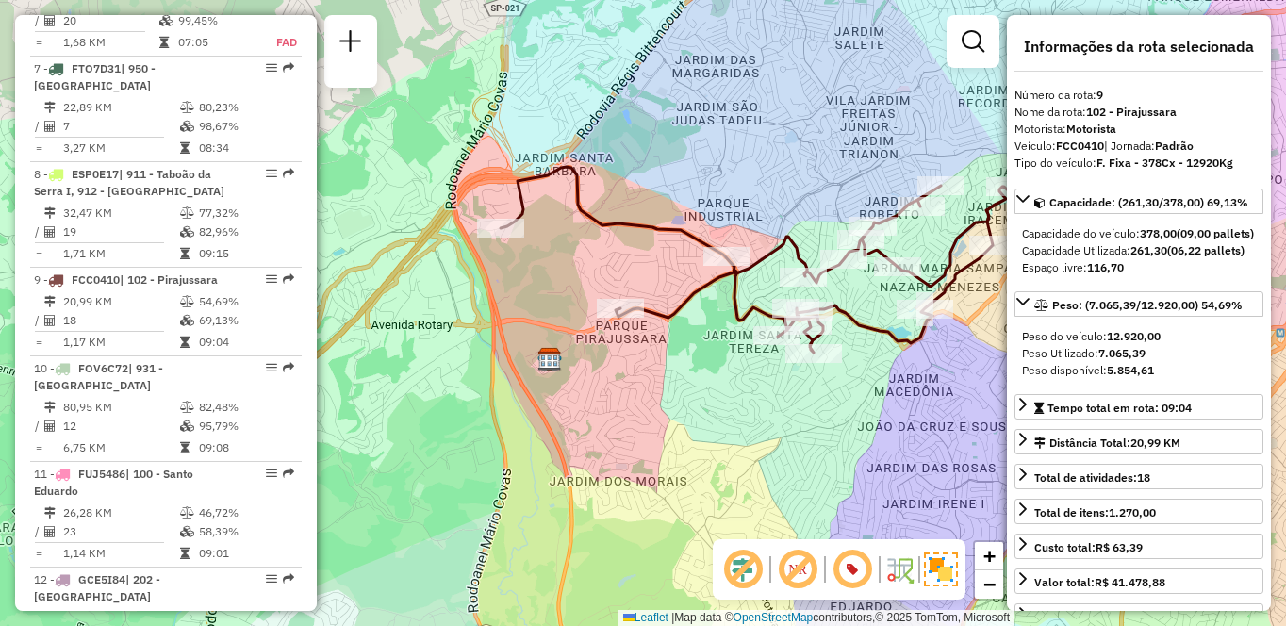
scroll to position [3249, 0]
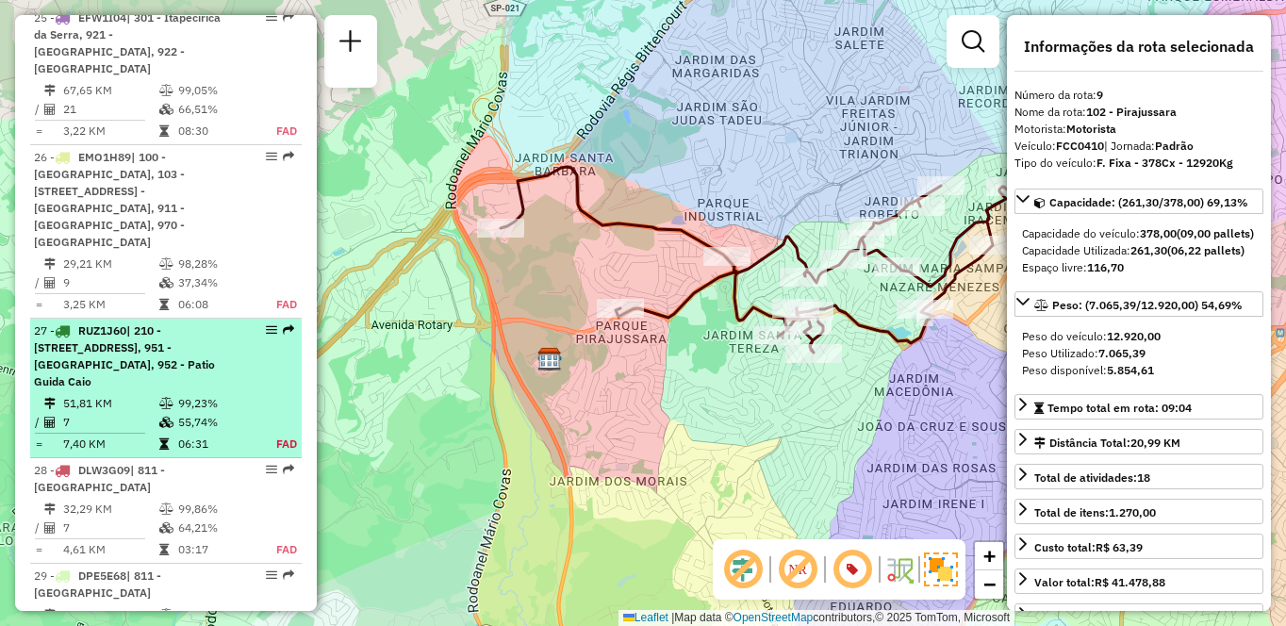
click at [214, 343] on div "27 - RUZ1J60 | 210 - [STREET_ADDRESS], 951 - [GEOGRAPHIC_DATA], 952 - Patio Gui…" at bounding box center [134, 356] width 200 height 68
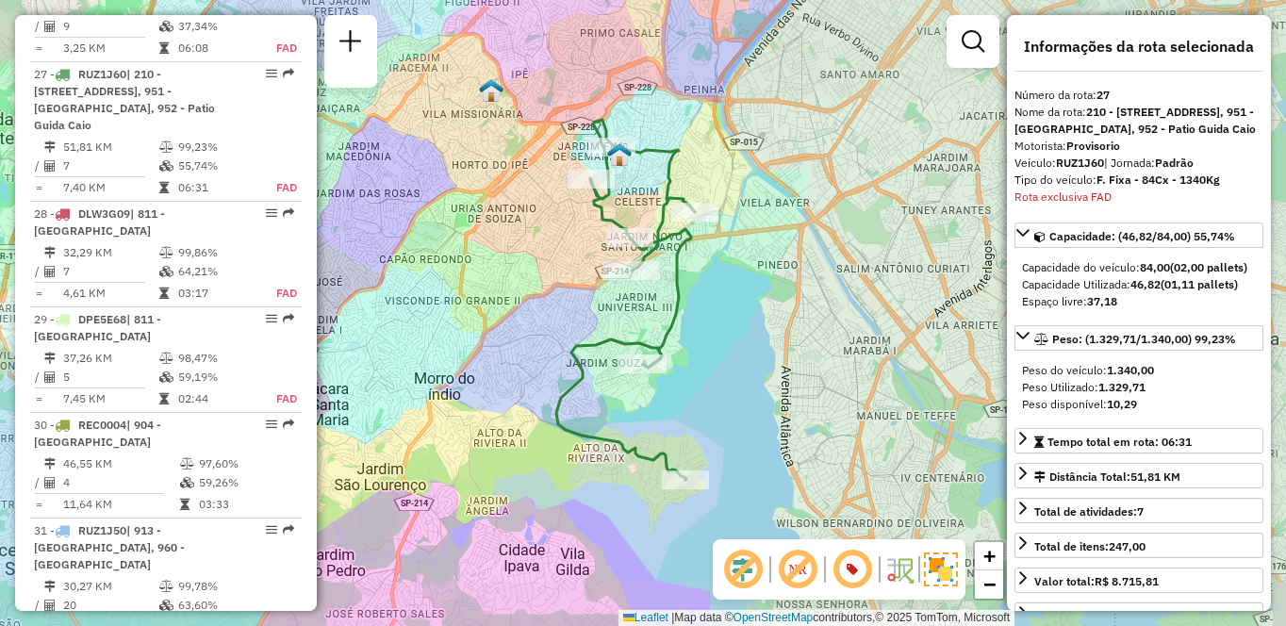
scroll to position [3536, 0]
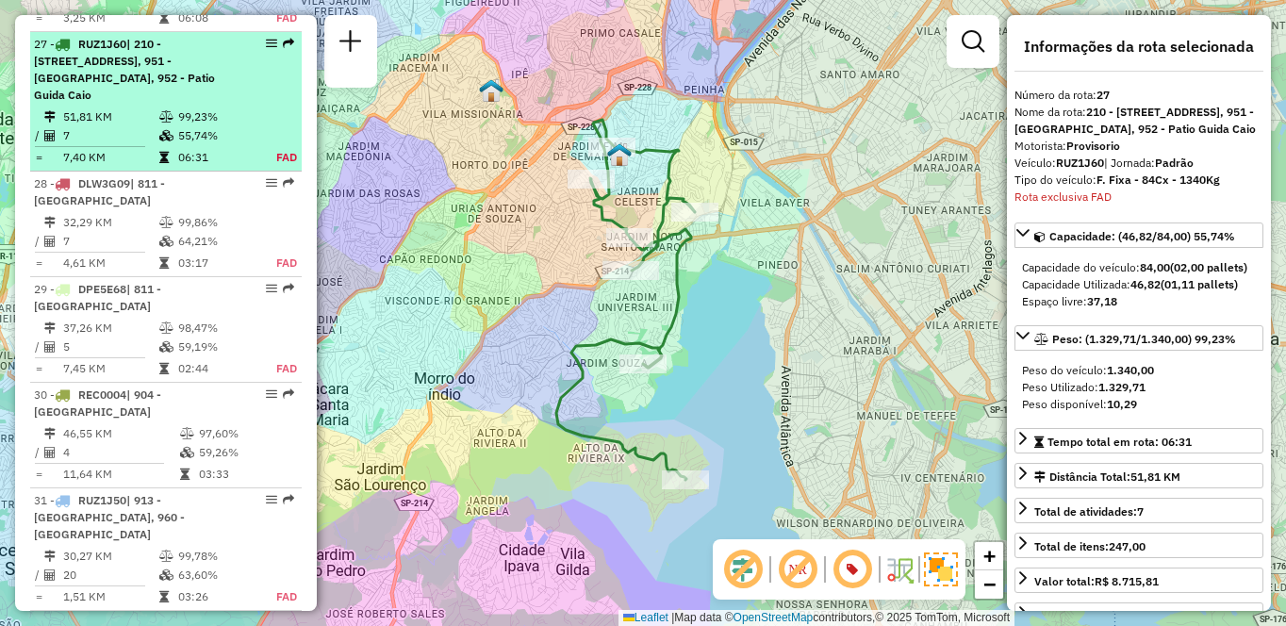
click at [125, 46] on span "| 210 - [STREET_ADDRESS], 951 - [GEOGRAPHIC_DATA], 952 - Patio Guida Caio" at bounding box center [124, 69] width 181 height 65
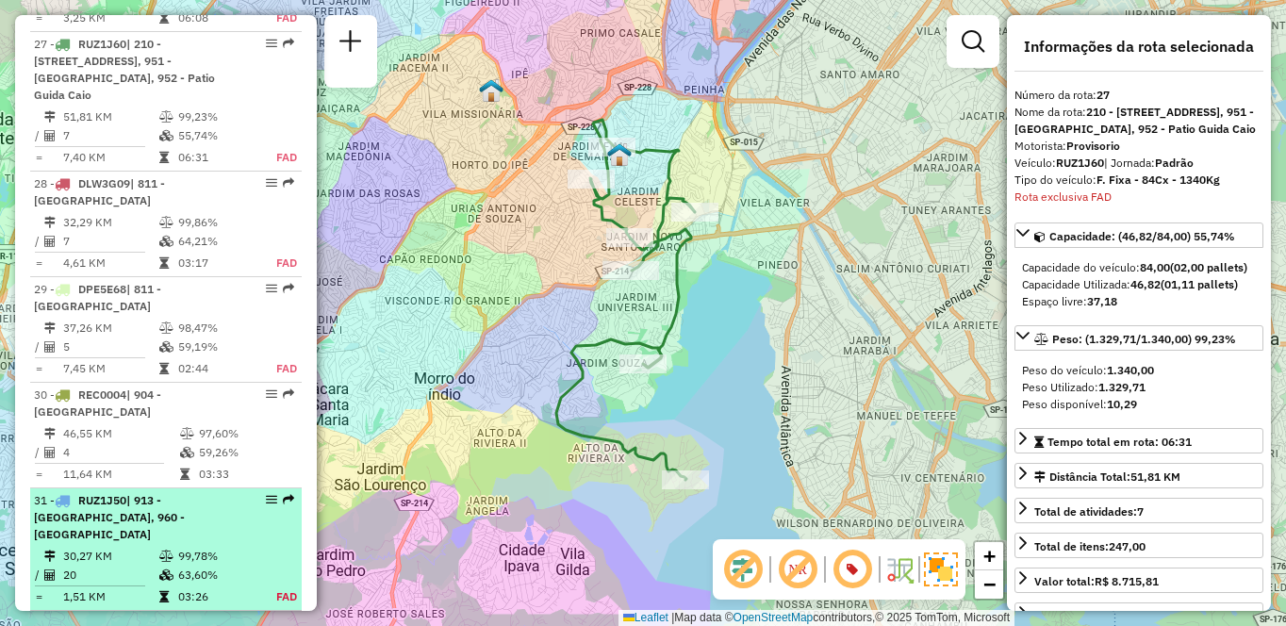
click at [185, 501] on span "| 913 - [GEOGRAPHIC_DATA], 960 - [GEOGRAPHIC_DATA]" at bounding box center [109, 517] width 151 height 48
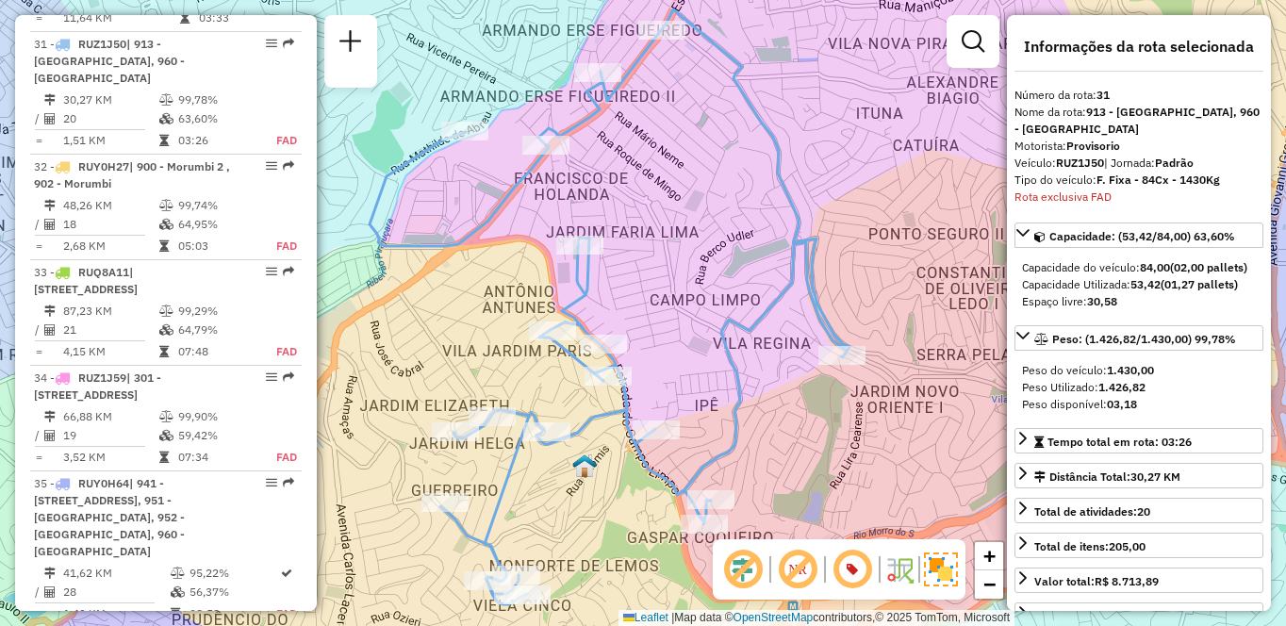
scroll to position [1880, 0]
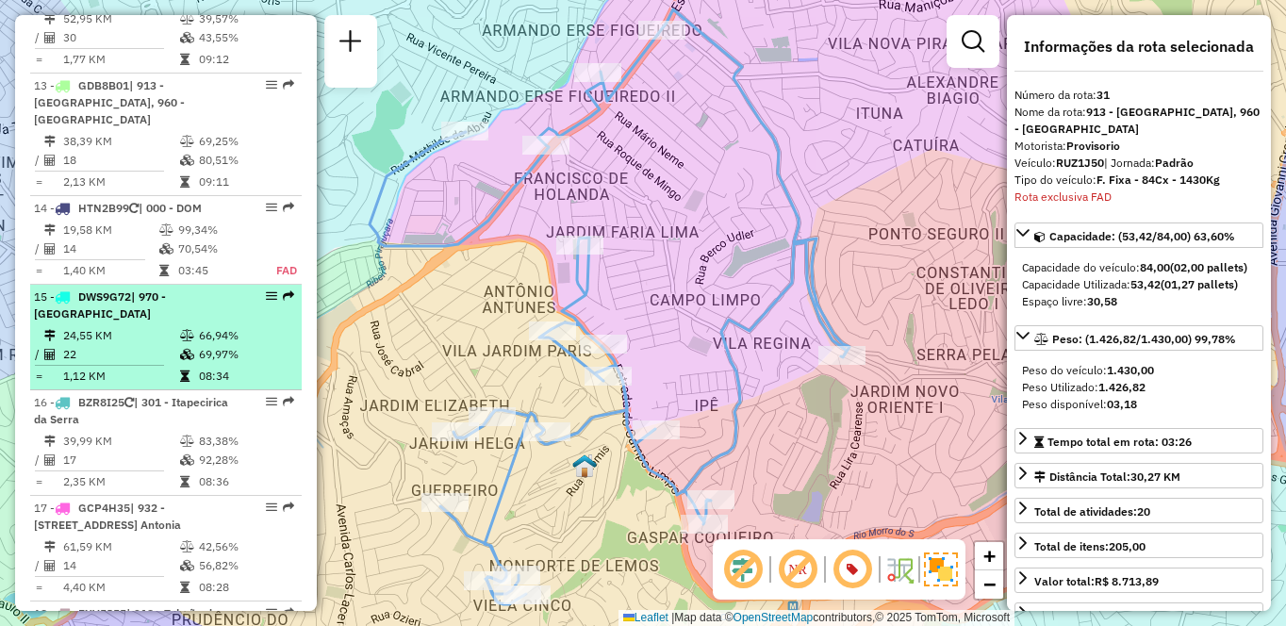
click at [198, 384] on td "08:34" at bounding box center [245, 376] width 95 height 19
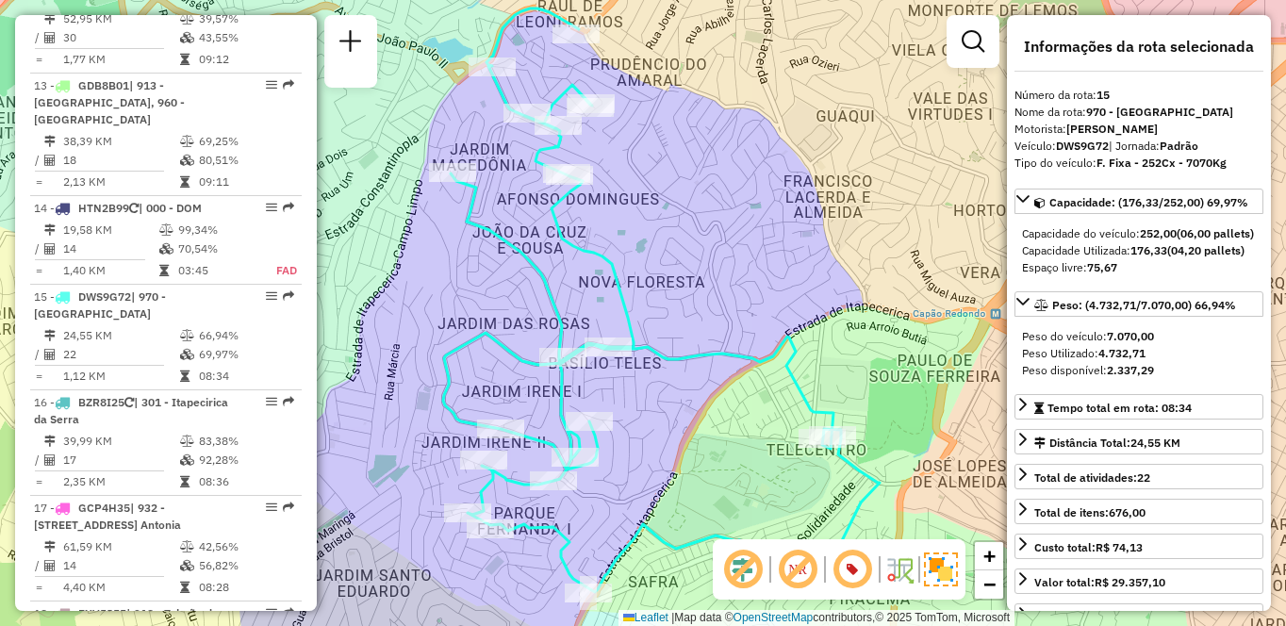
scroll to position [5721, 0]
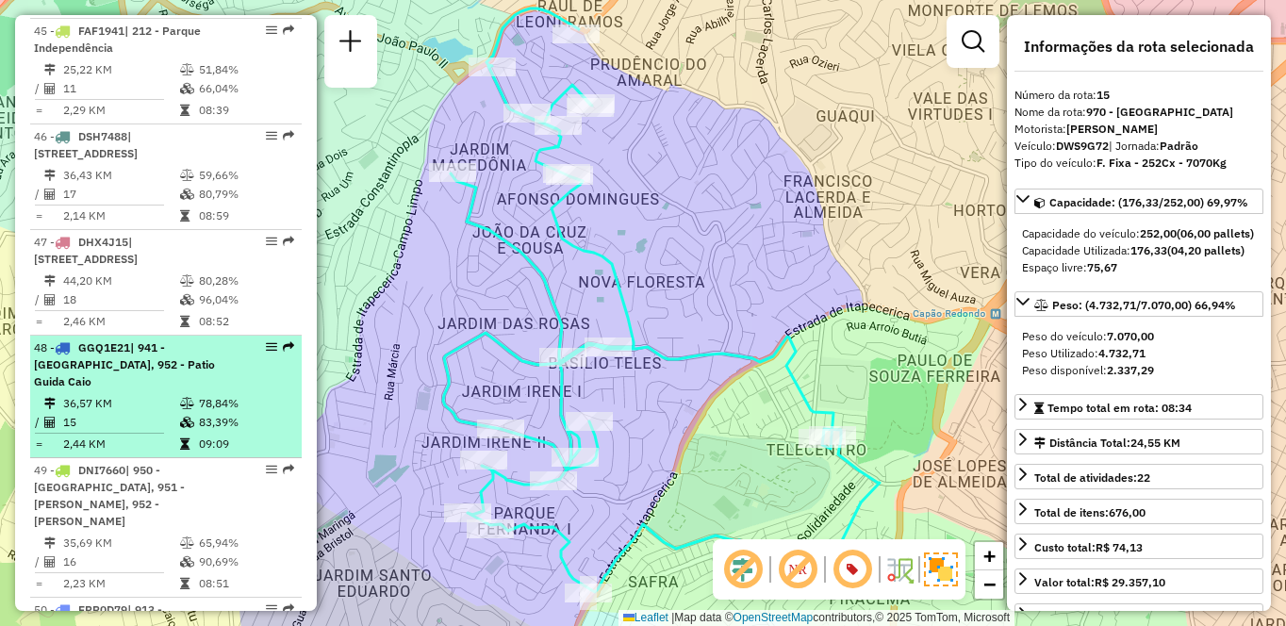
click at [65, 435] on td "2,44 KM" at bounding box center [120, 444] width 117 height 19
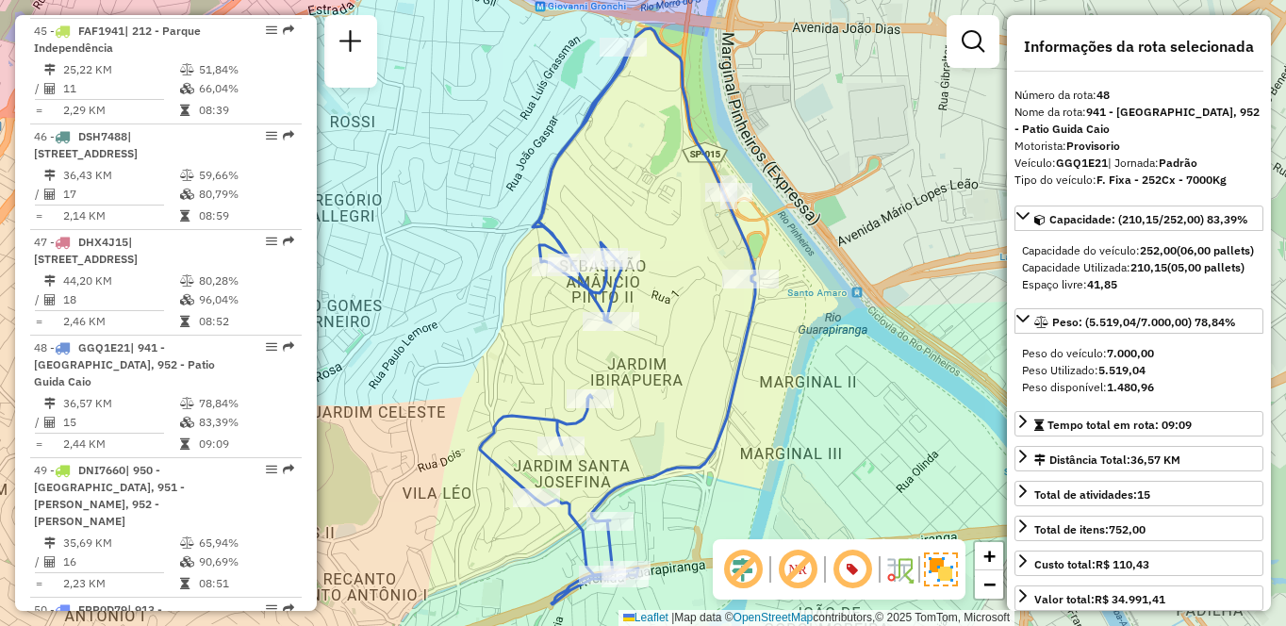
scroll to position [5020, 0]
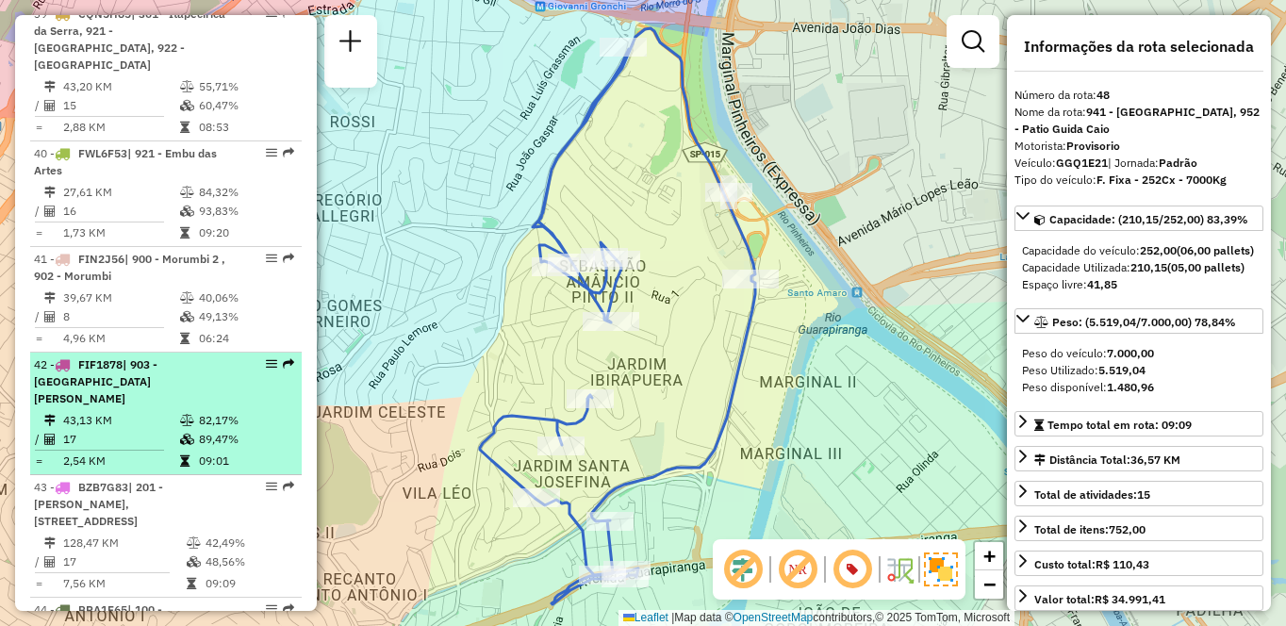
click at [161, 430] on td "17" at bounding box center [120, 439] width 117 height 19
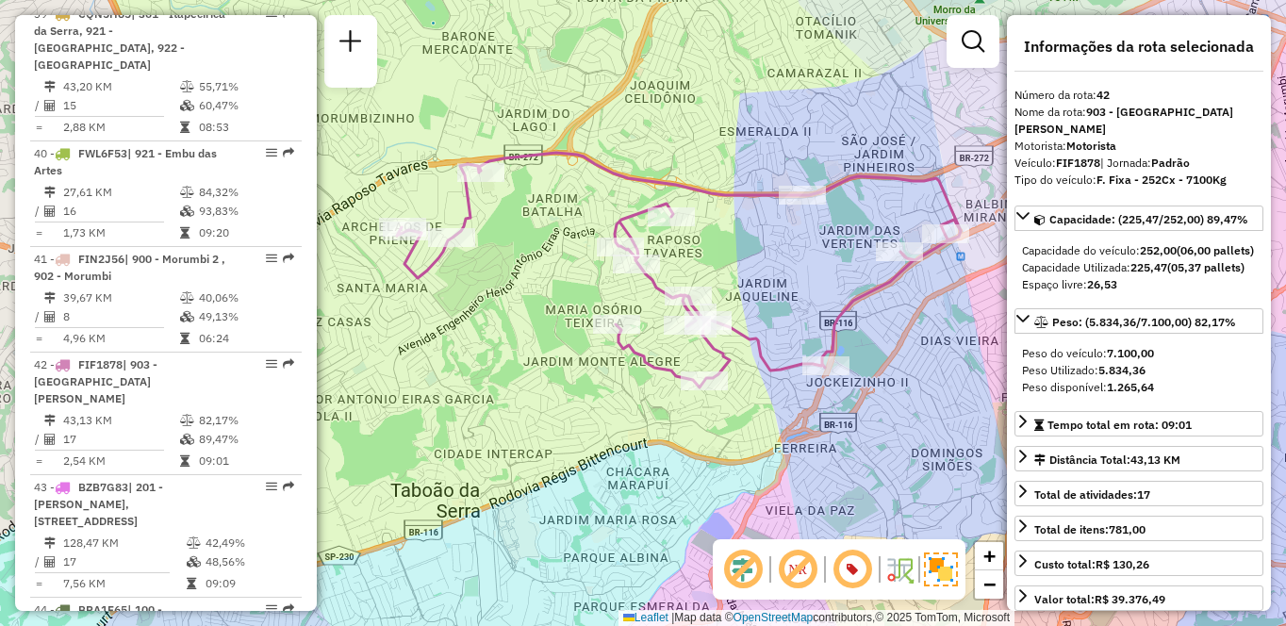
scroll to position [1475, 0]
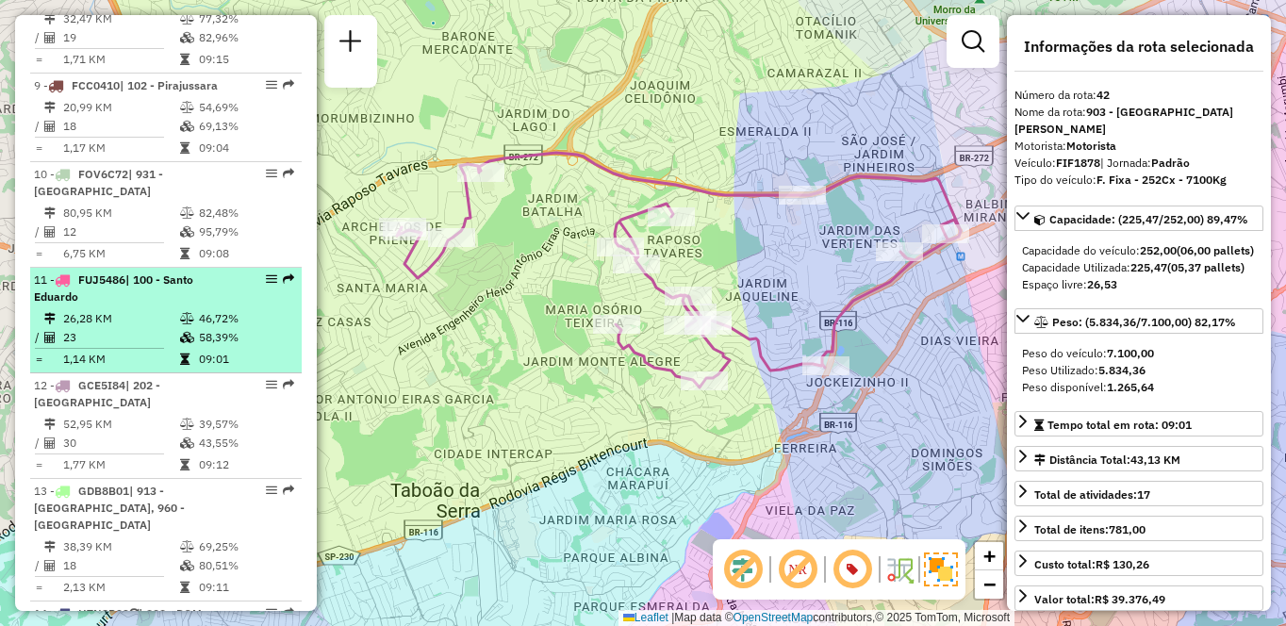
click at [91, 347] on td "23" at bounding box center [120, 337] width 117 height 19
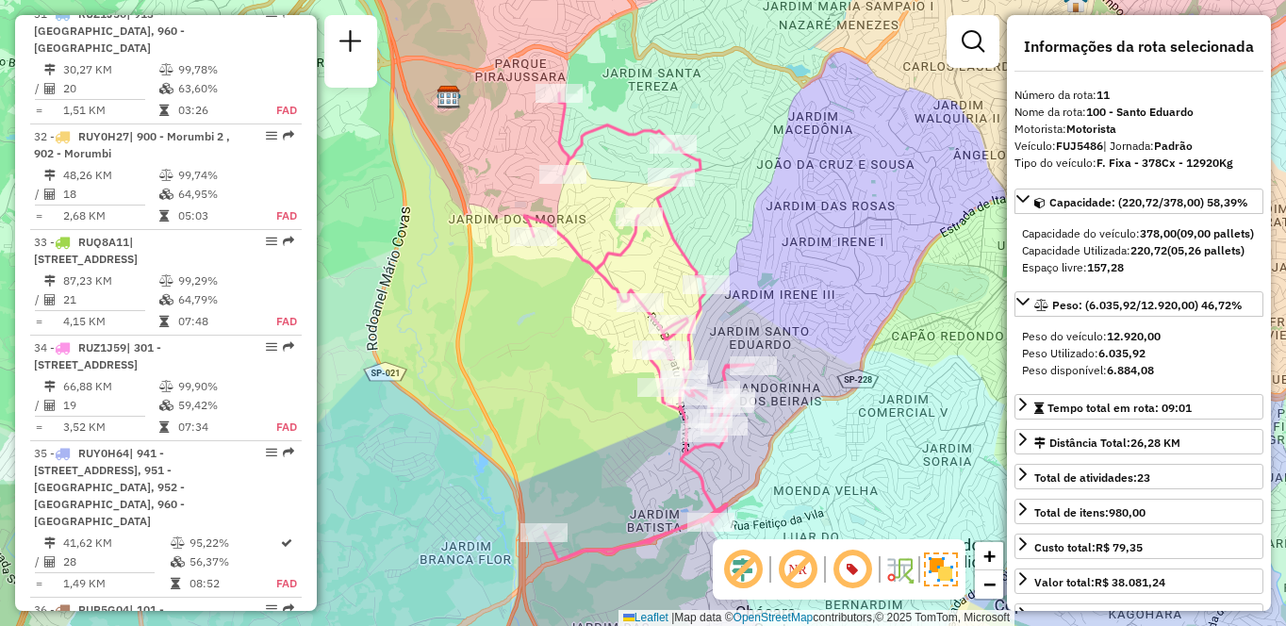
scroll to position [4686, 0]
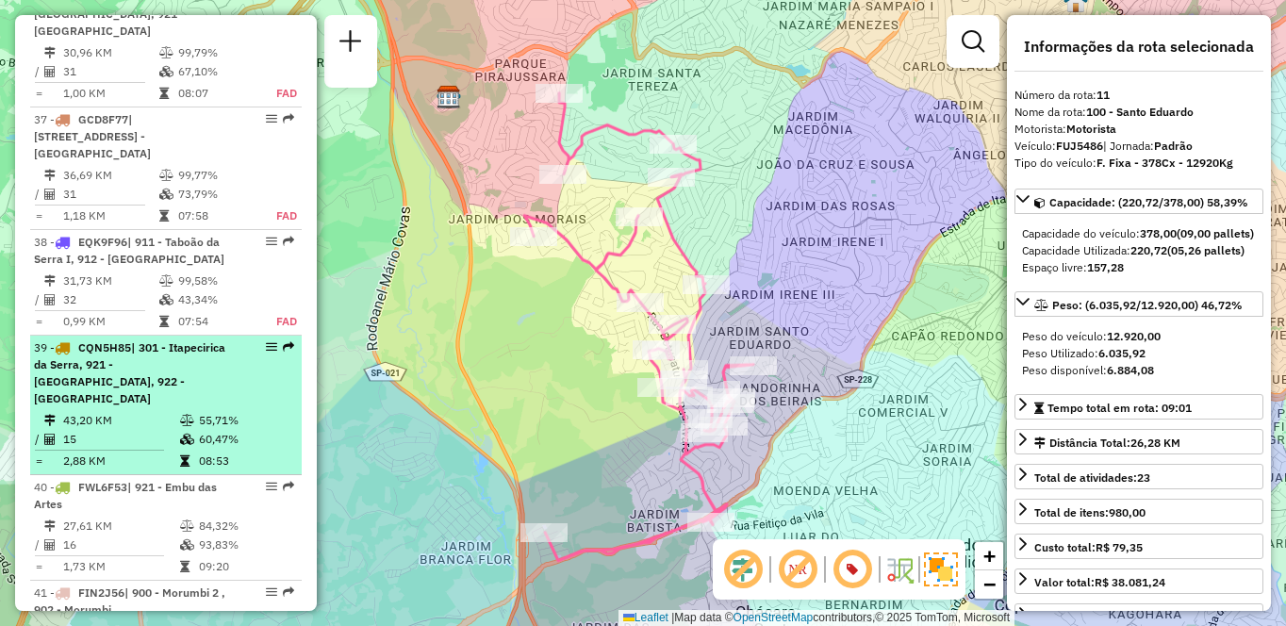
click at [91, 411] on td "43,20 KM" at bounding box center [120, 420] width 117 height 19
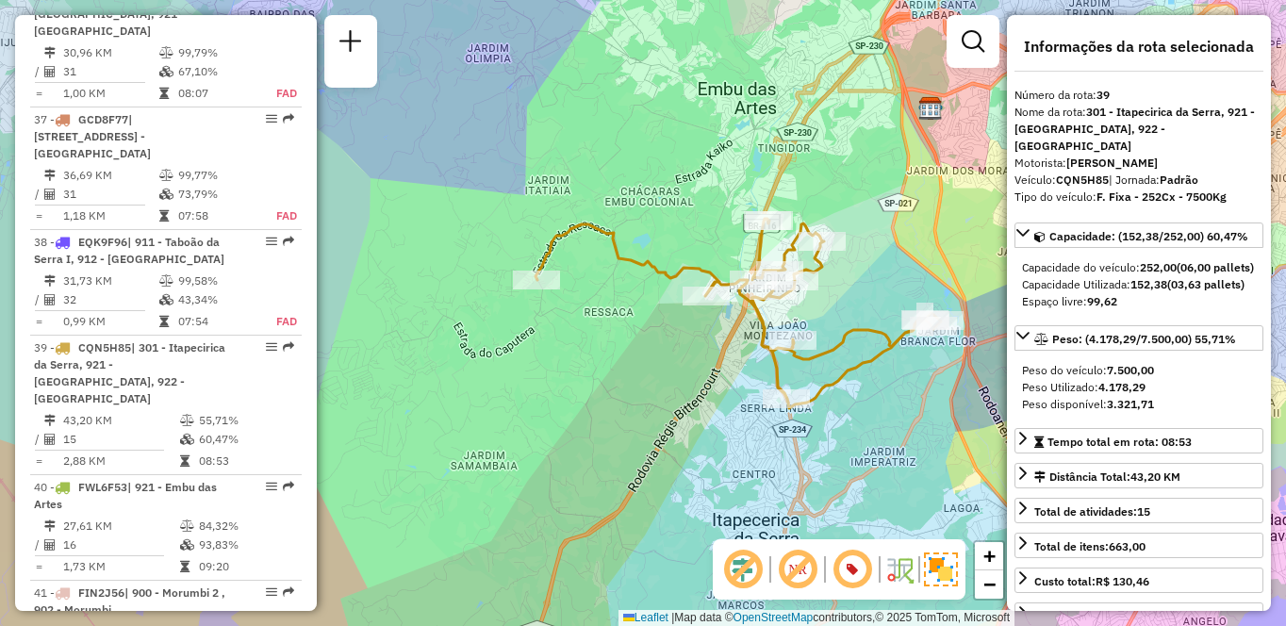
scroll to position [1369, 0]
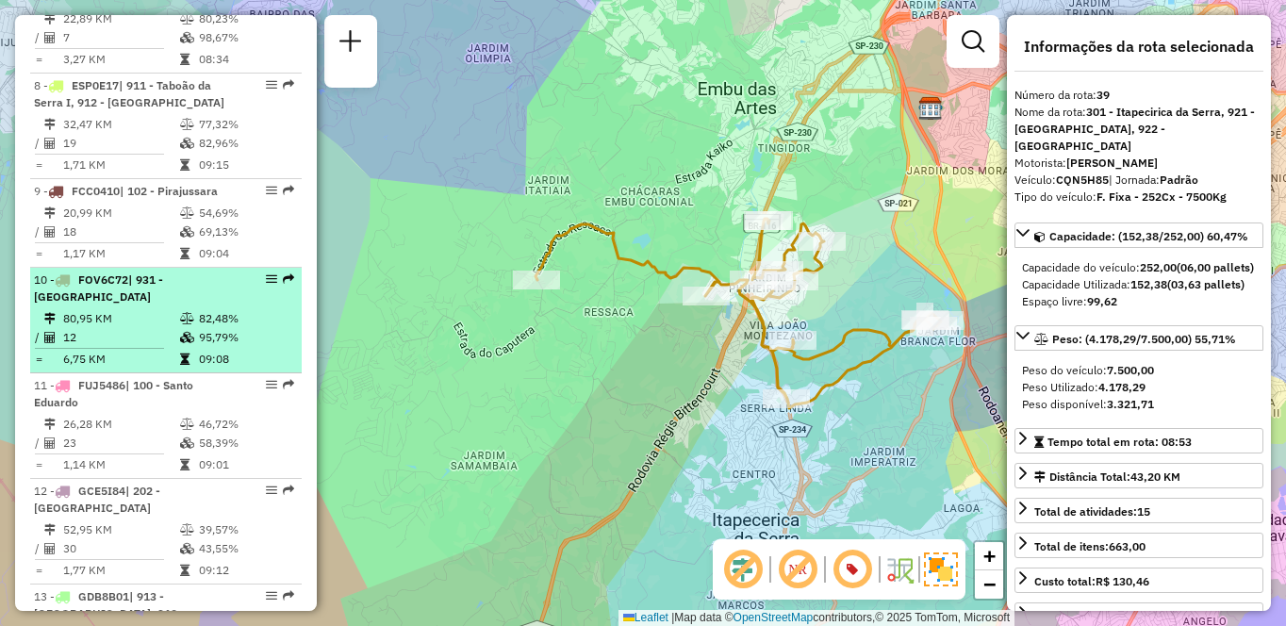
click at [140, 369] on td "6,75 KM" at bounding box center [120, 359] width 117 height 19
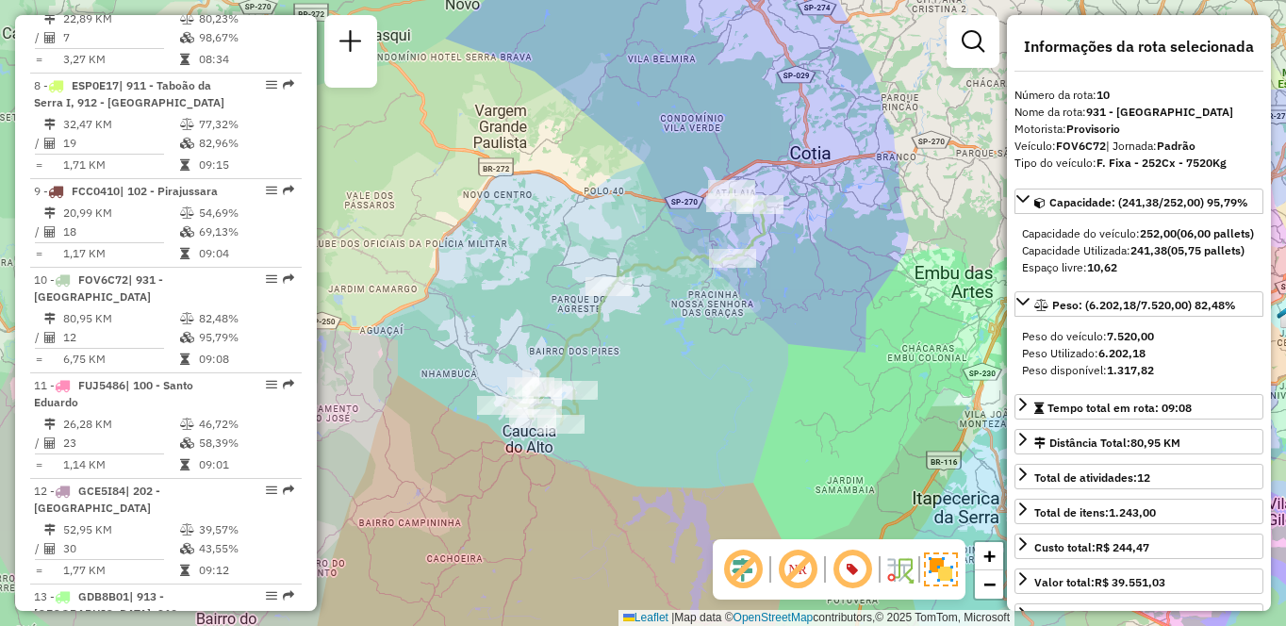
scroll to position [2091, 0]
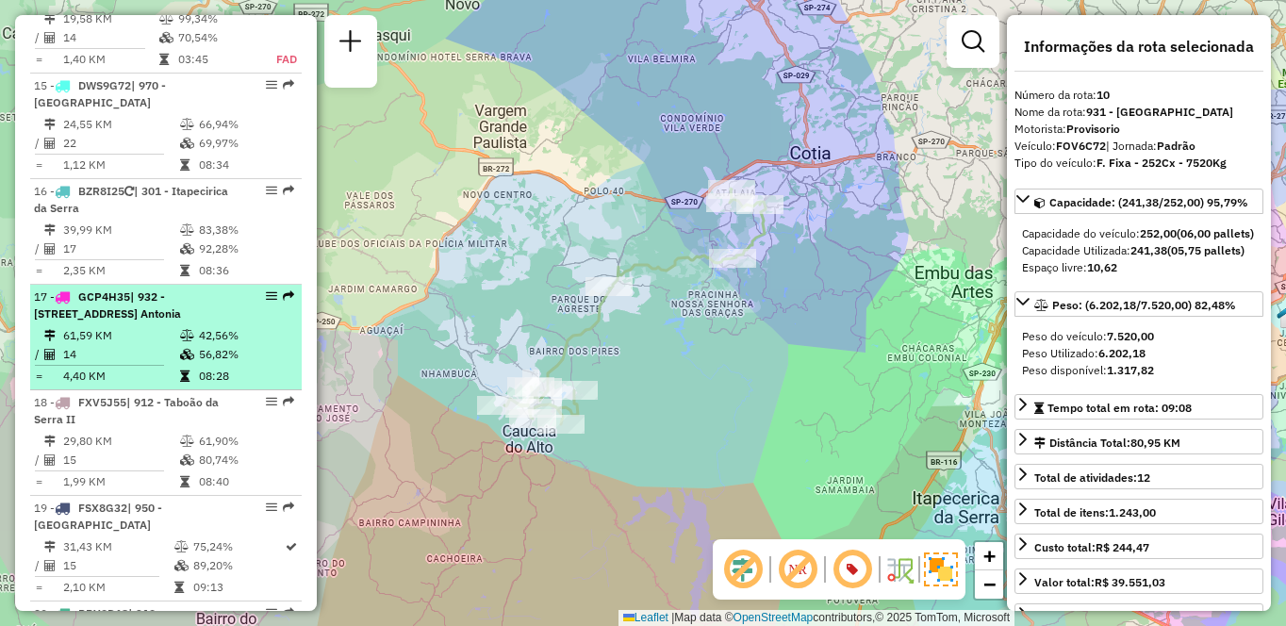
click at [118, 364] on td "14" at bounding box center [120, 354] width 117 height 19
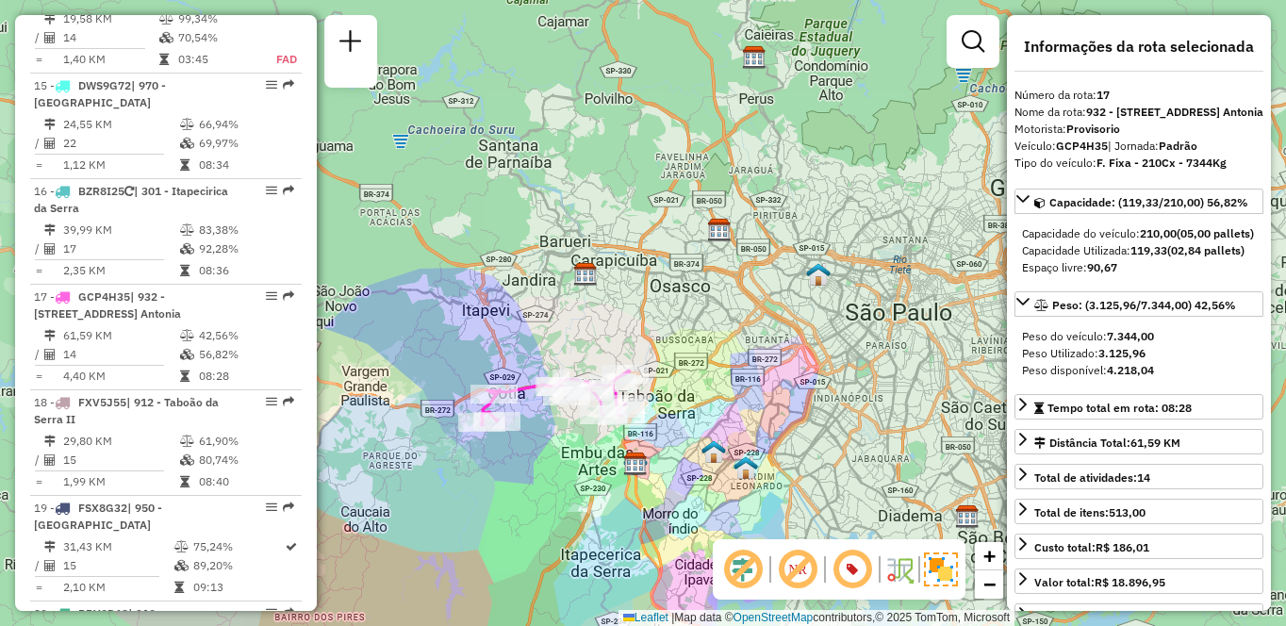
scroll to position [1069, 0]
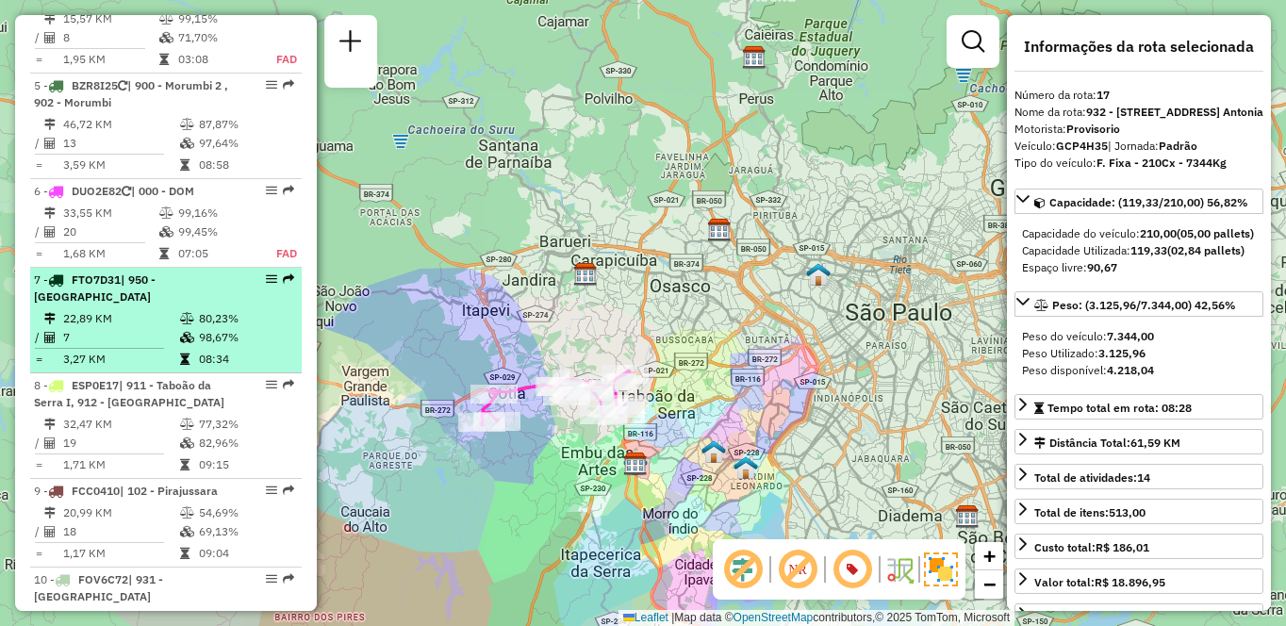
click at [137, 369] on td "3,27 KM" at bounding box center [120, 359] width 117 height 19
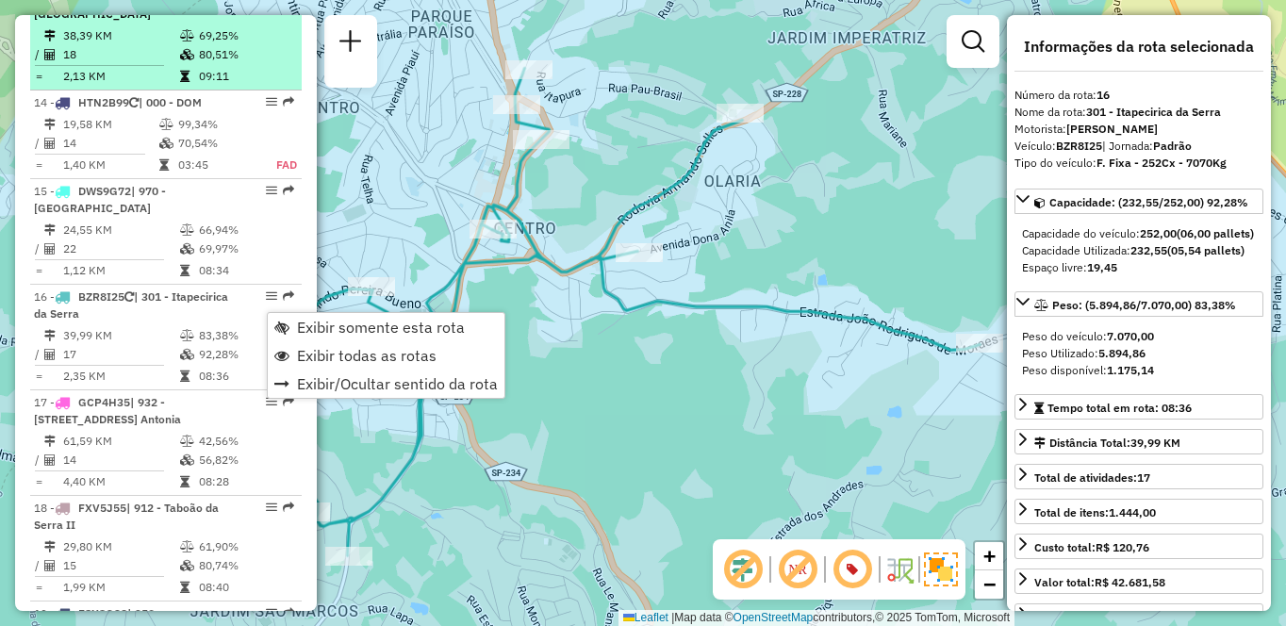
scroll to position [875, 0]
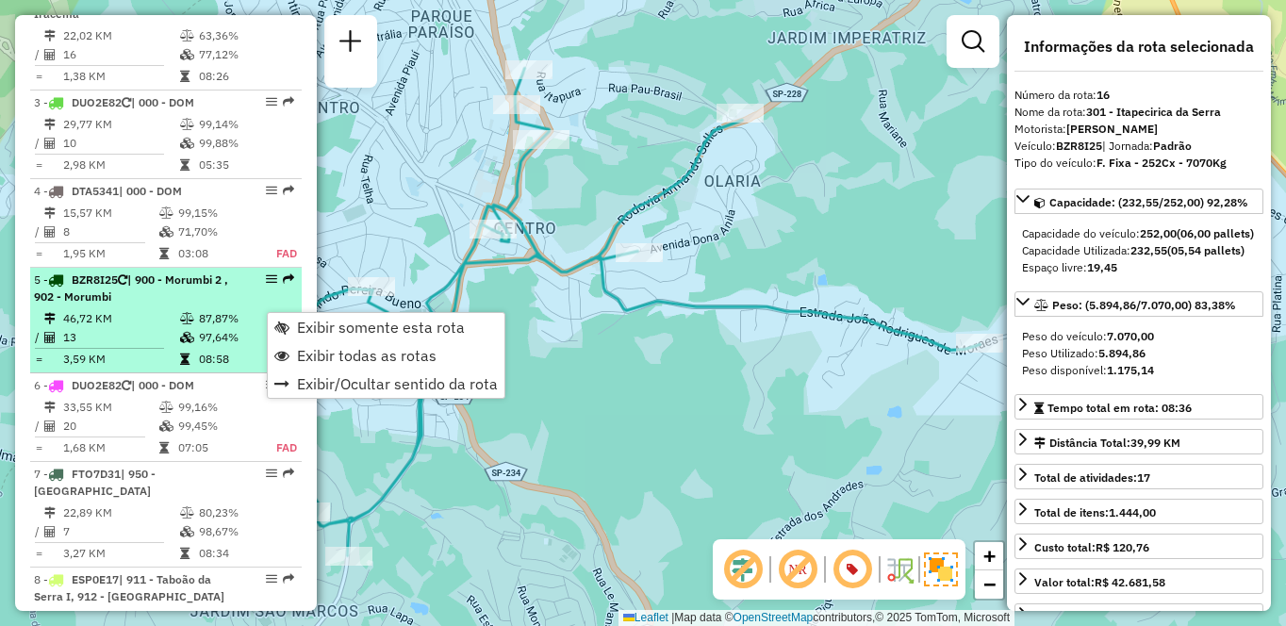
click at [152, 347] on td "13" at bounding box center [120, 337] width 117 height 19
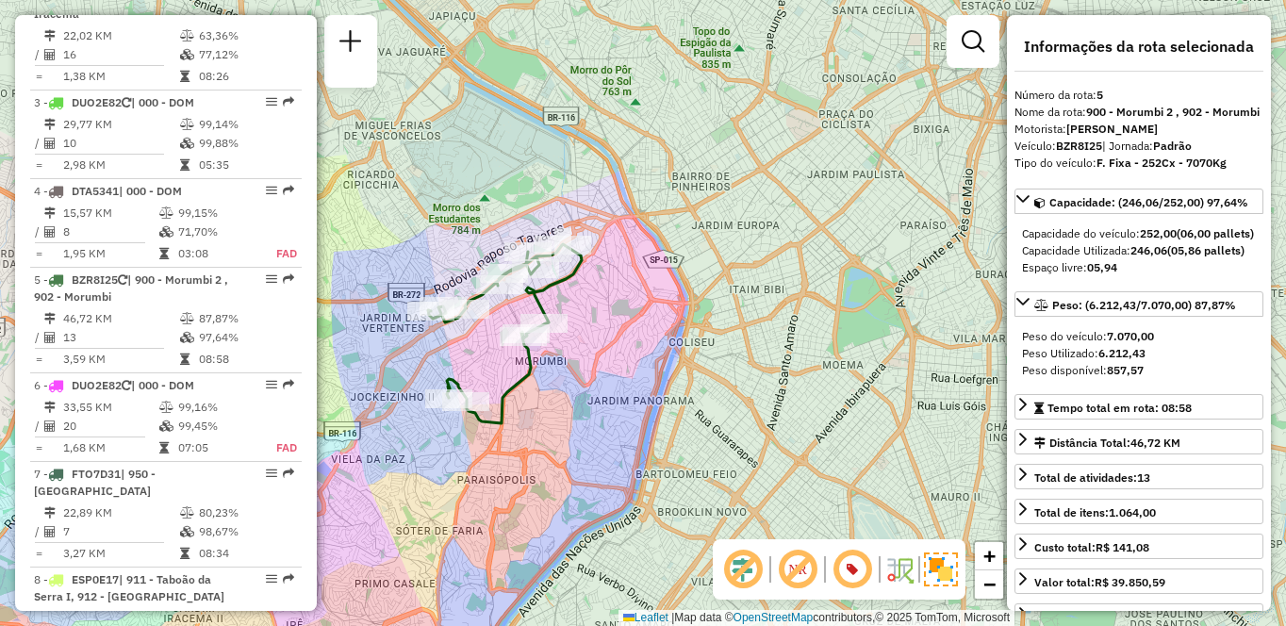
scroll to position [3917, 0]
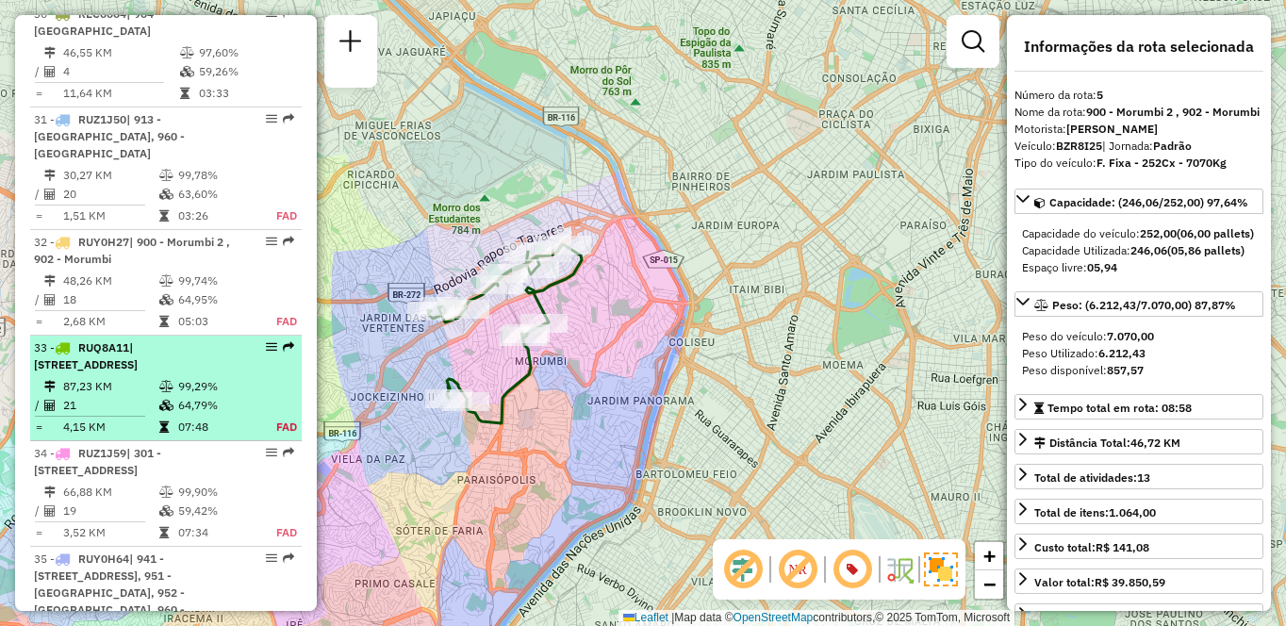
click at [124, 339] on div "33 - RUQ8A11 | 931 - [GEOGRAPHIC_DATA], 932 - [GEOGRAPHIC_DATA]" at bounding box center [134, 356] width 200 height 34
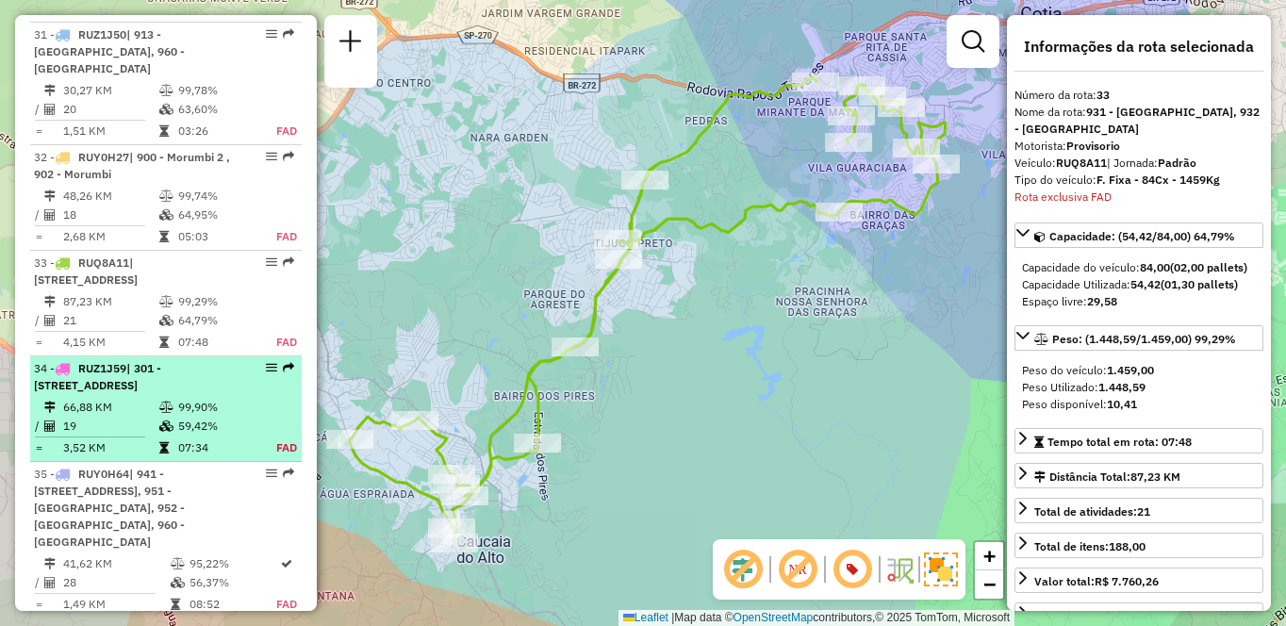
scroll to position [4203, 0]
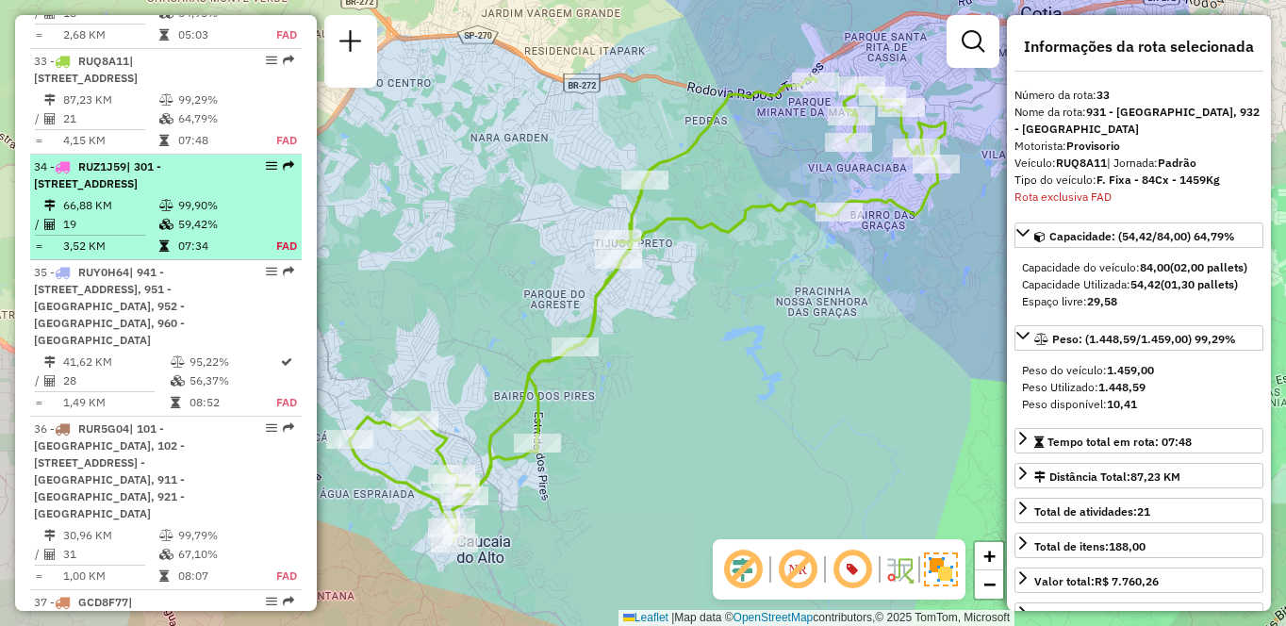
click at [109, 159] on span "| 301 - [STREET_ADDRESS]" at bounding box center [97, 174] width 127 height 31
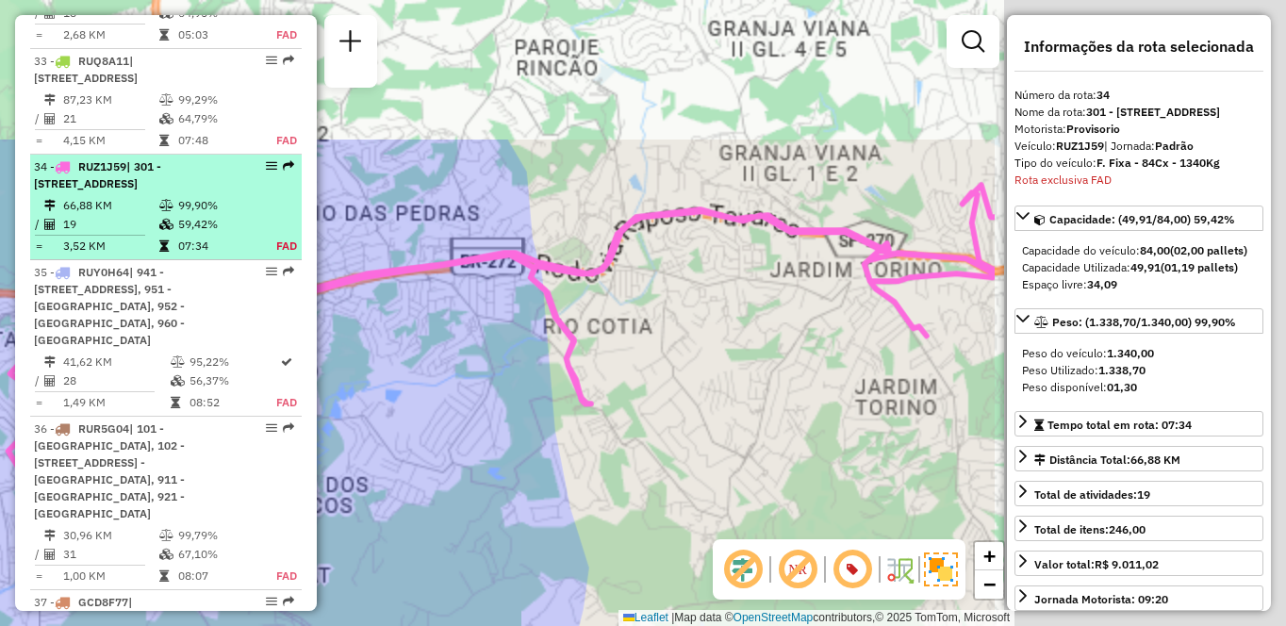
click at [109, 159] on span "| 301 - [STREET_ADDRESS]" at bounding box center [97, 174] width 127 height 31
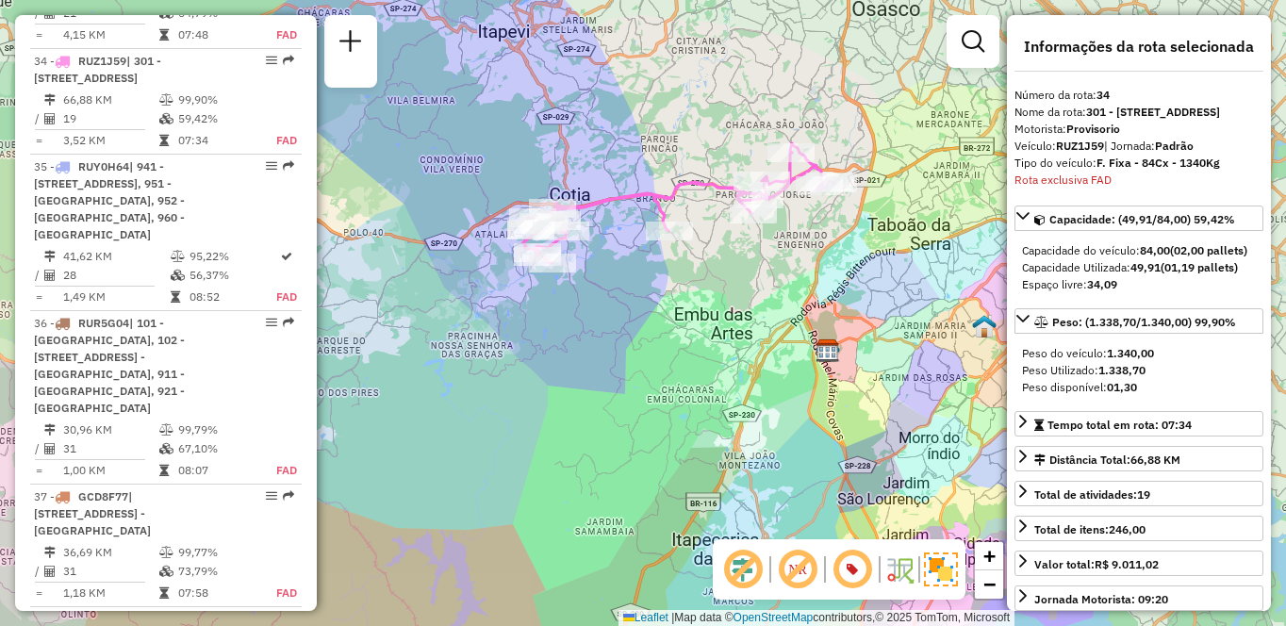
scroll to position [3917, 0]
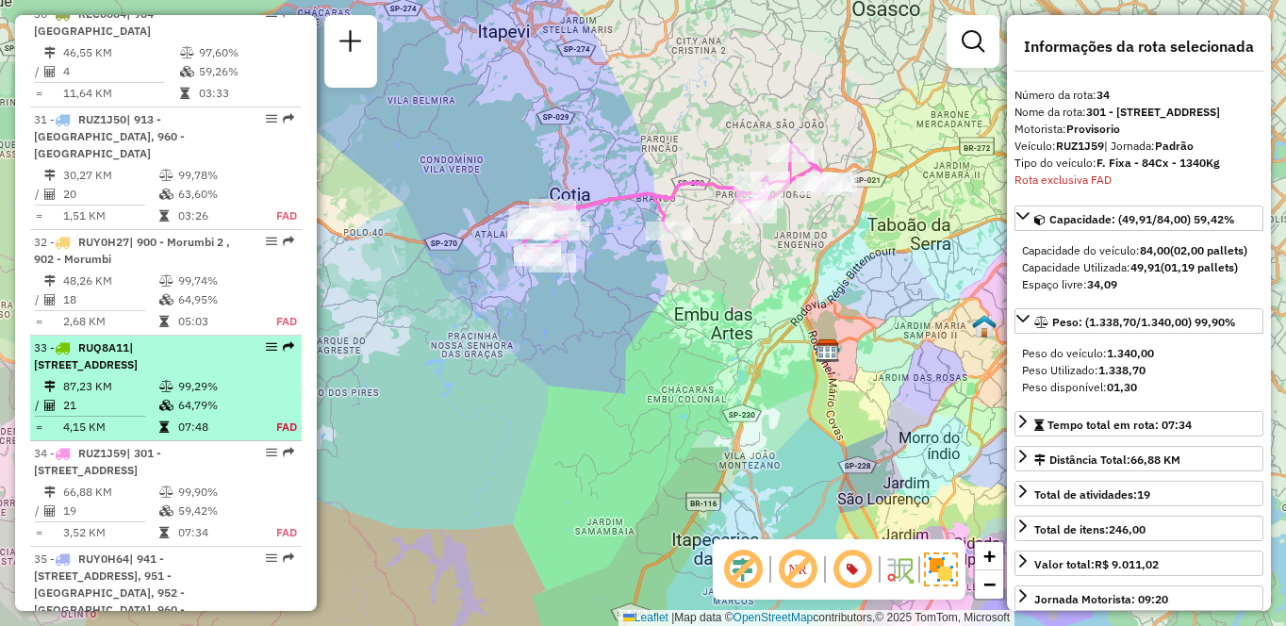
click at [124, 340] on li "33 - RUQ8A11 | 931 - [GEOGRAPHIC_DATA], 932 - [GEOGRAPHIC_DATA] 87,23 KM 99,29%…" at bounding box center [166, 389] width 272 height 106
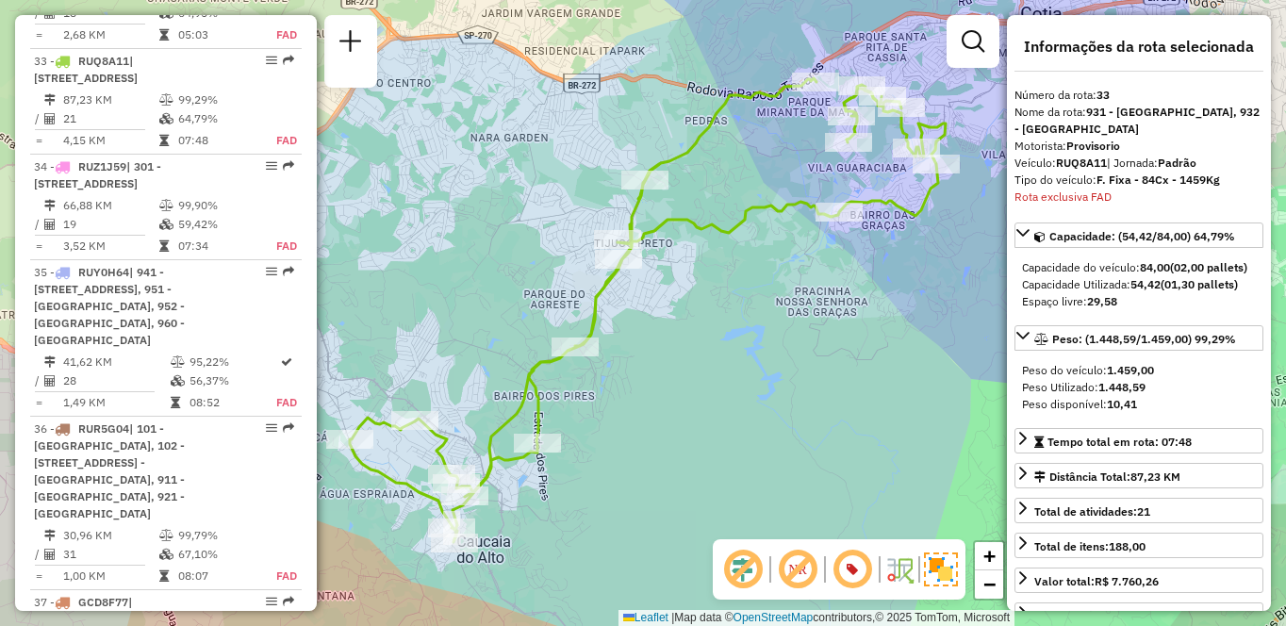
scroll to position [3811, 0]
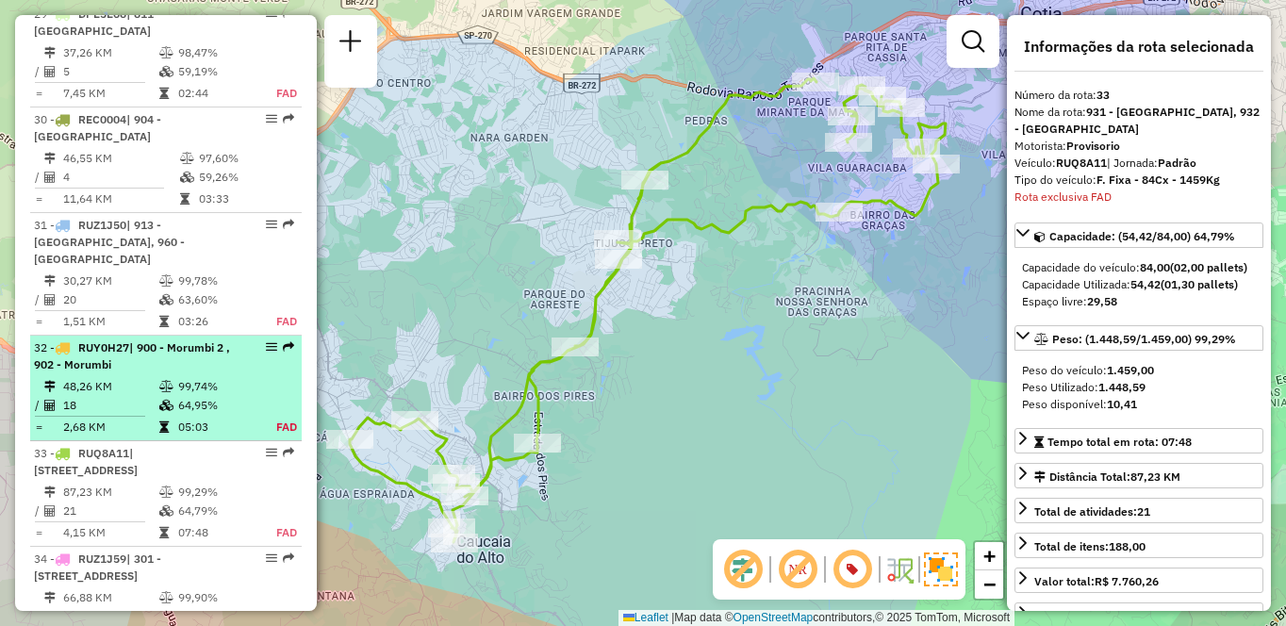
click at [66, 396] on td "18" at bounding box center [110, 405] width 96 height 19
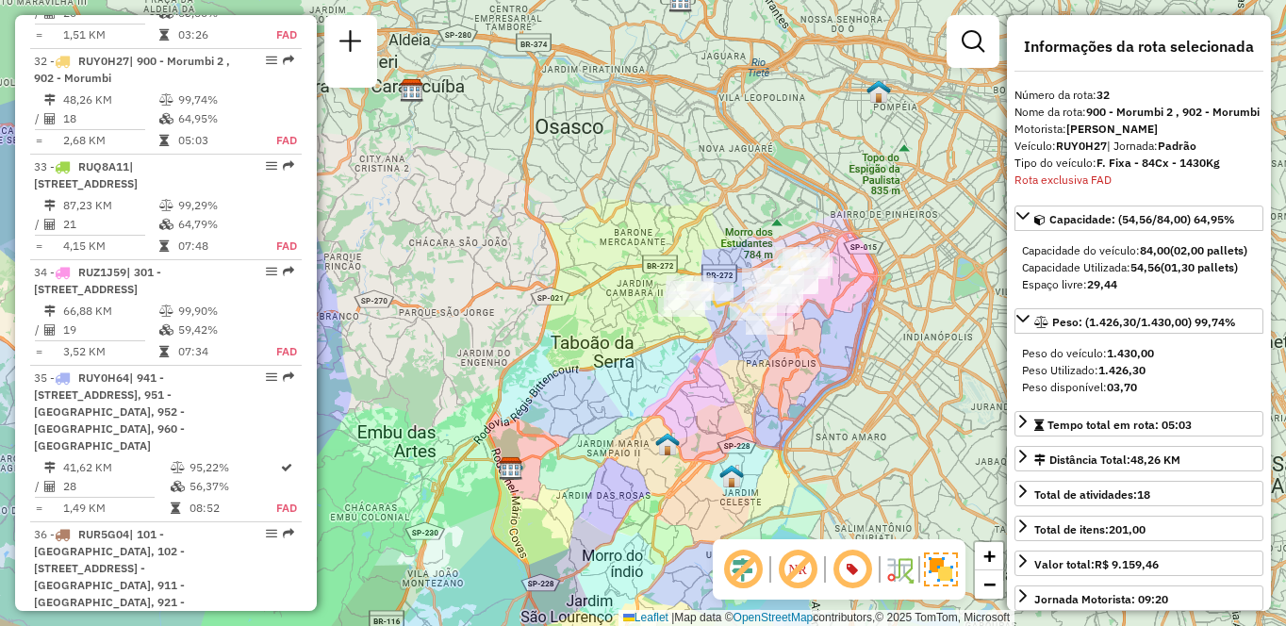
scroll to position [3705, 0]
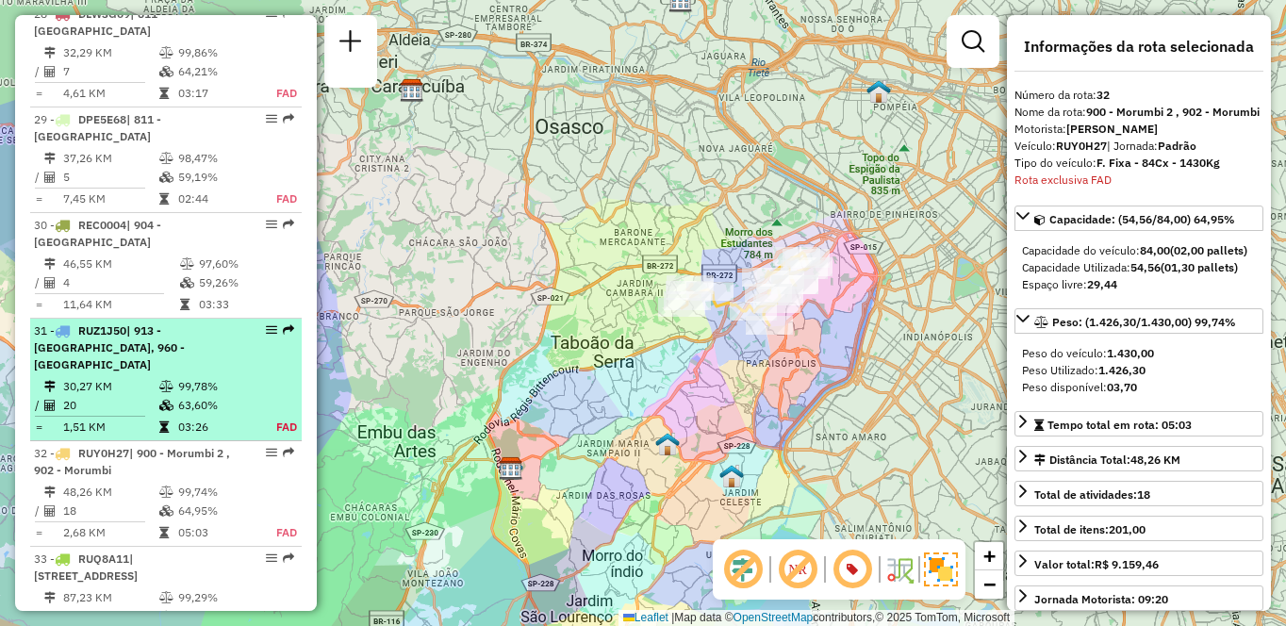
click at [120, 377] on td "30,27 KM" at bounding box center [110, 386] width 96 height 19
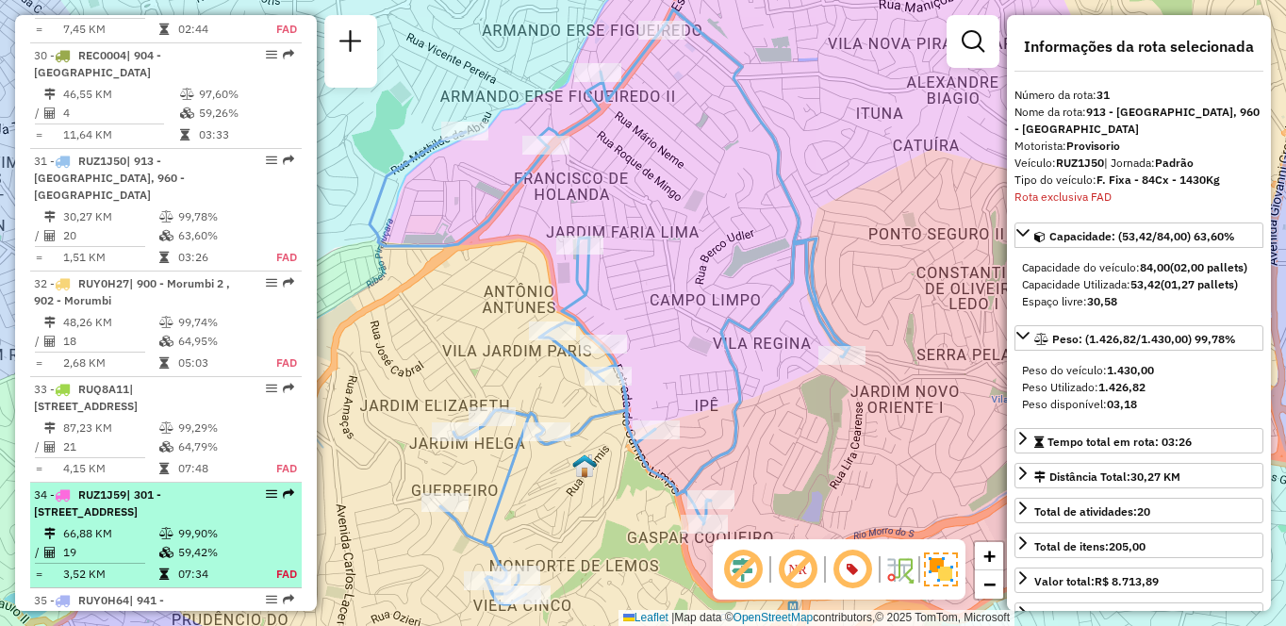
scroll to position [3992, 0]
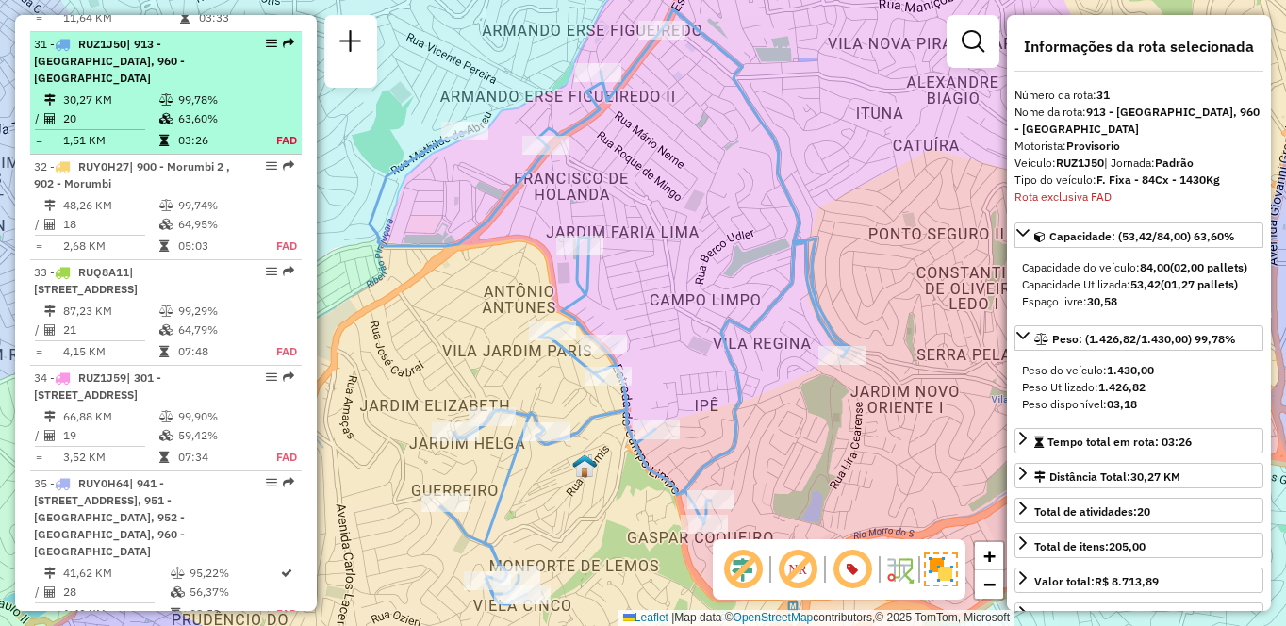
click at [138, 43] on span "| 913 - [GEOGRAPHIC_DATA], 960 - [GEOGRAPHIC_DATA]" at bounding box center [109, 61] width 151 height 48
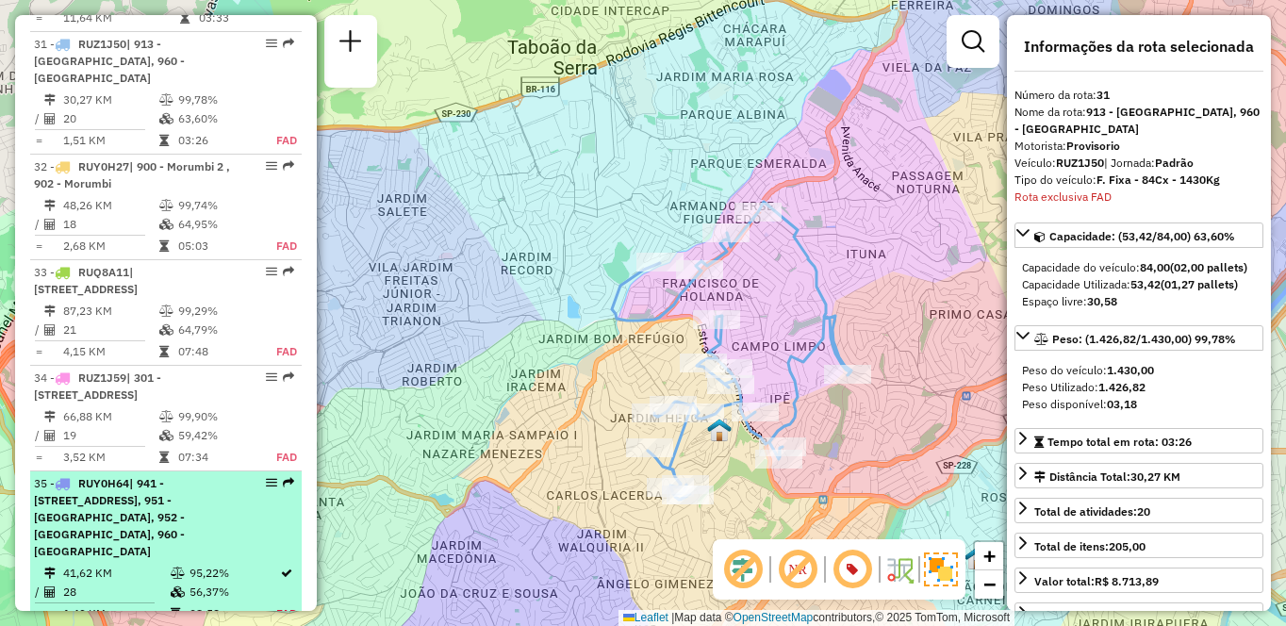
click at [115, 525] on div "35 - RUY0H64 | 941 - [STREET_ADDRESS], 951 - [GEOGRAPHIC_DATA], 952 - [GEOGRAPH…" at bounding box center [134, 517] width 200 height 85
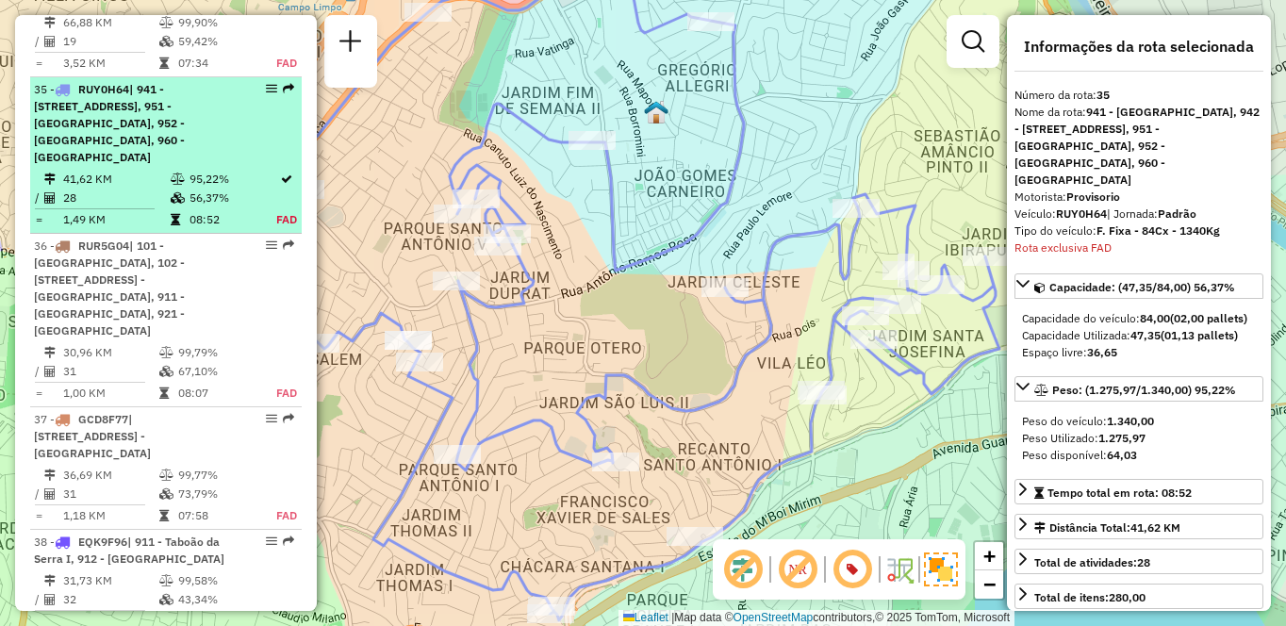
scroll to position [4431, 0]
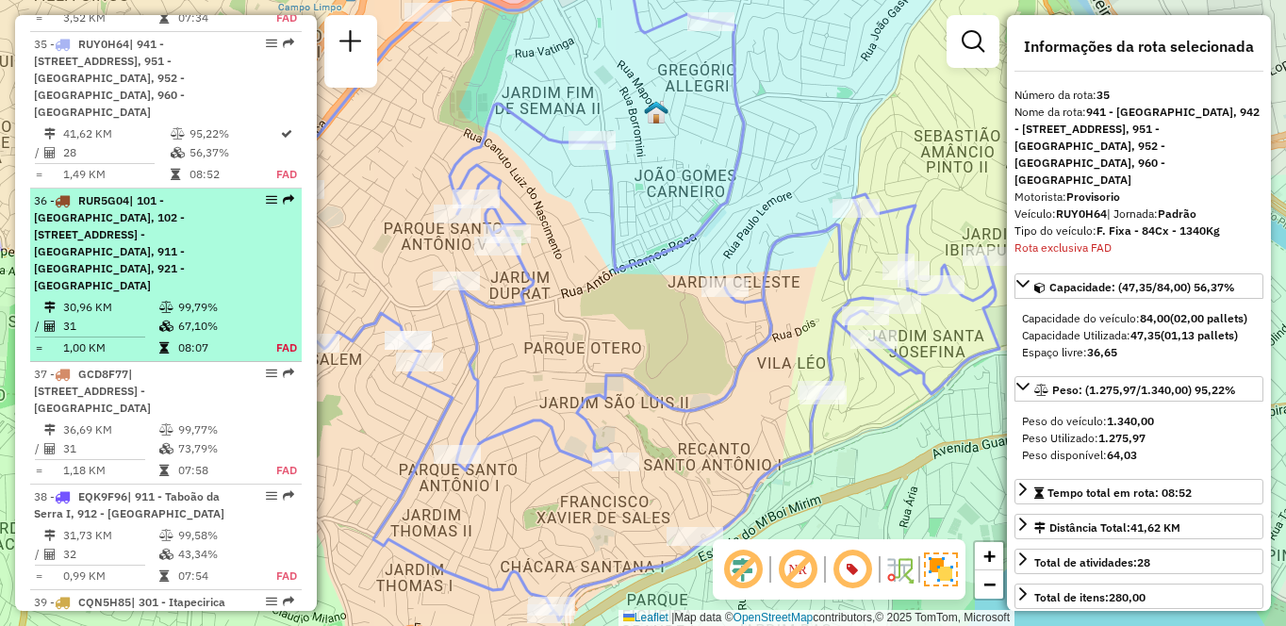
click at [167, 205] on span "| 101 - [GEOGRAPHIC_DATA], 102 - [STREET_ADDRESS] - [GEOGRAPHIC_DATA], 911 - [G…" at bounding box center [109, 242] width 151 height 99
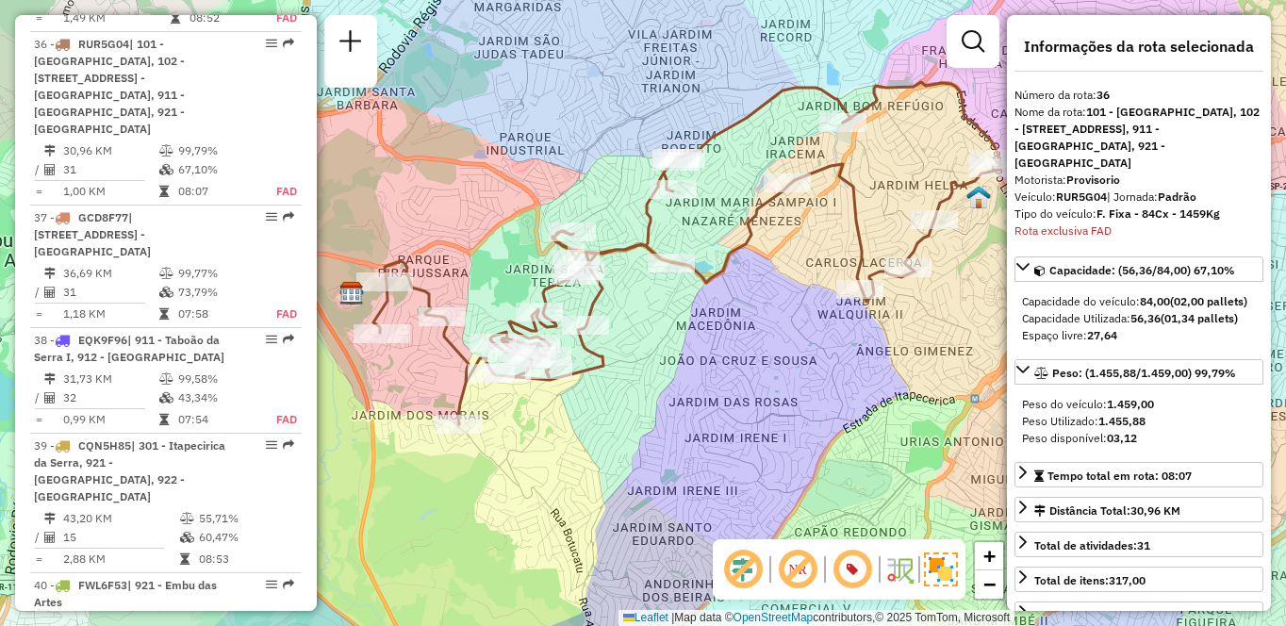
scroll to position [3249, 0]
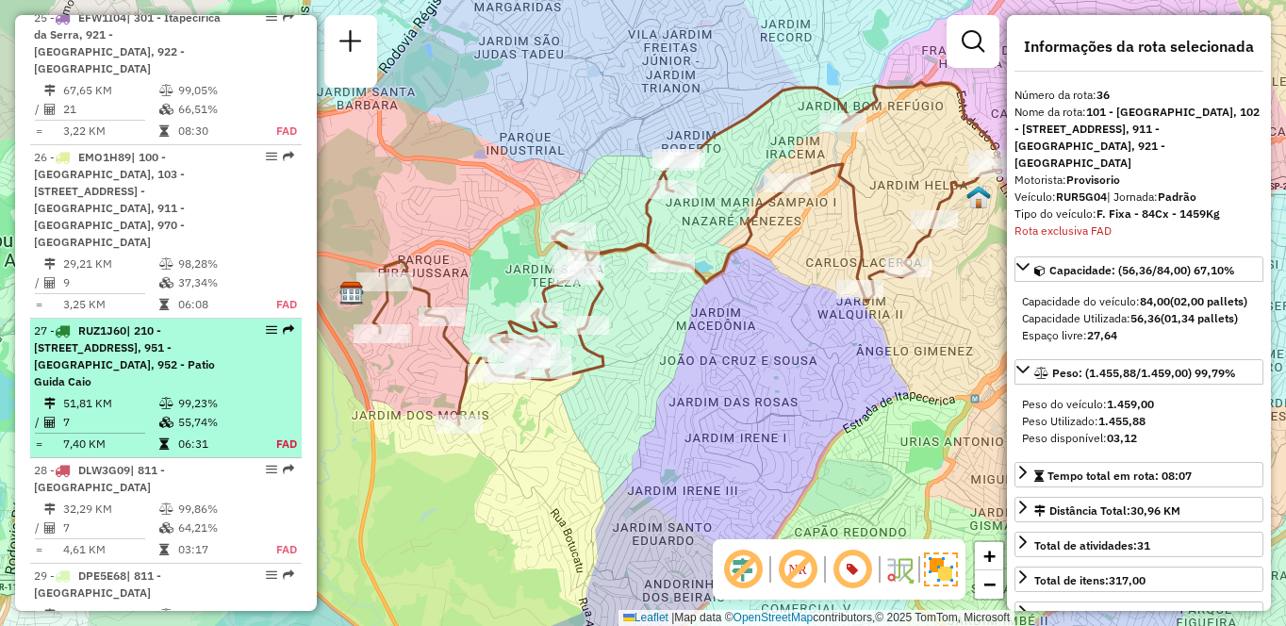
click at [178, 340] on span "| 210 - [STREET_ADDRESS], 951 - [GEOGRAPHIC_DATA], 952 - Patio Guida Caio" at bounding box center [124, 355] width 181 height 65
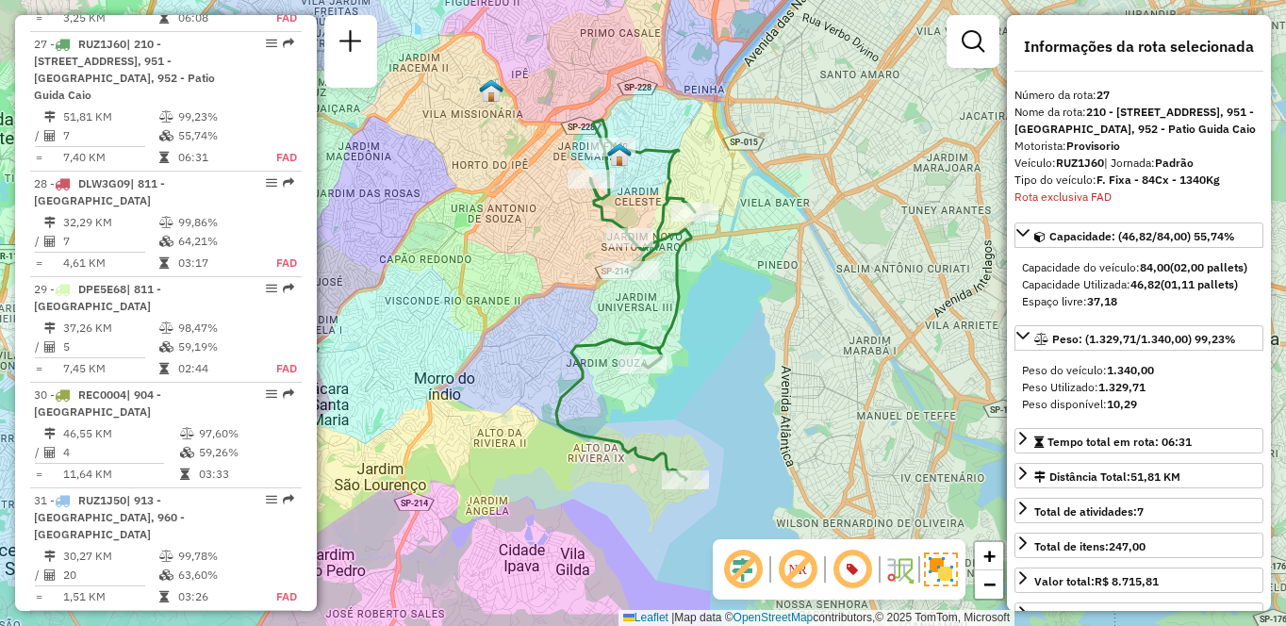
scroll to position [2425, 0]
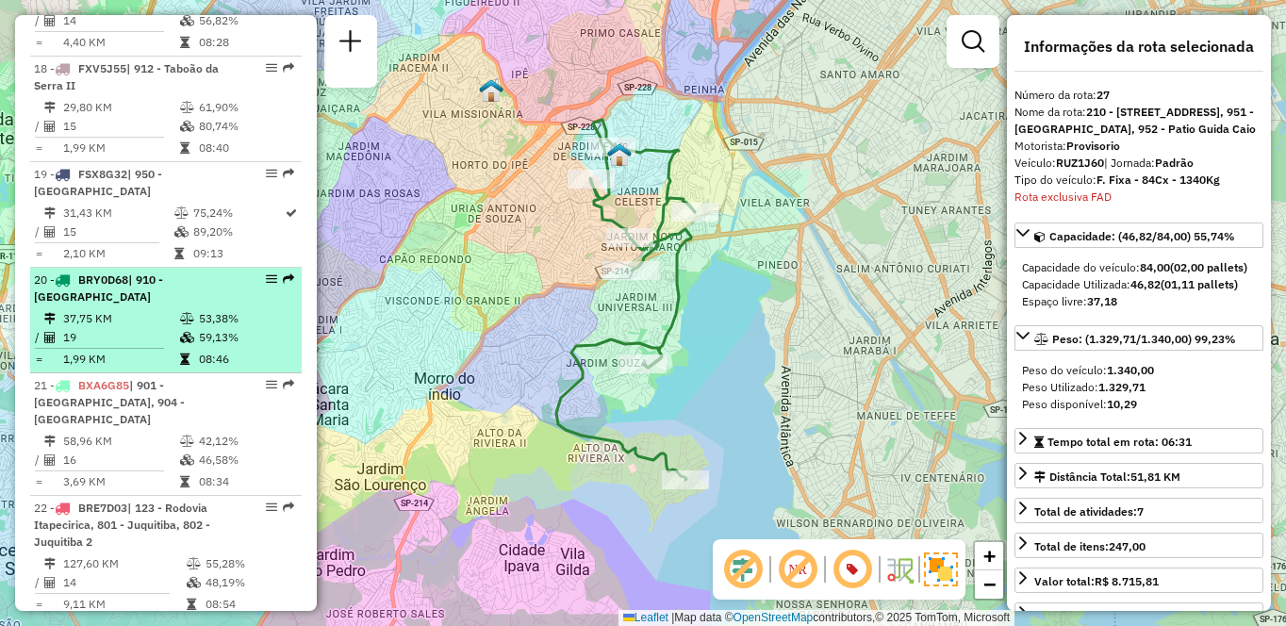
click at [204, 328] on td "53,38%" at bounding box center [245, 318] width 95 height 19
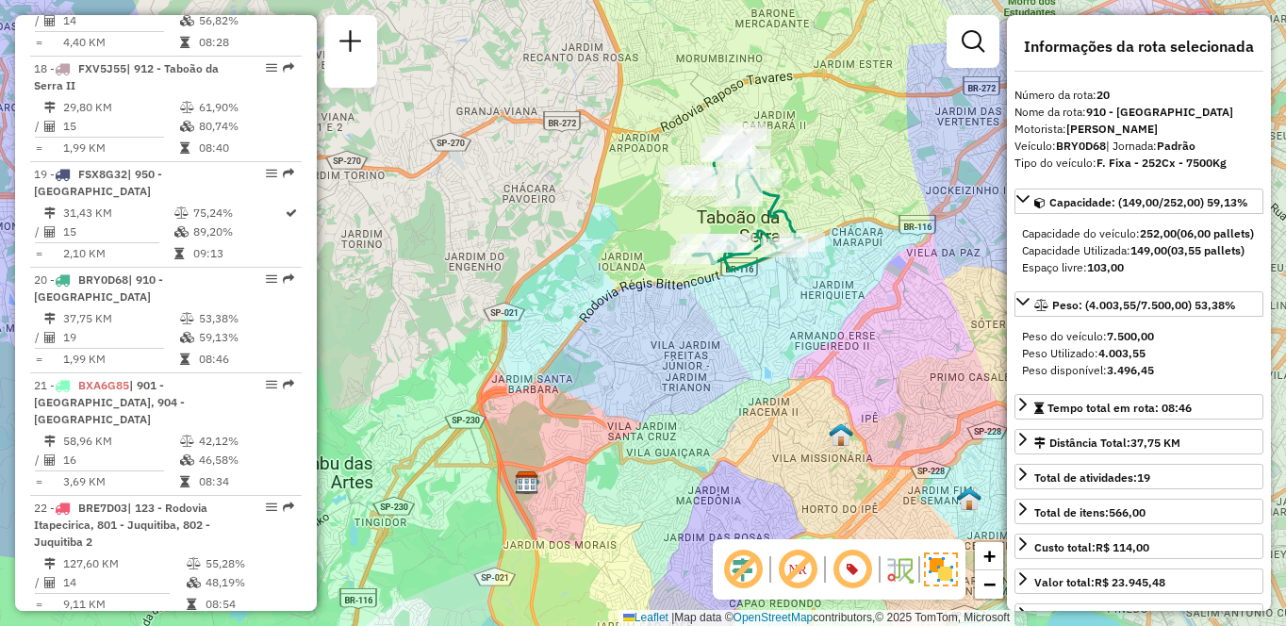
scroll to position [5827, 0]
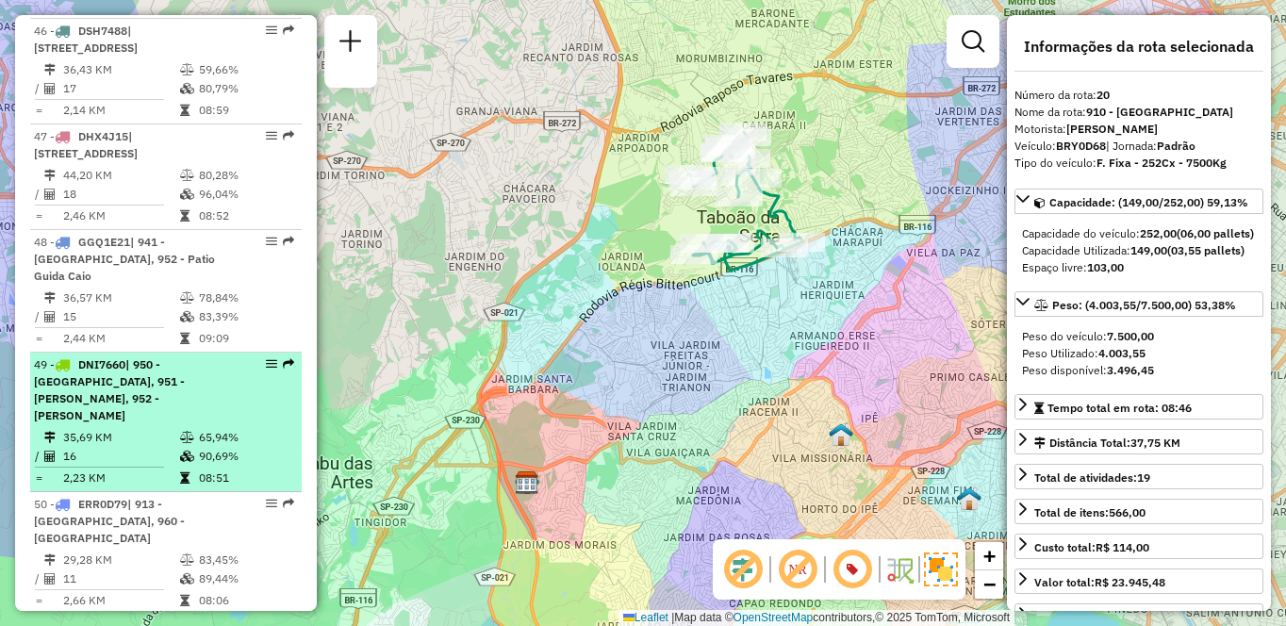
click at [190, 428] on td at bounding box center [188, 437] width 19 height 19
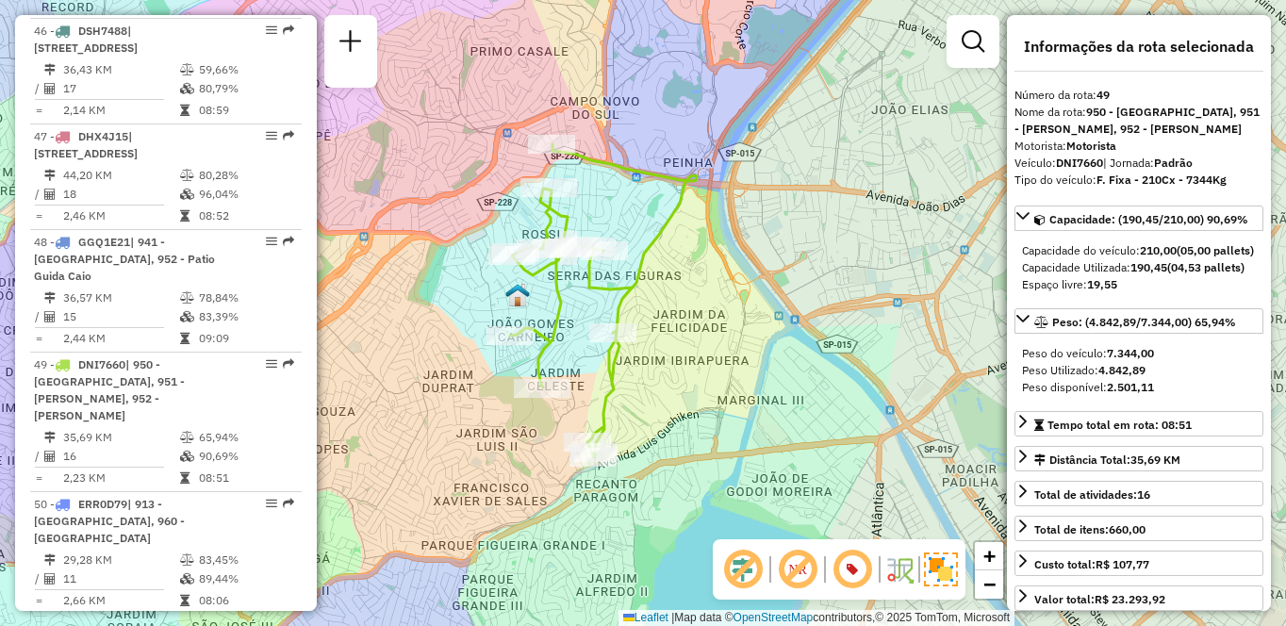
scroll to position [2759, 0]
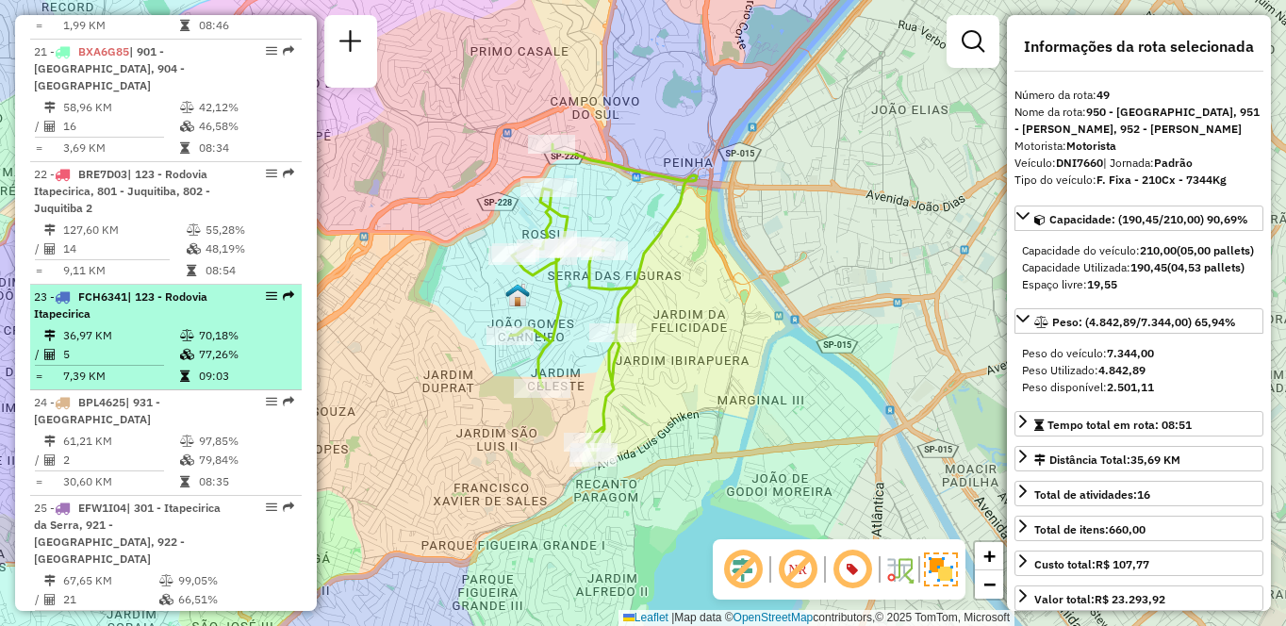
click at [184, 341] on icon at bounding box center [187, 335] width 14 height 11
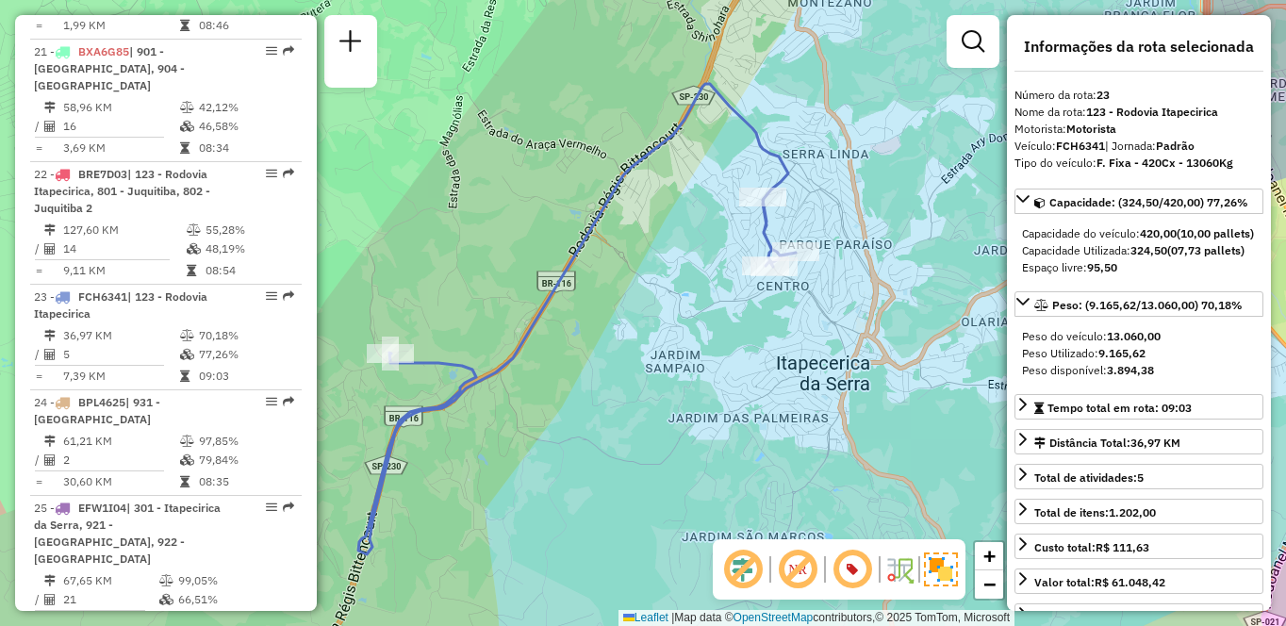
drag, startPoint x: 701, startPoint y: 368, endPoint x: 576, endPoint y: 360, distance: 124.7
click at [577, 362] on div "Janela de atendimento Grade de atendimento Capacidade Transportadoras Veículos …" at bounding box center [643, 313] width 1286 height 626
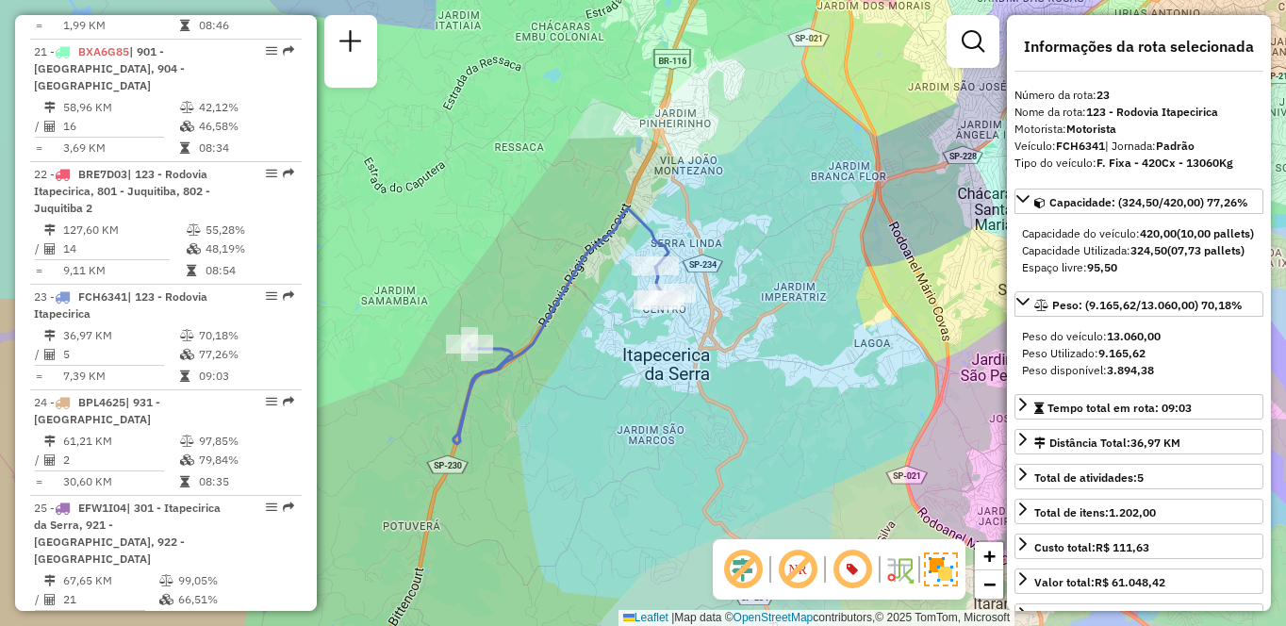
click at [752, 25] on div "Janela de atendimento Grade de atendimento Capacidade Transportadoras Veículos …" at bounding box center [643, 313] width 1286 height 626
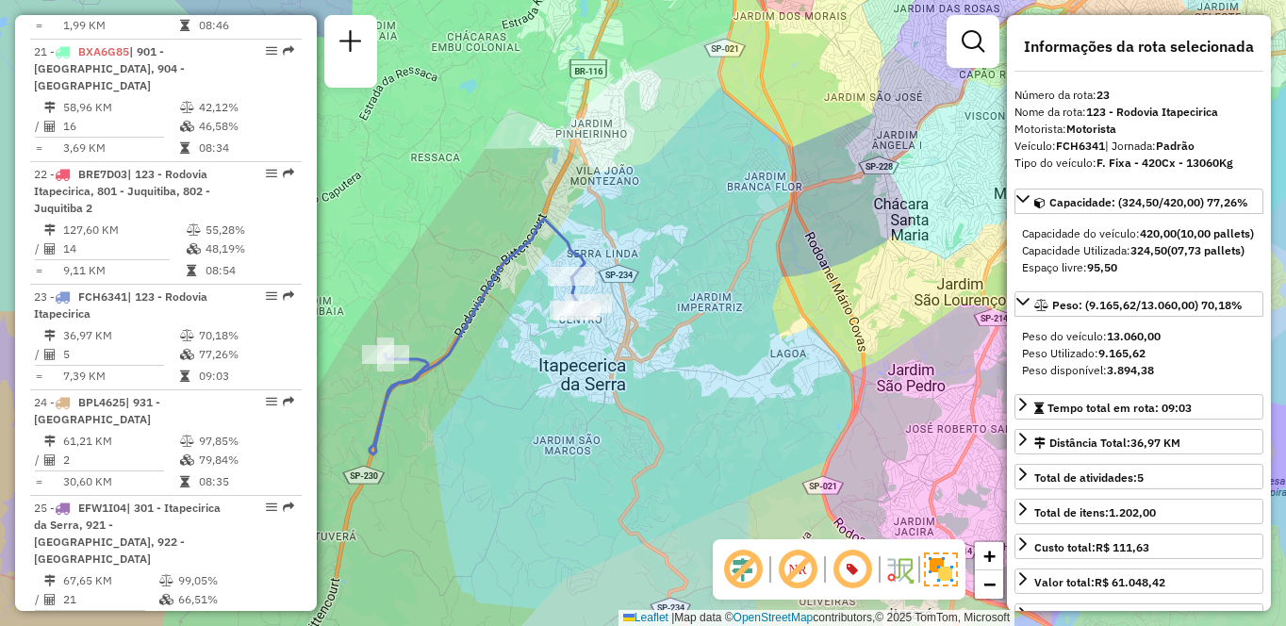
scroll to position [5949, 0]
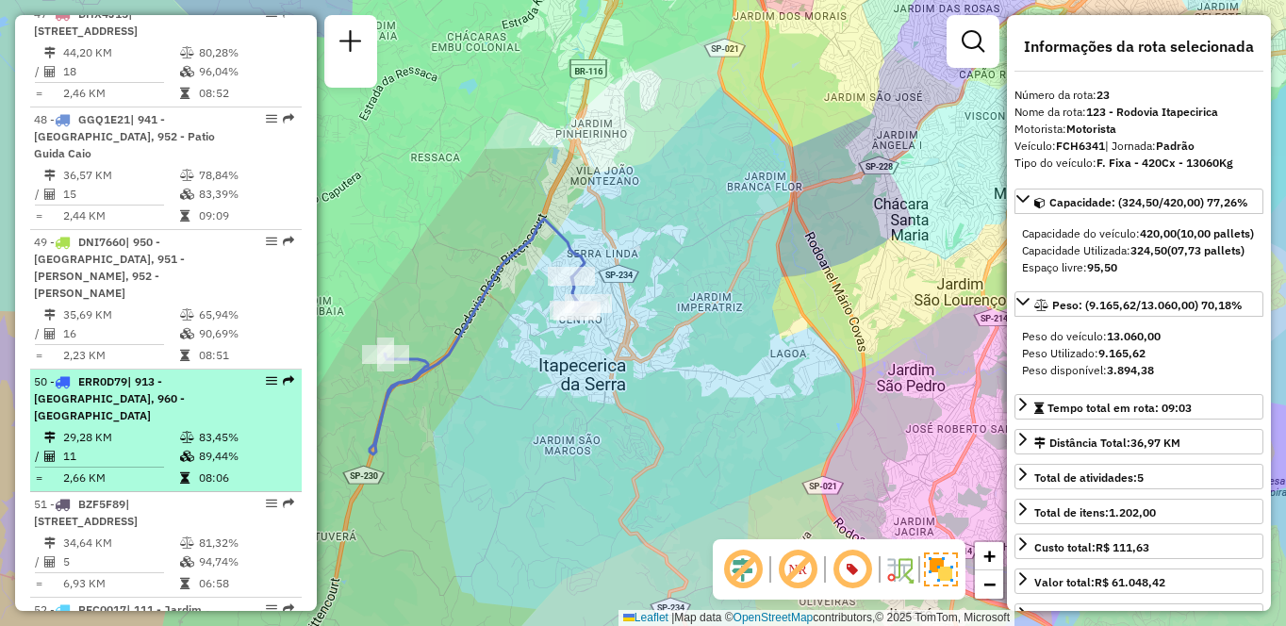
click at [135, 374] on span "| 913 - [GEOGRAPHIC_DATA], 960 - [GEOGRAPHIC_DATA]" at bounding box center [109, 398] width 151 height 48
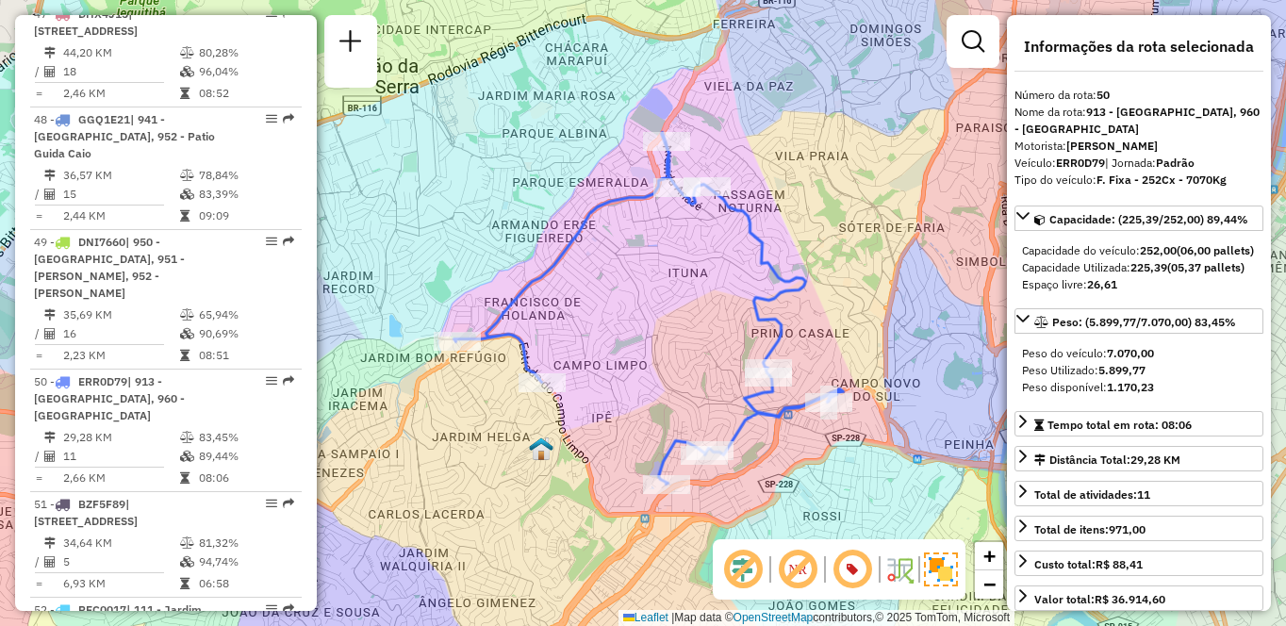
scroll to position [2319, 0]
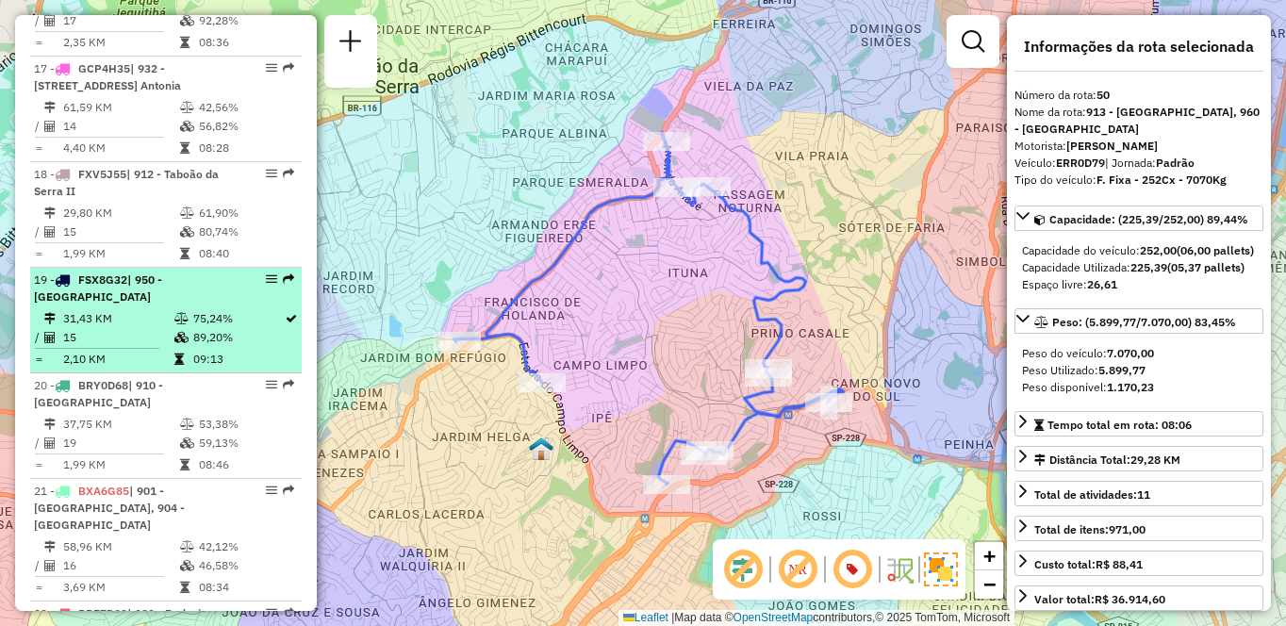
click at [131, 305] on div "19 - FSX8G32 | 950 - [GEOGRAPHIC_DATA]" at bounding box center [134, 289] width 200 height 34
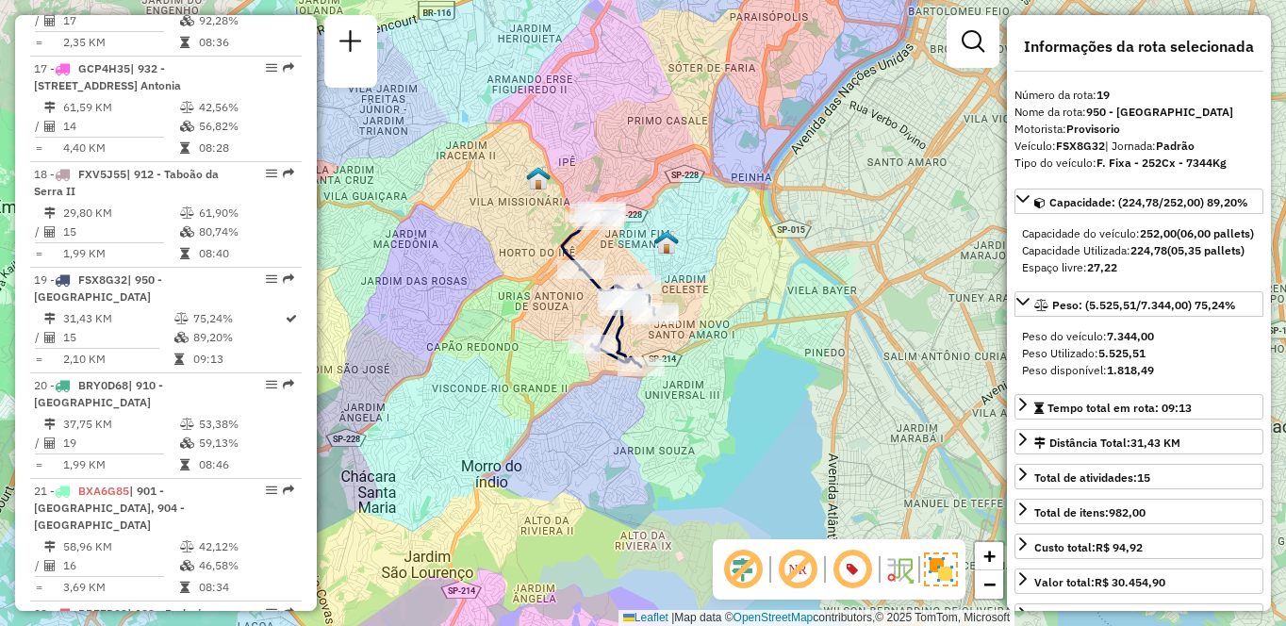
scroll to position [5721, 0]
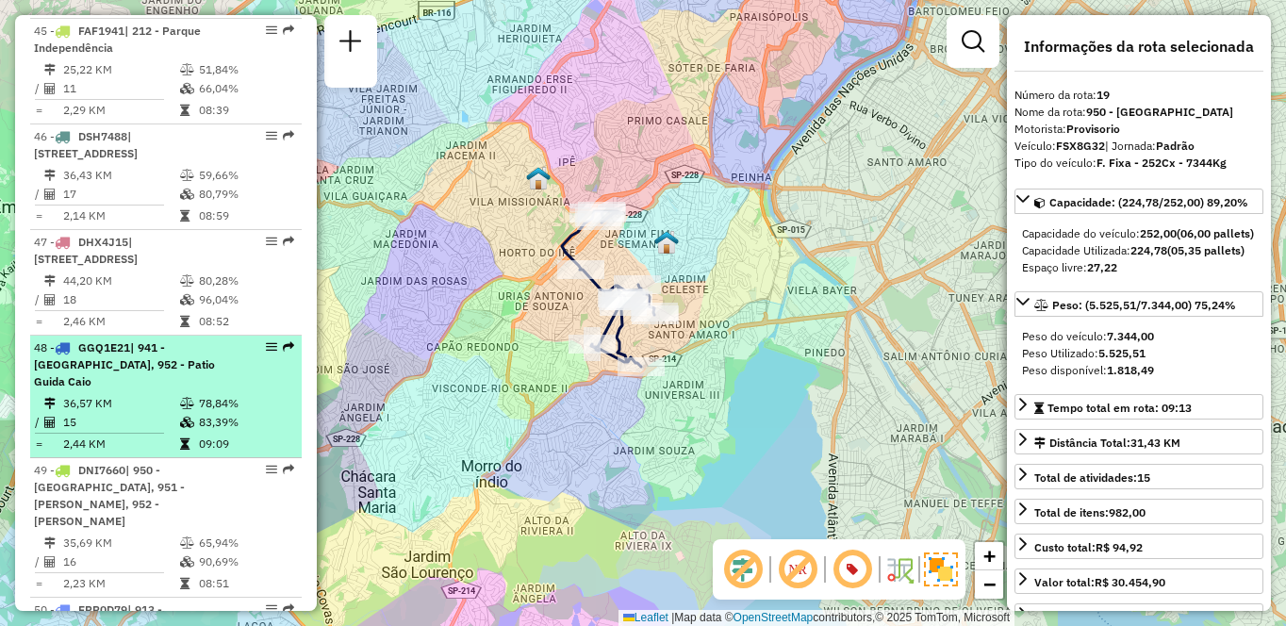
click at [103, 413] on td "15" at bounding box center [120, 422] width 117 height 19
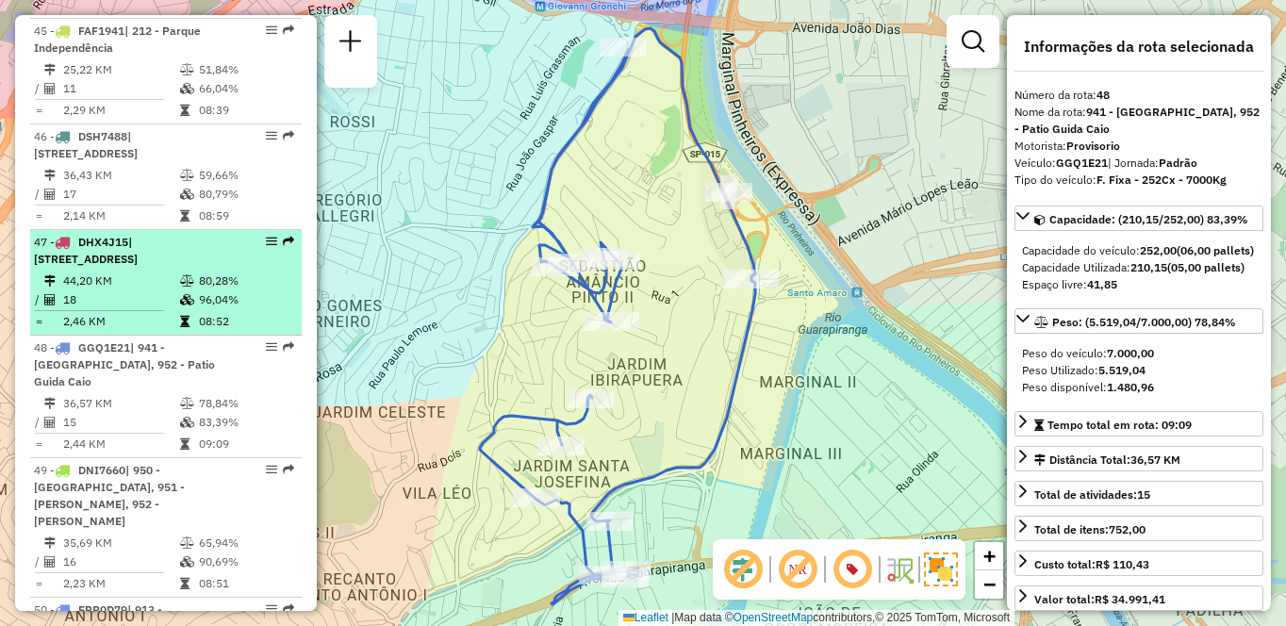
click at [80, 336] on li "48 - GGQ1E21 | 941 - [GEOGRAPHIC_DATA], 952 - Patio Guida Caio 36,57 KM 78,84% …" at bounding box center [166, 397] width 272 height 123
click at [95, 312] on td "2,46 KM" at bounding box center [120, 321] width 117 height 19
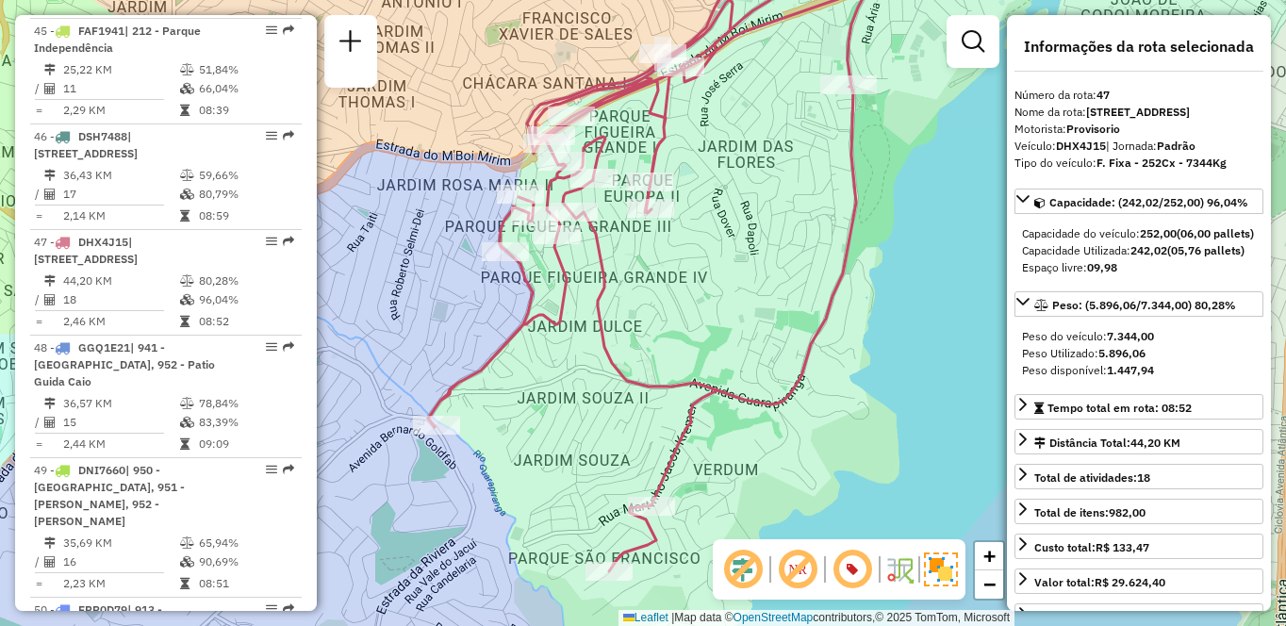
scroll to position [1069, 0]
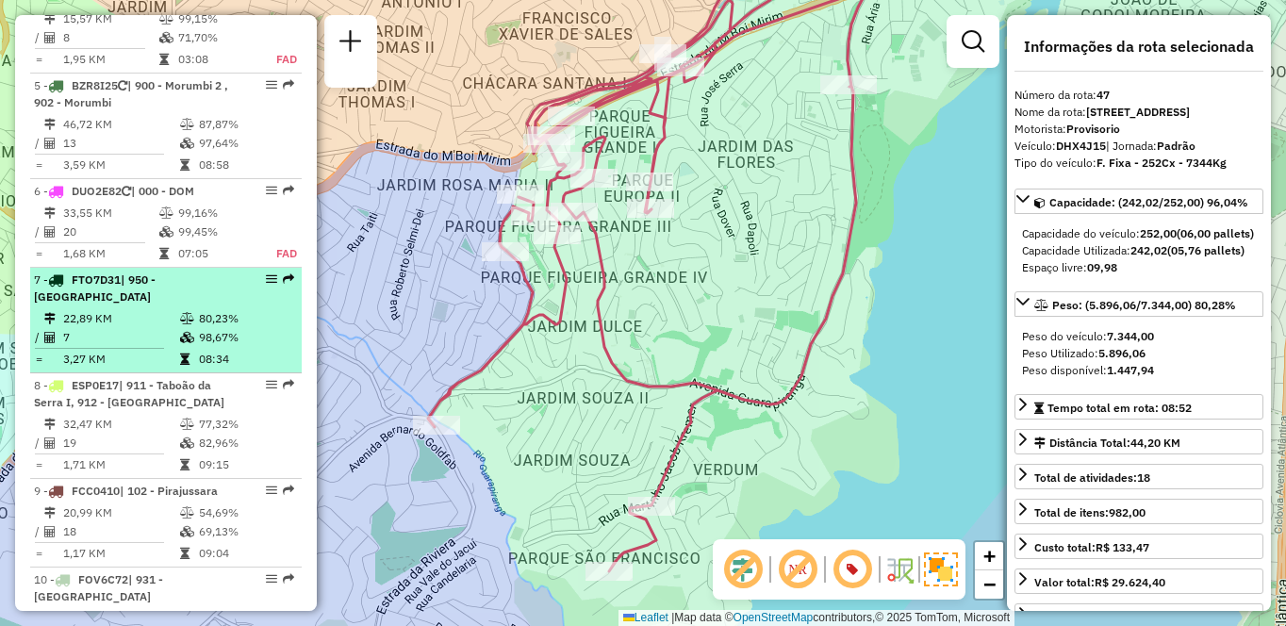
click at [150, 341] on li "7 - FTO7D31 | 950 - [GEOGRAPHIC_DATA] 22,89 KM 80,23% / 7 98,67% = 3,27 KM 08:34" at bounding box center [166, 321] width 272 height 106
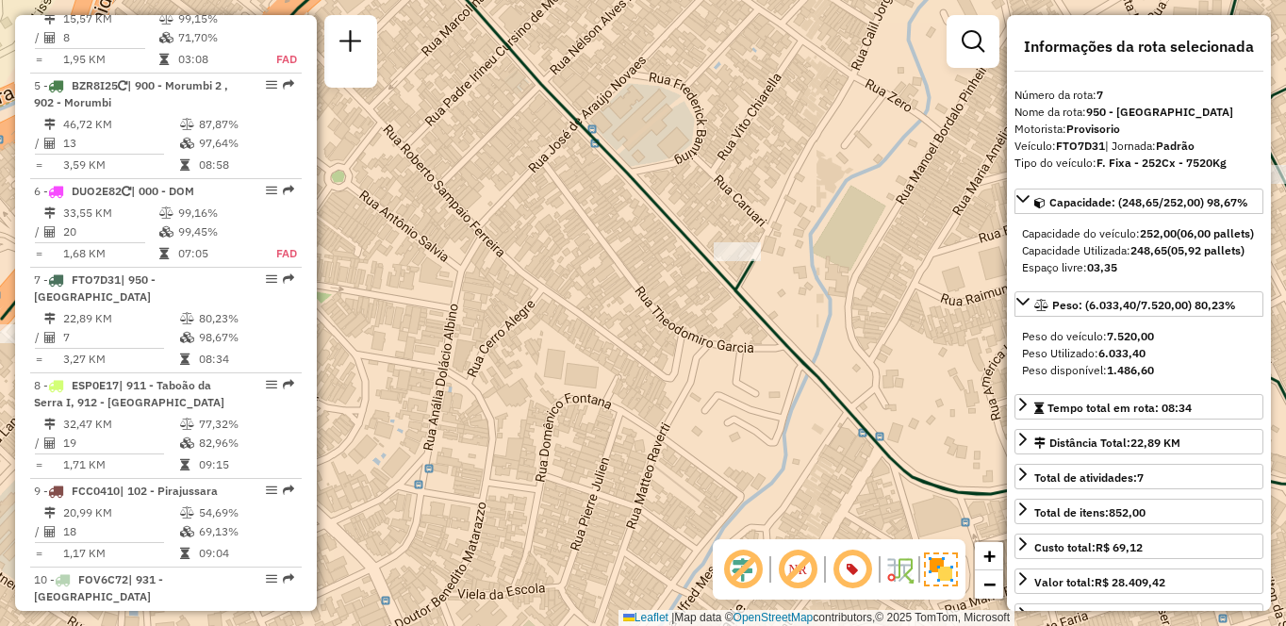
scroll to position [2319, 0]
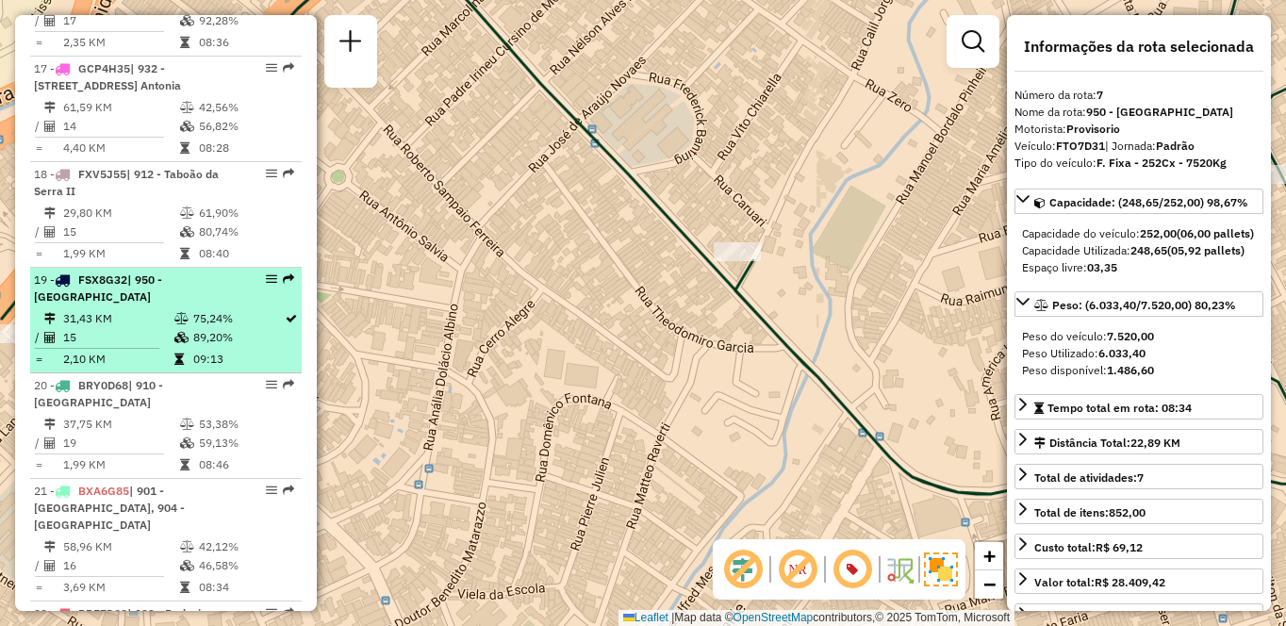
click at [143, 369] on td "2,10 KM" at bounding box center [117, 359] width 111 height 19
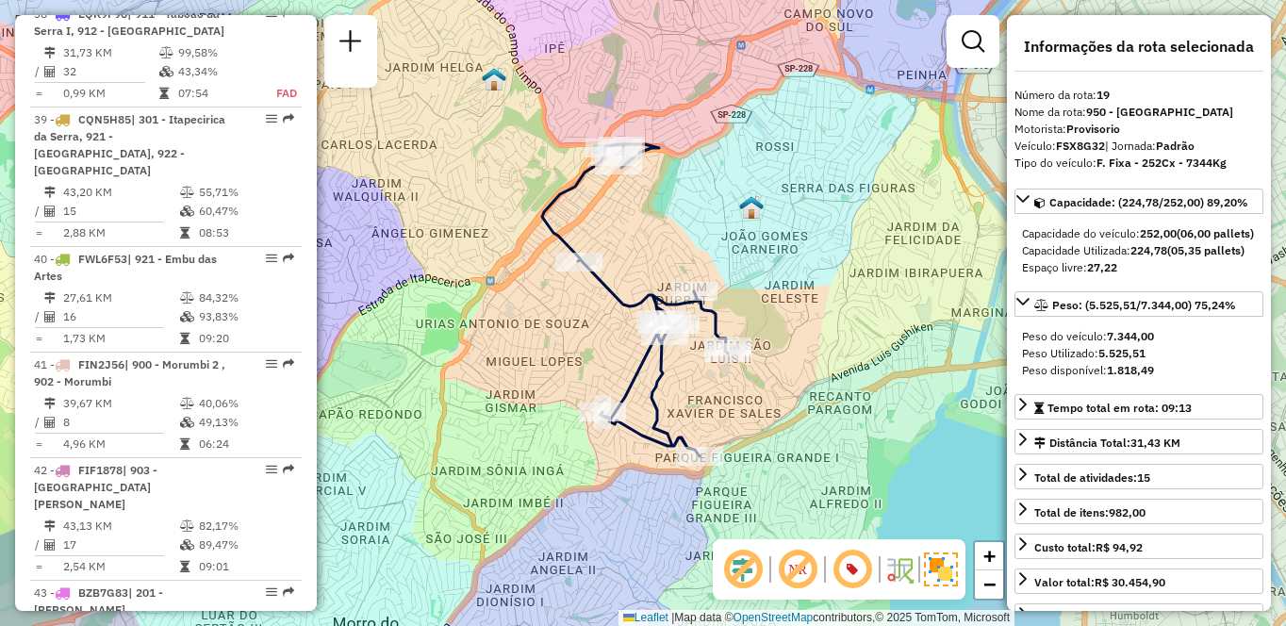
scroll to position [875, 0]
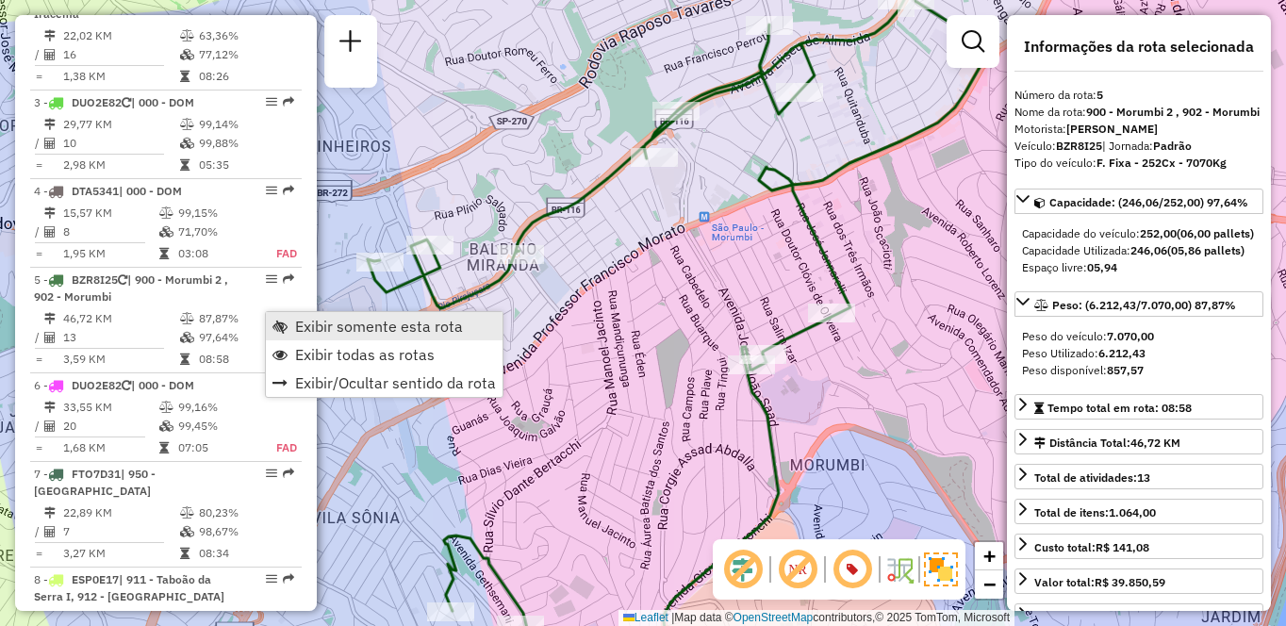
click at [305, 319] on span "Exibir somente esta rota" at bounding box center [379, 326] width 168 height 15
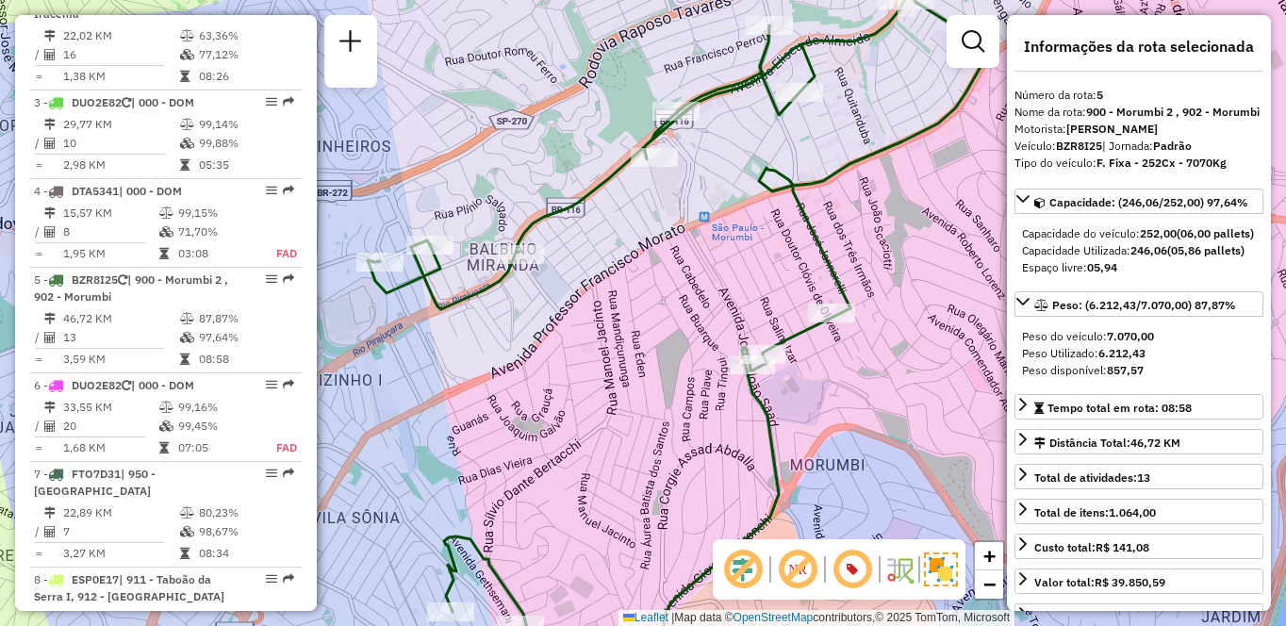
scroll to position [5020, 0]
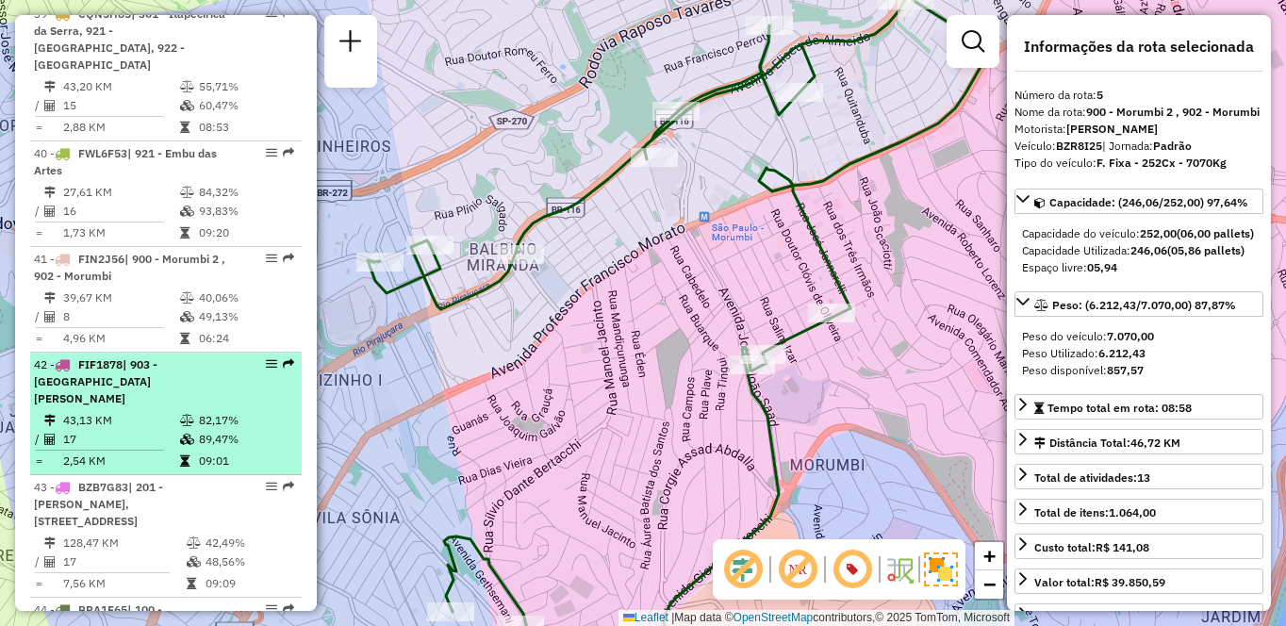
click at [181, 430] on td at bounding box center [188, 439] width 19 height 19
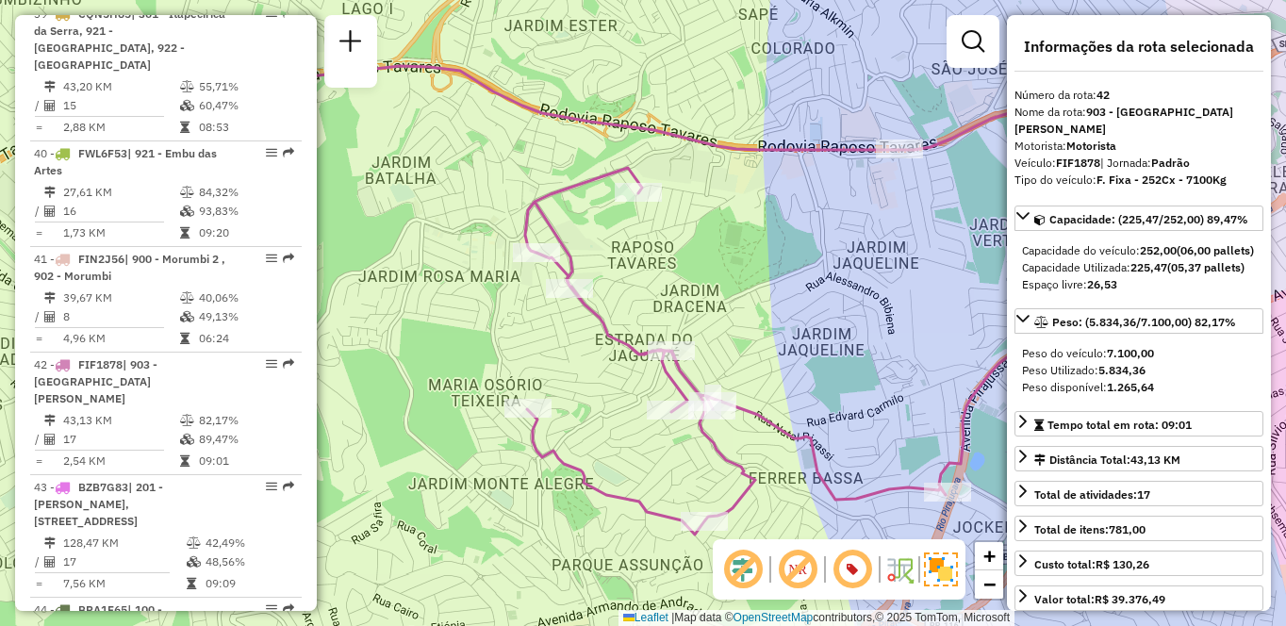
scroll to position [1686, 0]
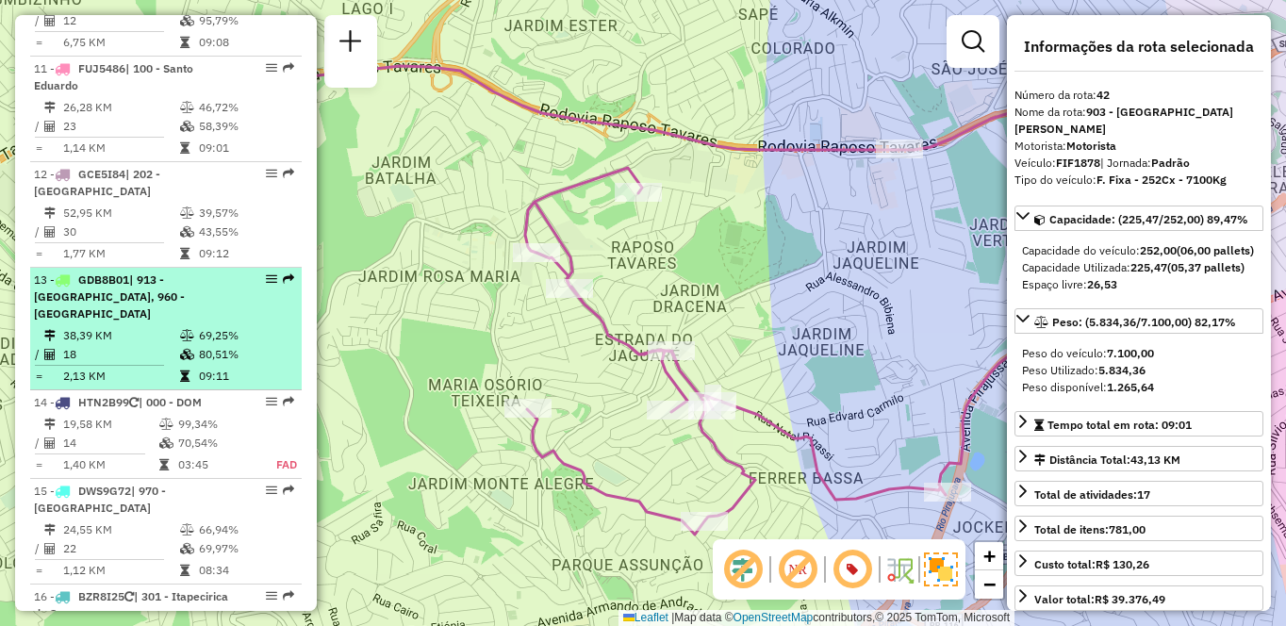
click at [197, 339] on li "13 - GDB8B01 | 913 - [GEOGRAPHIC_DATA], 960 - [GEOGRAPHIC_DATA] 38,39 KM 69,25%…" at bounding box center [166, 329] width 272 height 123
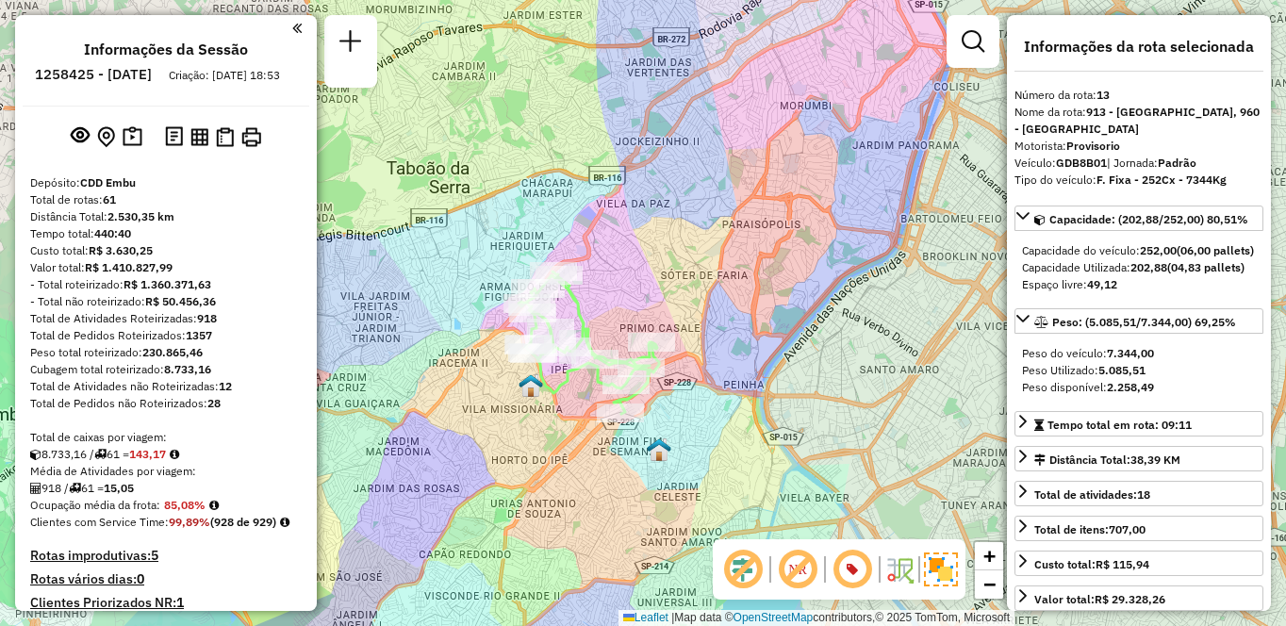
scroll to position [4914, 0]
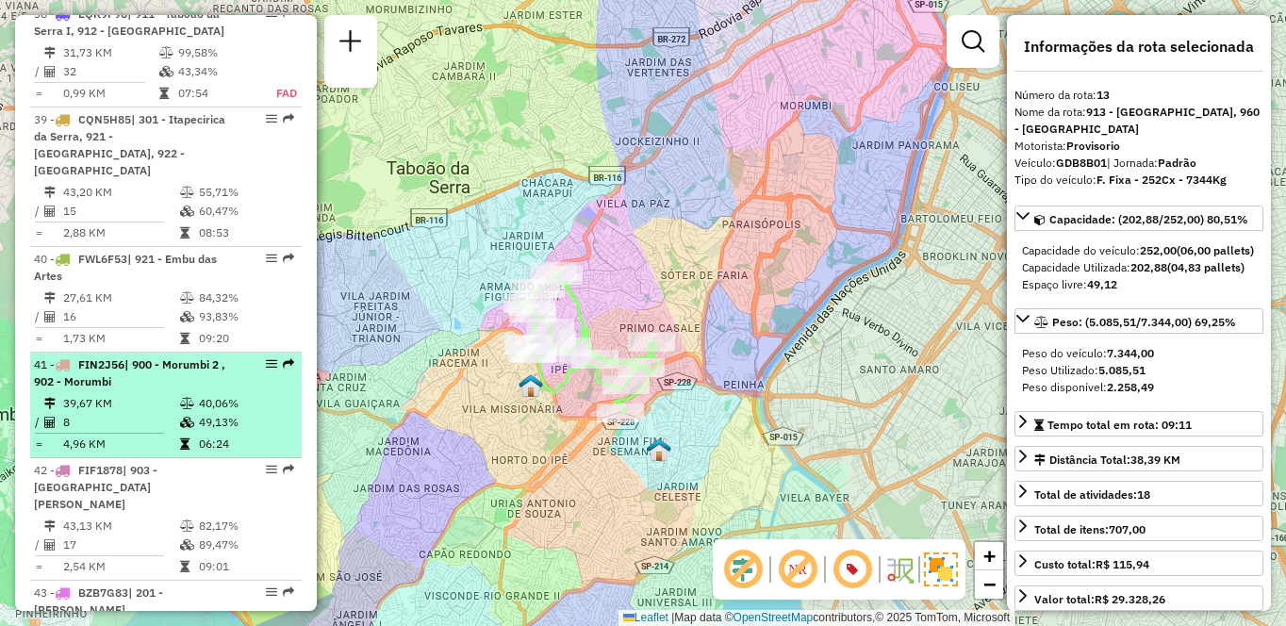
click at [200, 413] on td "49,13%" at bounding box center [245, 422] width 95 height 19
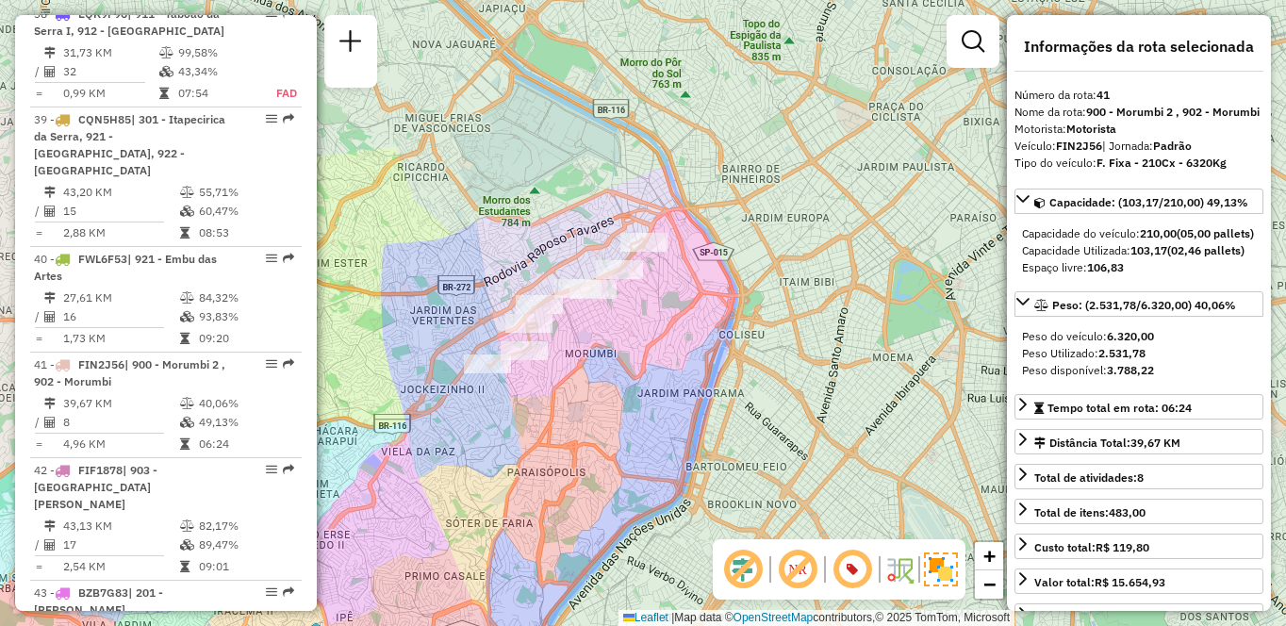
click at [738, 10] on div "Janela de atendimento Grade de atendimento Capacidade Transportadoras Veículos …" at bounding box center [643, 313] width 1286 height 626
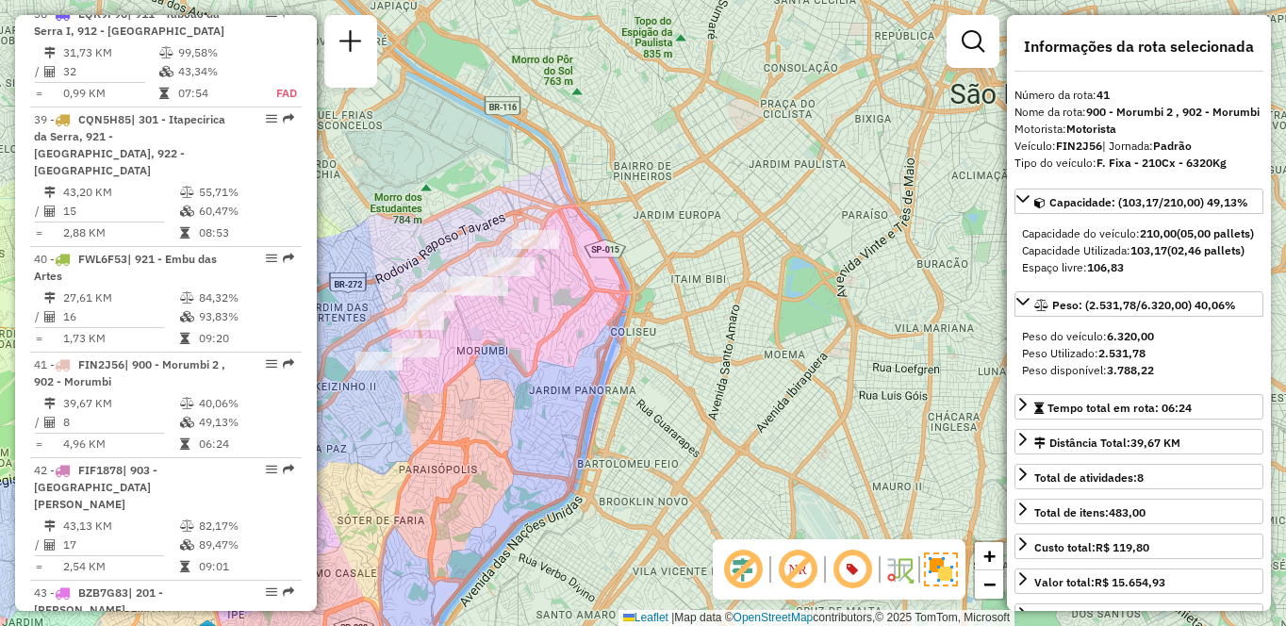
click at [808, 6] on div "Janela de atendimento Grade de atendimento Capacidade Transportadoras Veículos …" at bounding box center [643, 313] width 1286 height 626
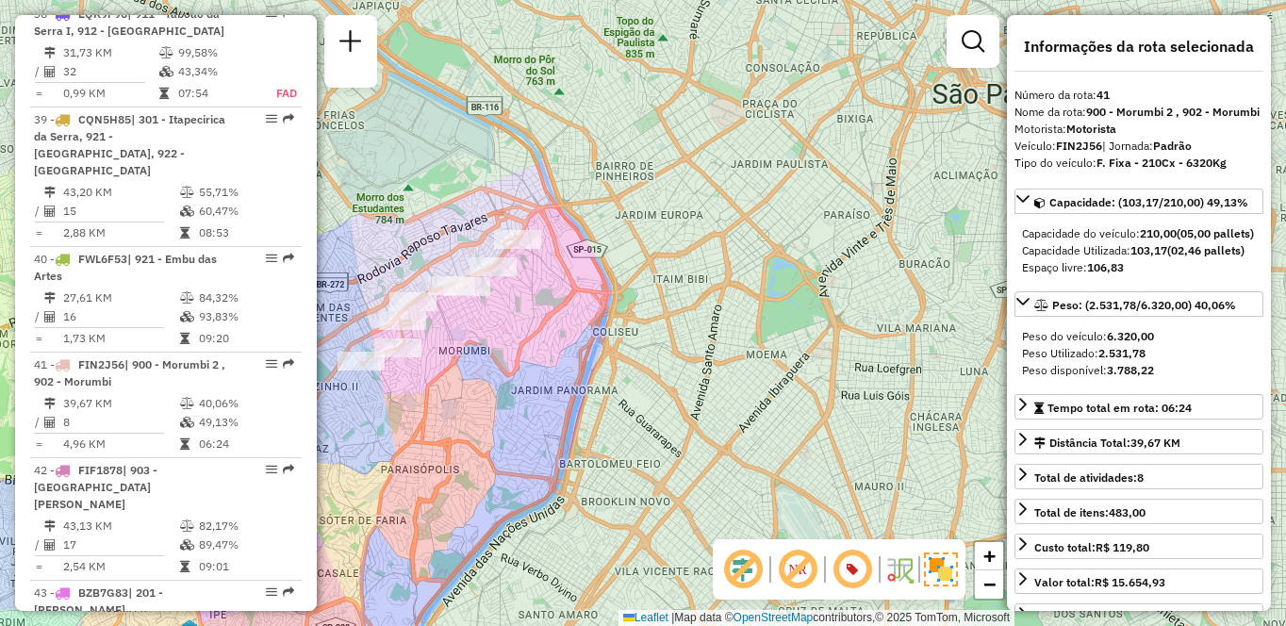
scroll to position [875, 0]
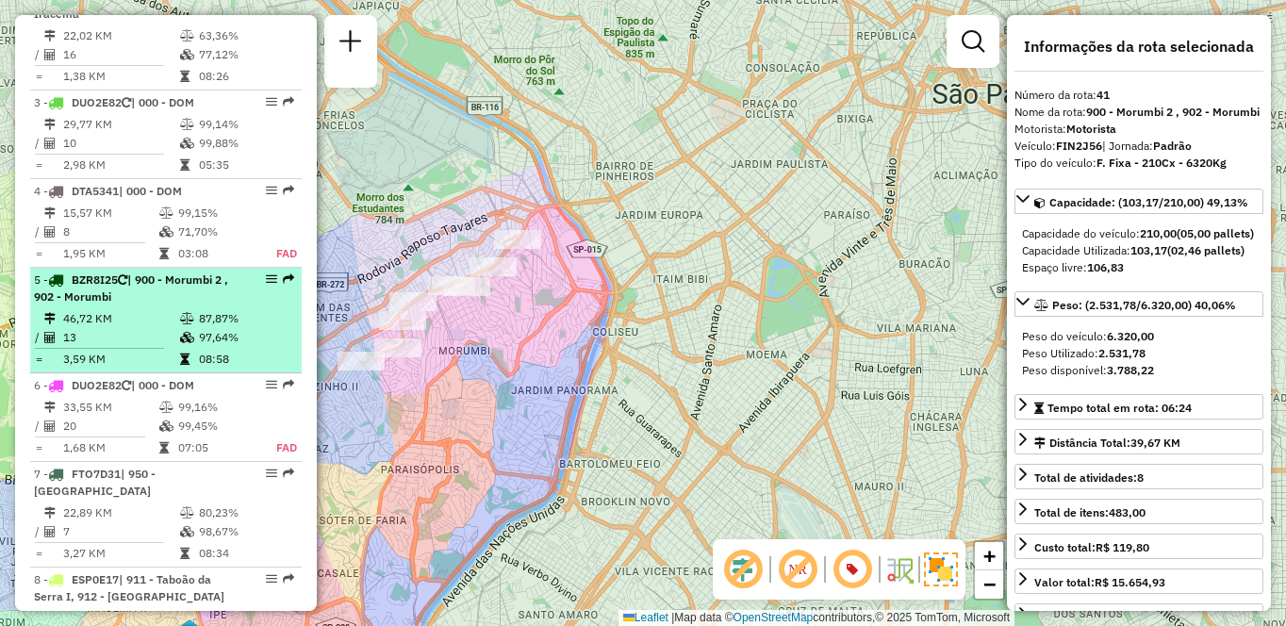
click at [101, 304] on span "| 900 - Morumbi 2 , 902 - Morumbi" at bounding box center [131, 287] width 194 height 31
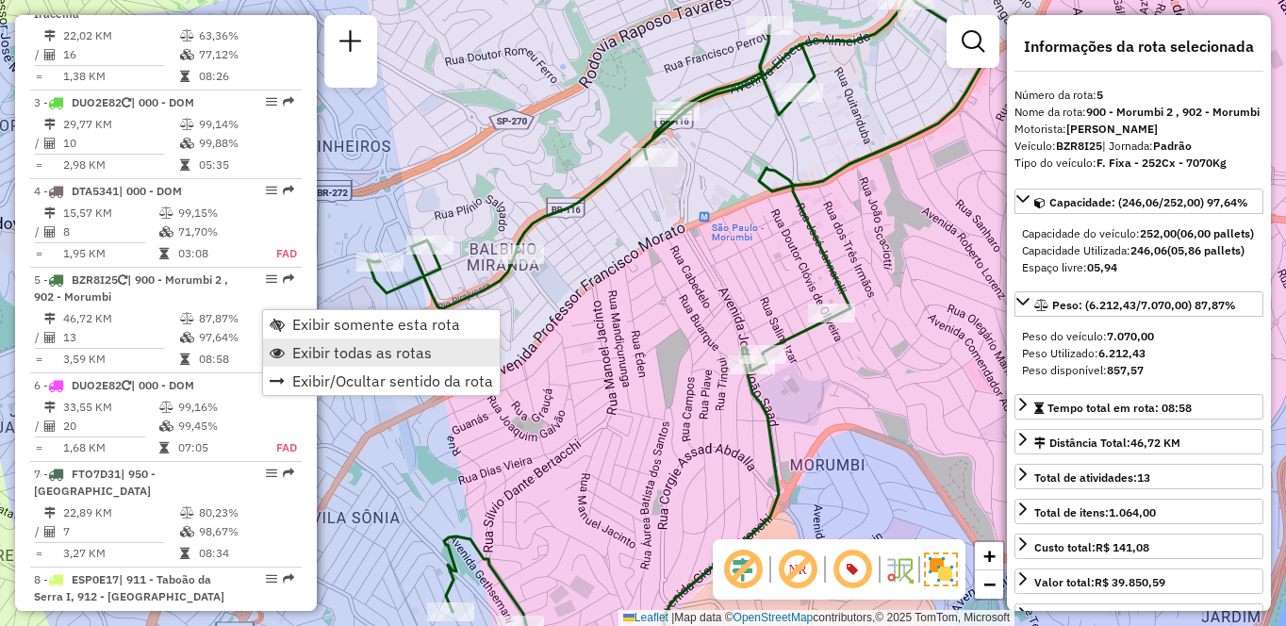
click at [322, 345] on span "Exibir todas as rotas" at bounding box center [362, 352] width 140 height 15
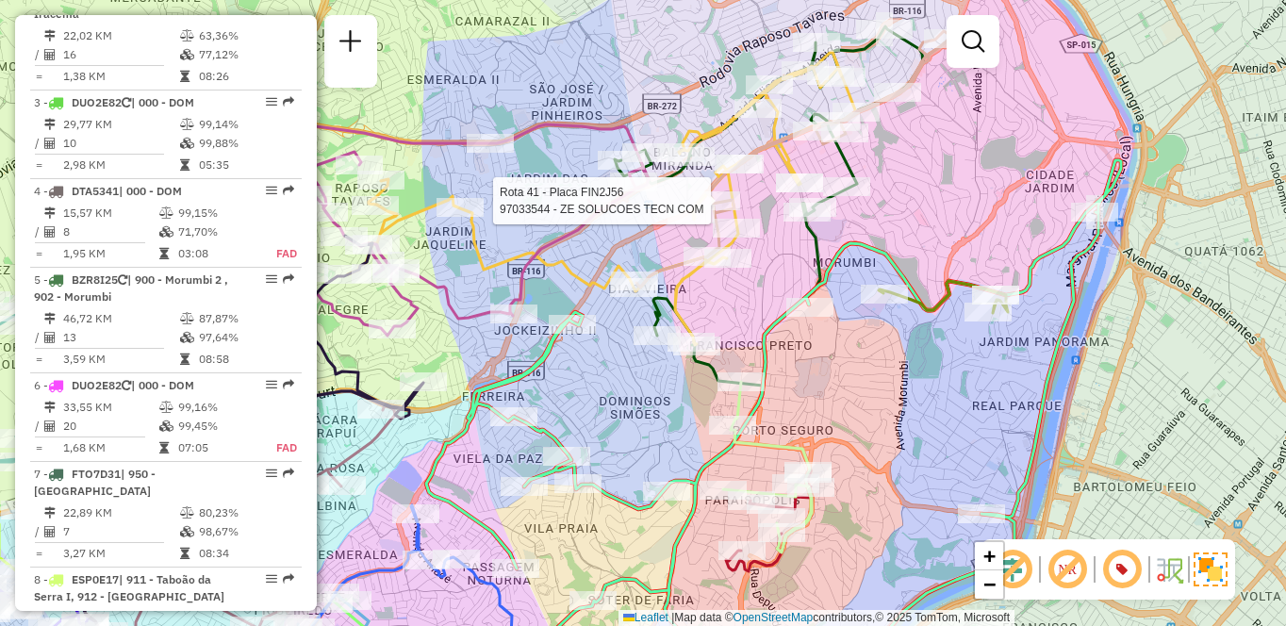
drag, startPoint x: 526, startPoint y: 139, endPoint x: 504, endPoint y: 104, distance: 41.1
click at [504, 104] on div "Rota 41 - Placa FIN2J56 97033544 - ZE SOLUCOES TECN COM Janela de atendimento G…" at bounding box center [643, 313] width 1286 height 626
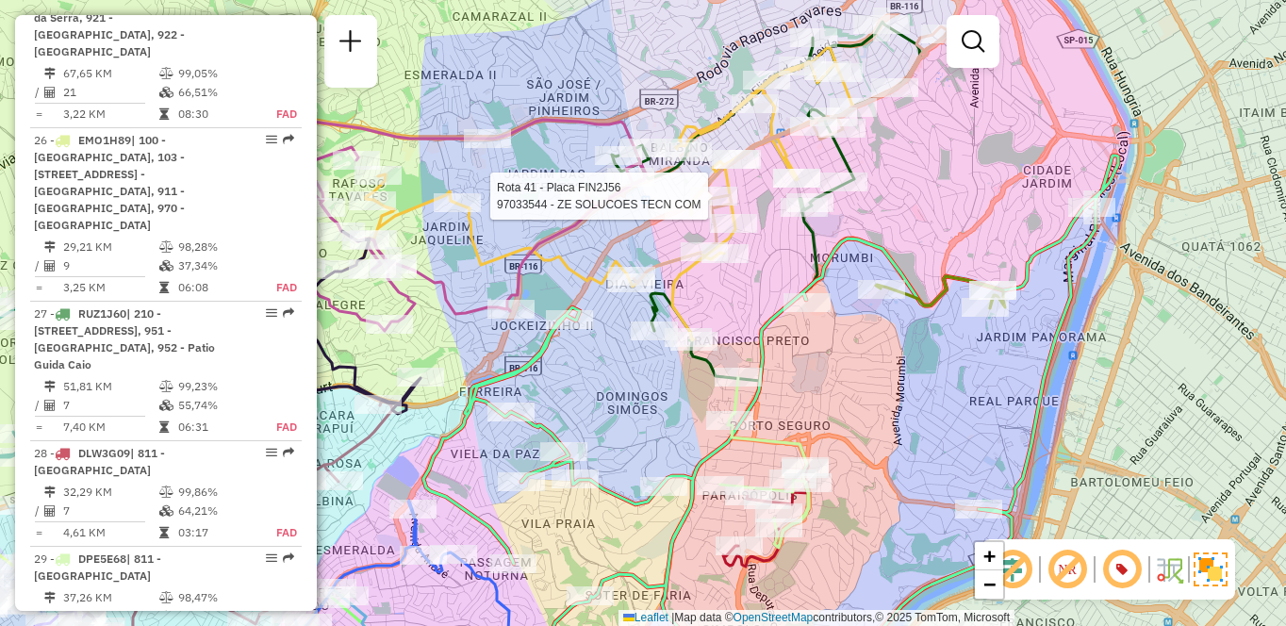
scroll to position [5616, 0]
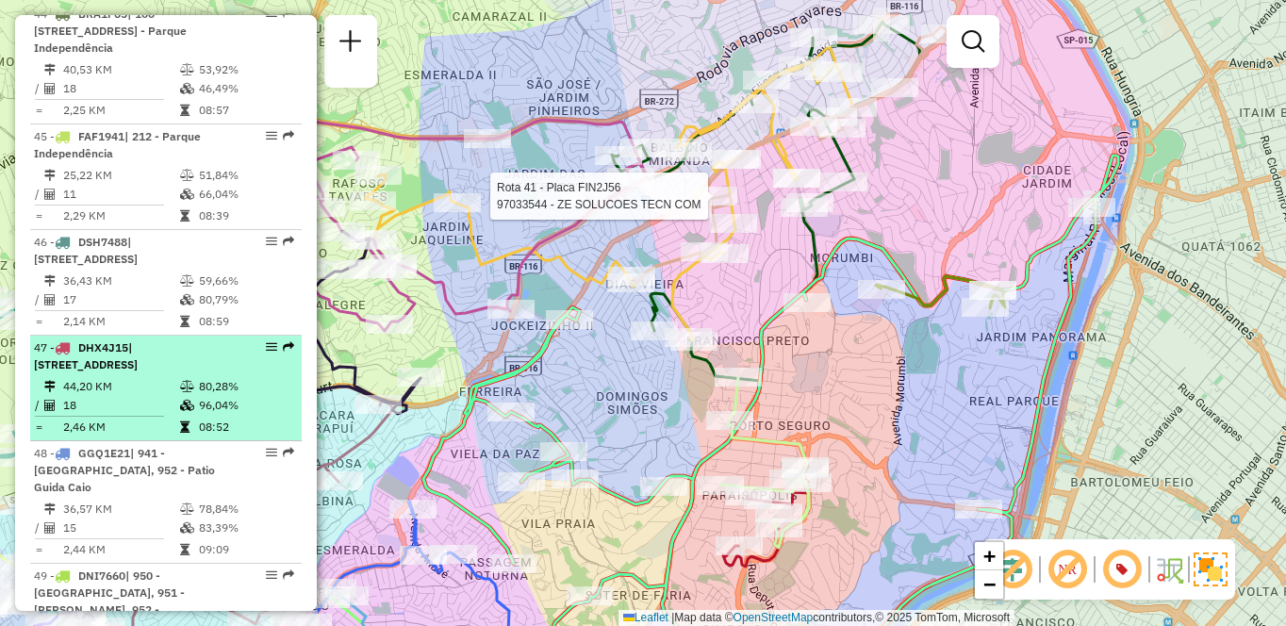
click at [118, 339] on div "47 - DHX4J15 | [STREET_ADDRESS]" at bounding box center [134, 356] width 200 height 34
select select "**********"
